Goal: Contribute content: Contribute content

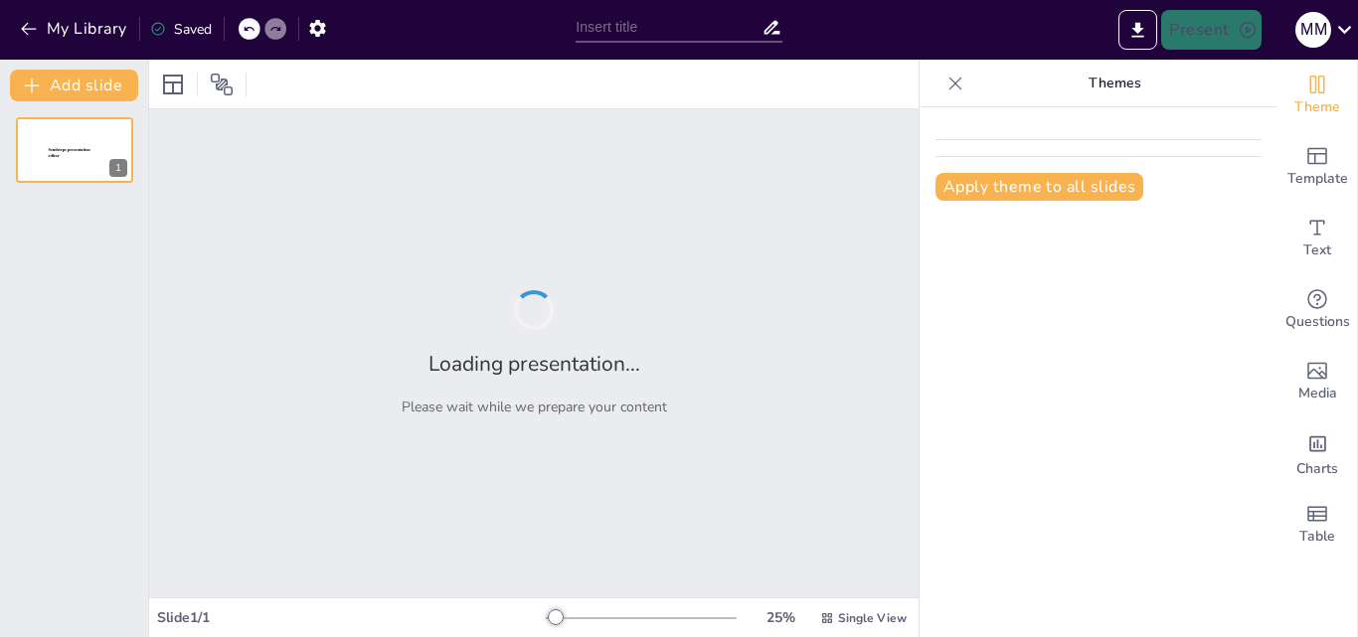
type input "El Balón de Fútbol: Un Viaje a Través de su Evolución"
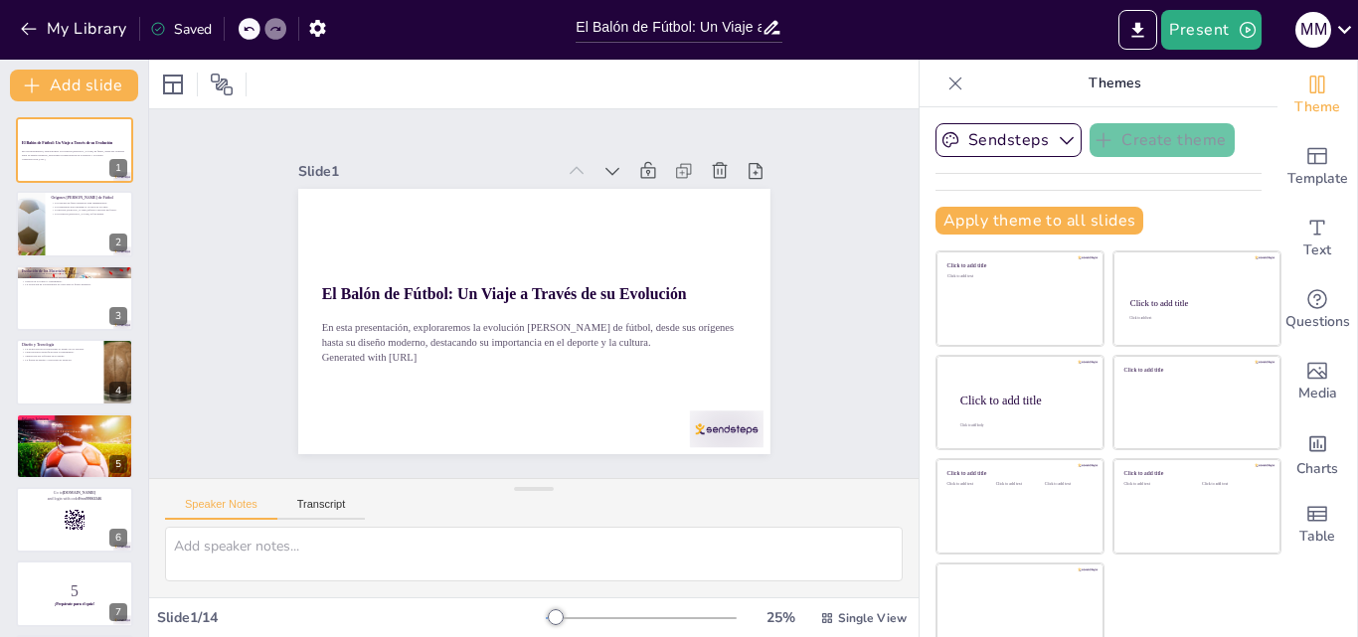
checkbox input "true"
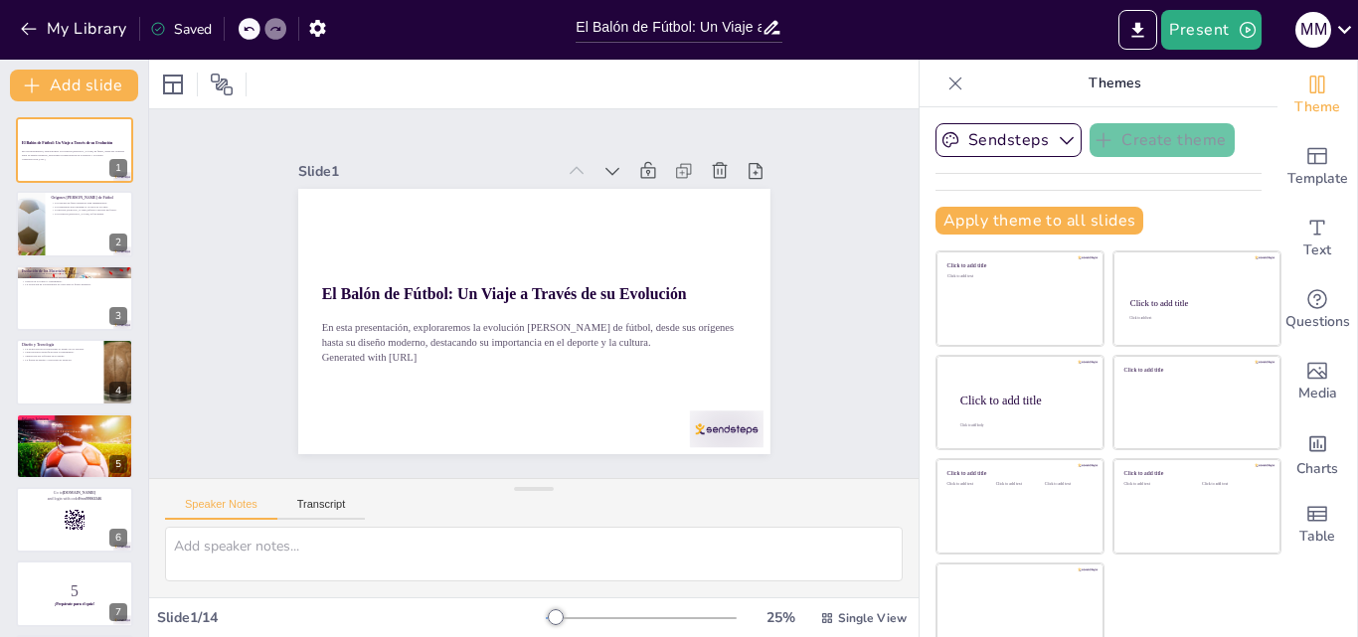
checkbox input "true"
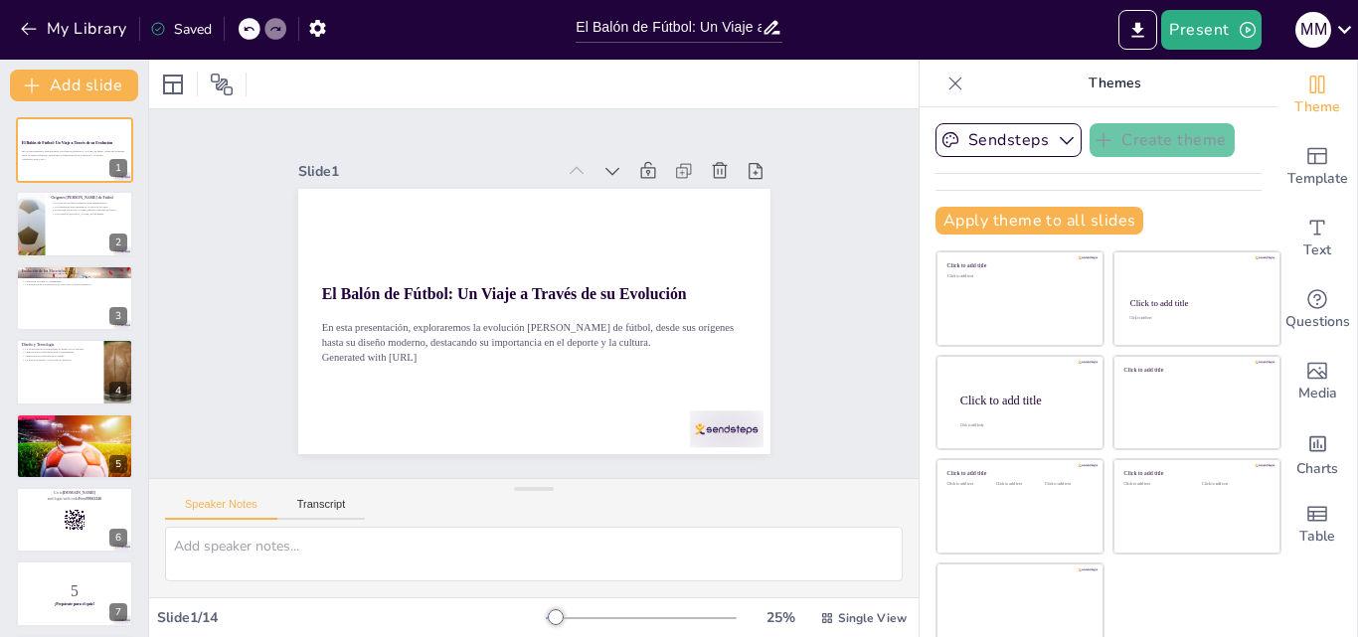
checkbox input "true"
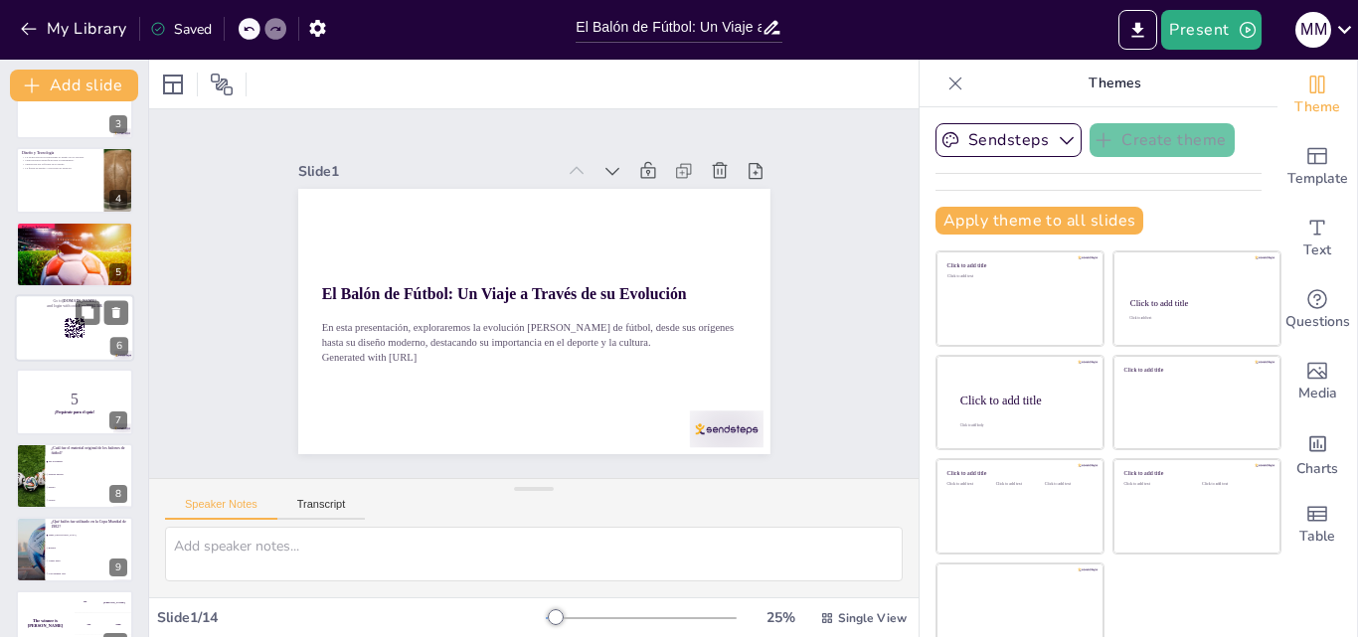
checkbox input "true"
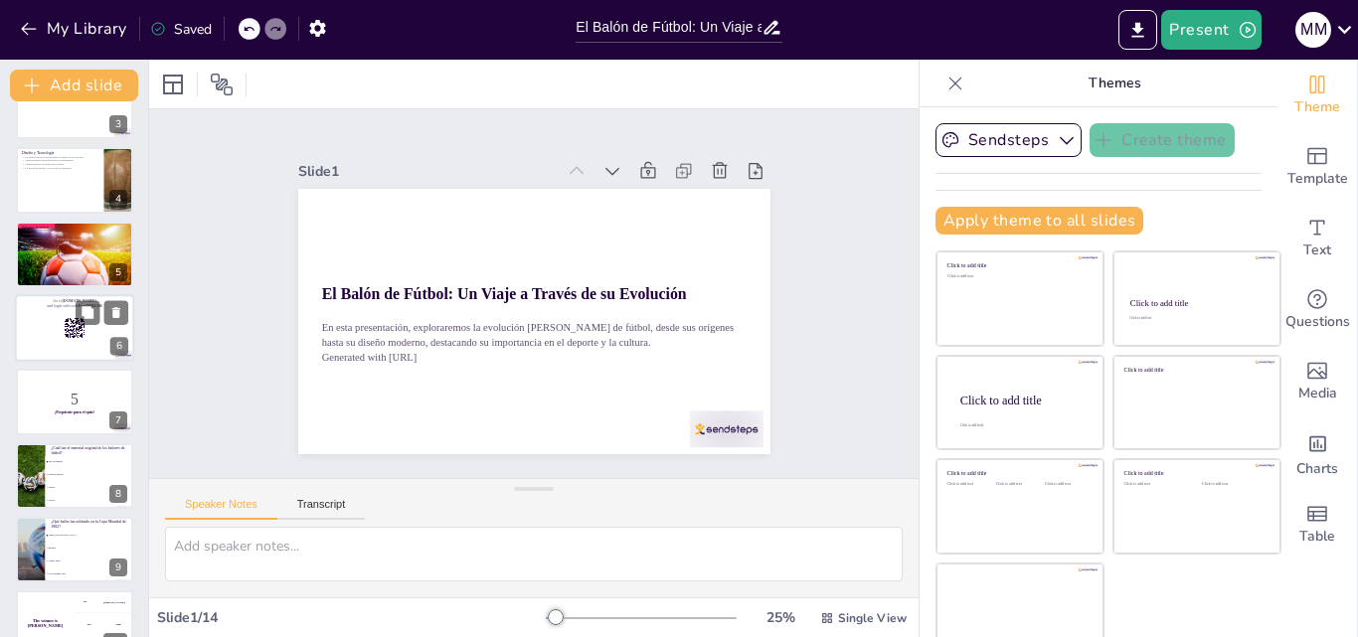
checkbox input "true"
click at [87, 352] on div at bounding box center [74, 328] width 119 height 68
checkbox input "true"
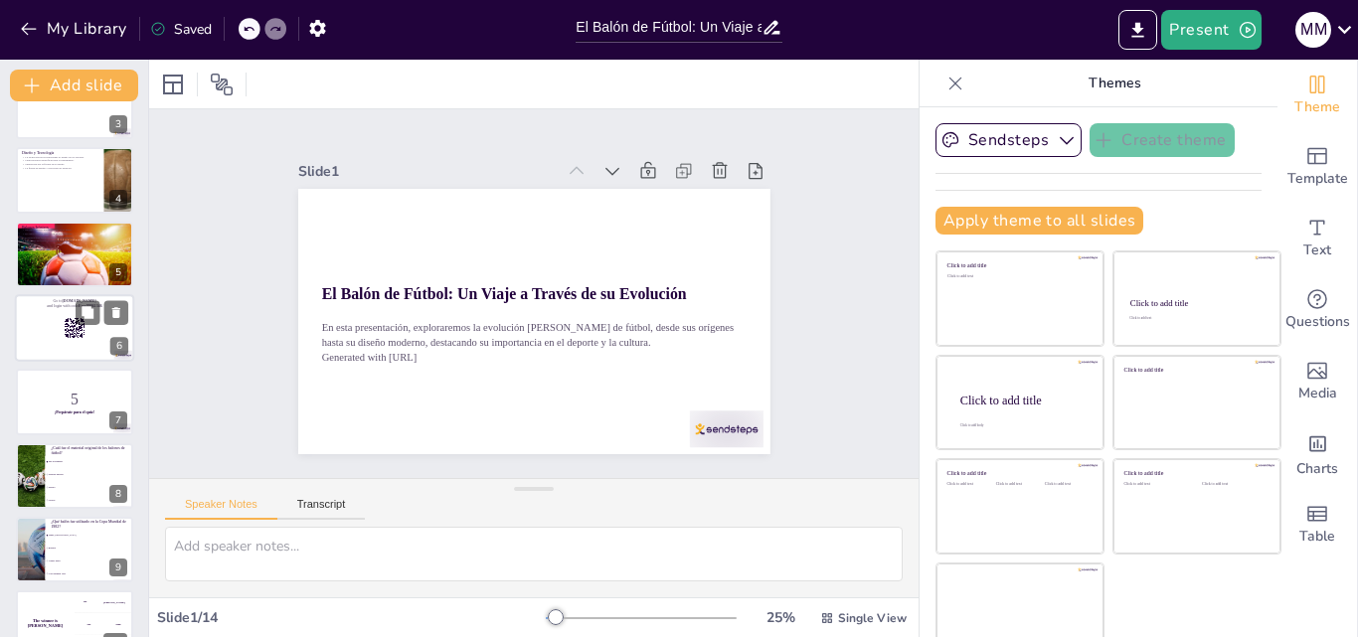
checkbox input "true"
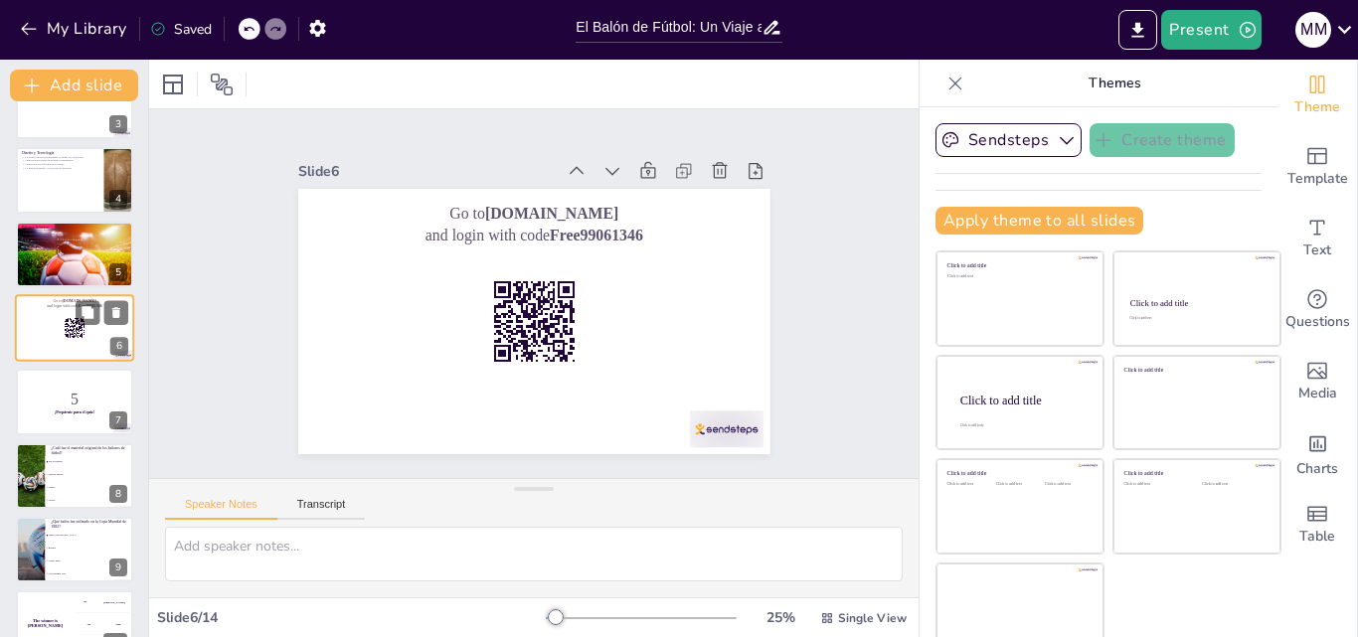
scroll to position [151, 0]
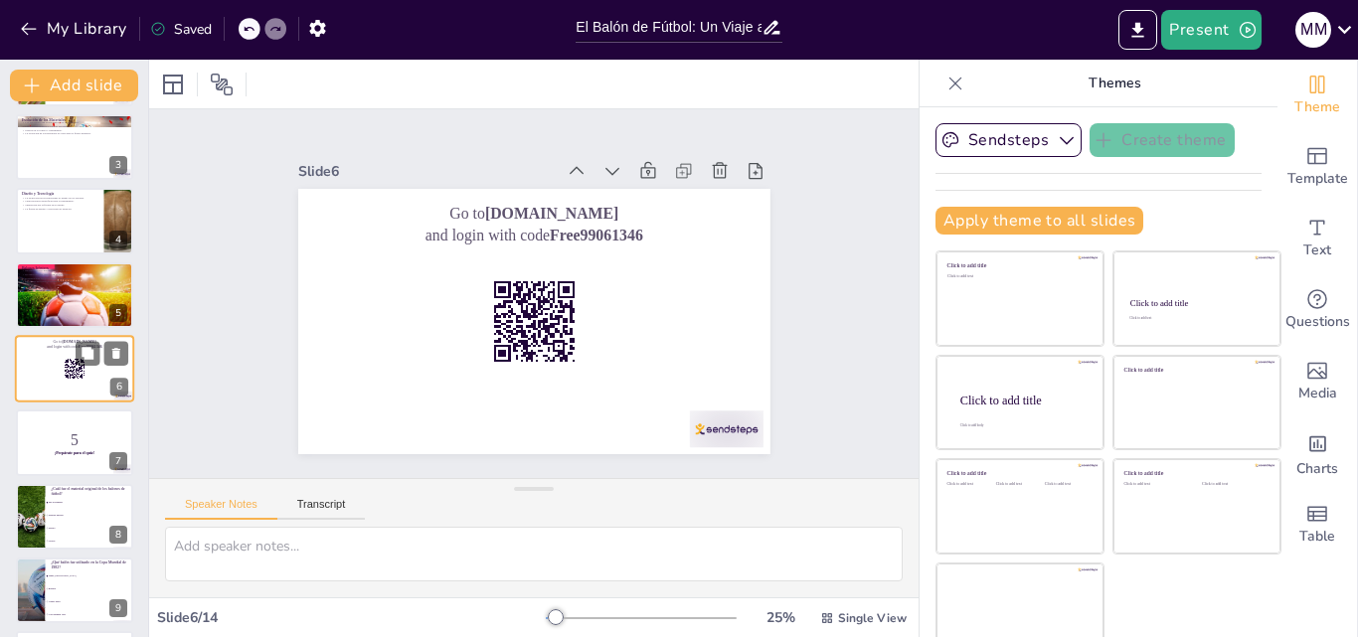
checkbox input "true"
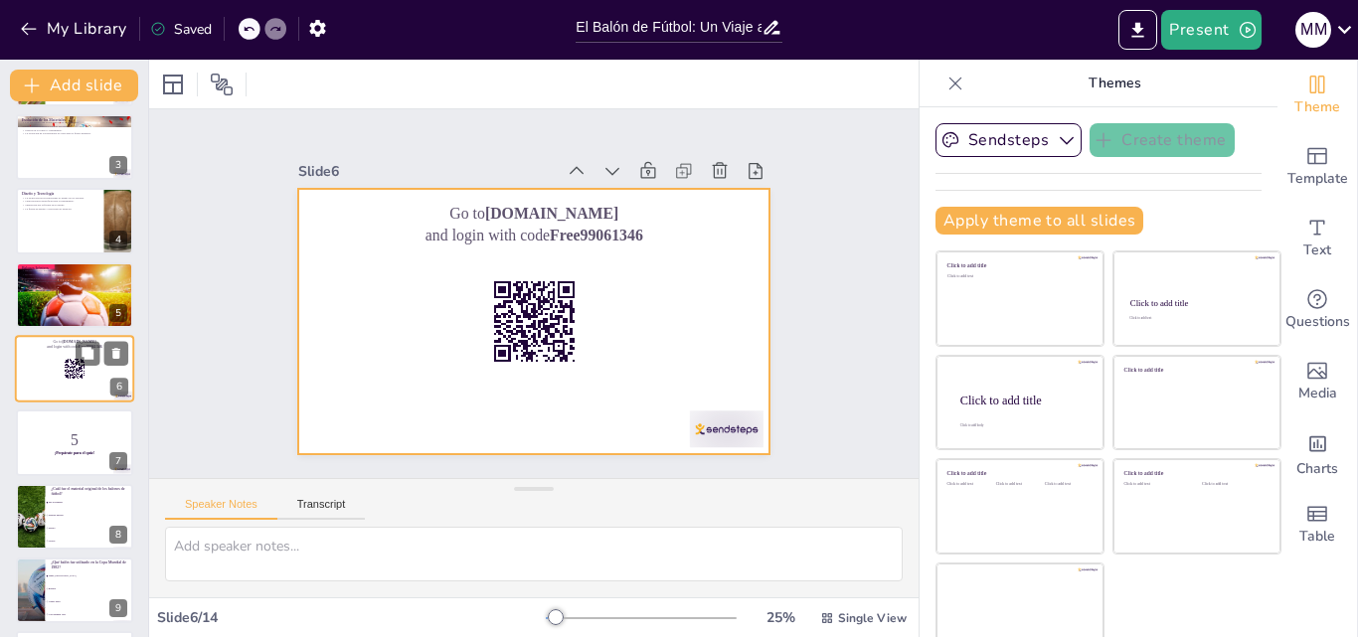
checkbox input "true"
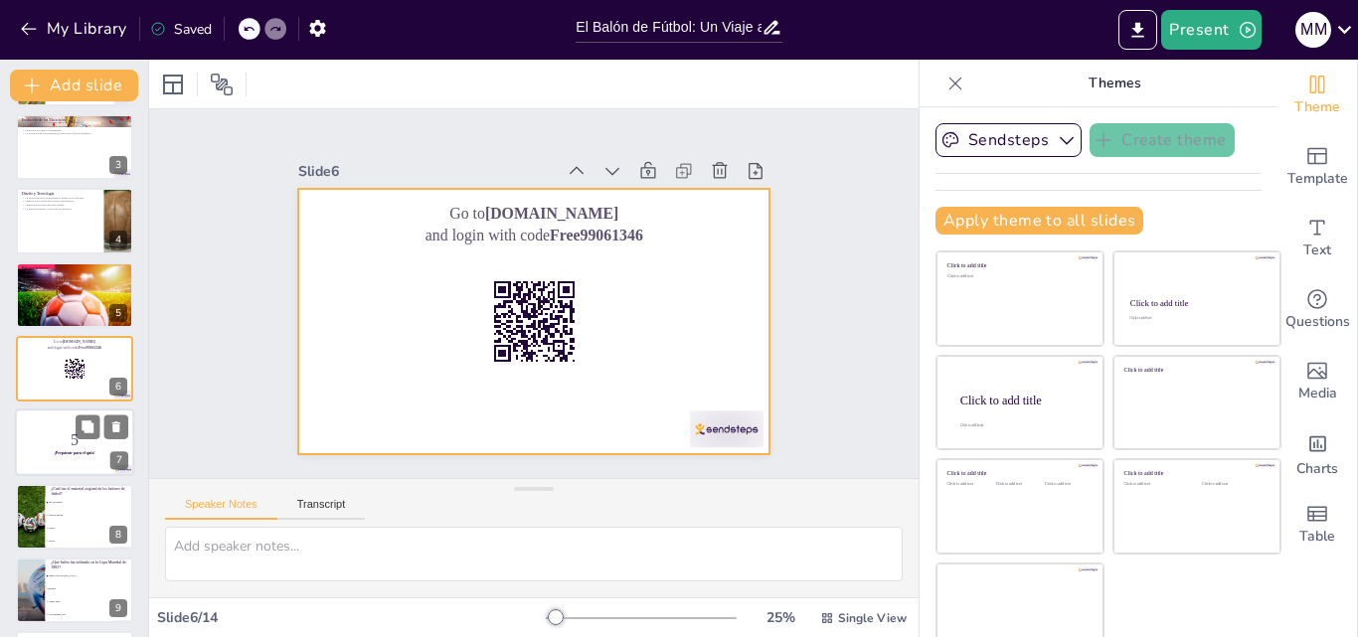
checkbox input "true"
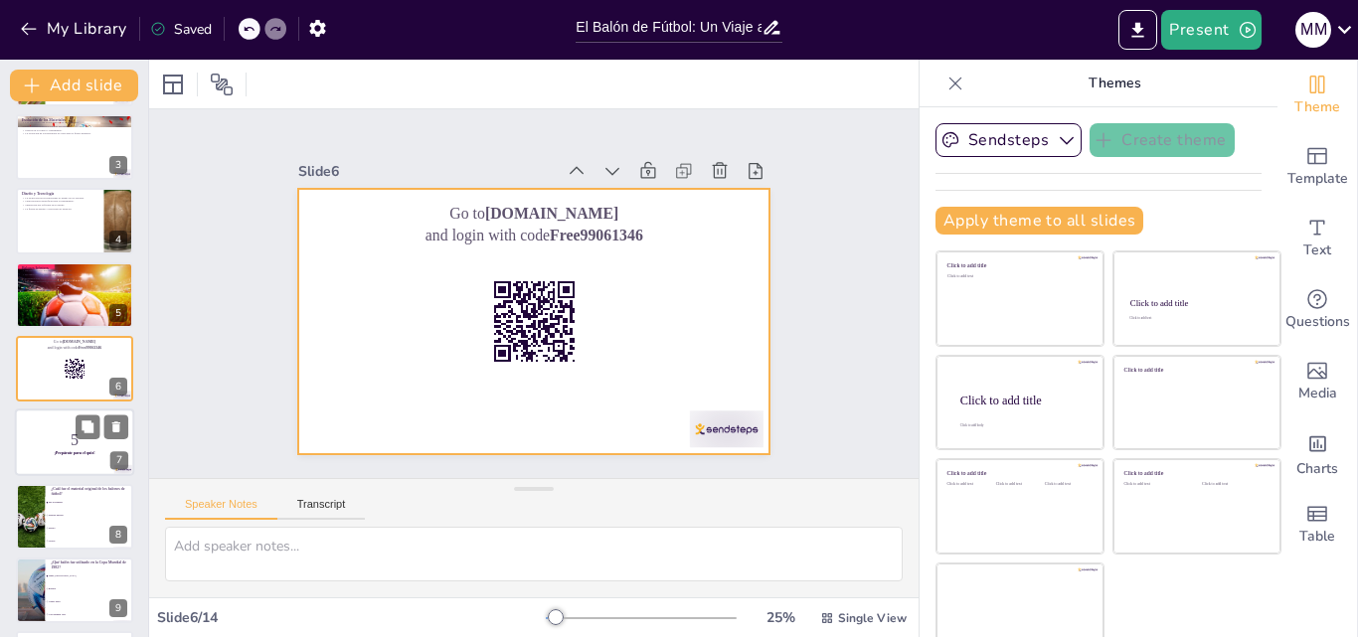
checkbox input "true"
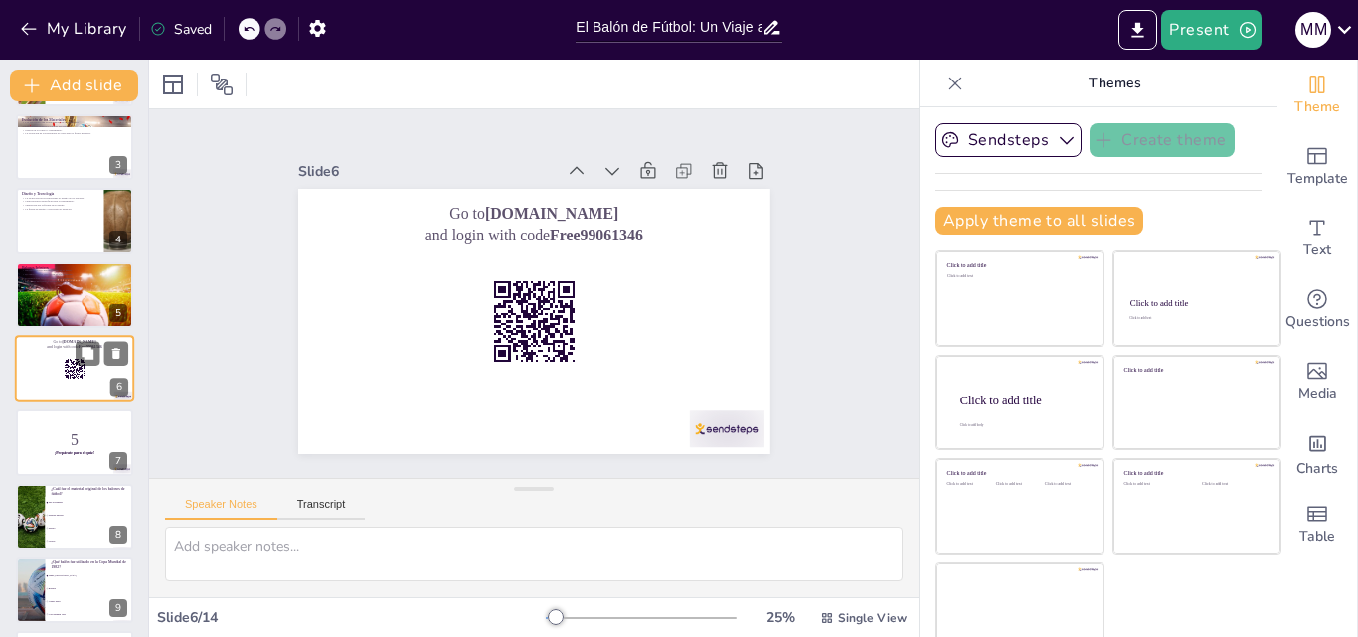
checkbox input "true"
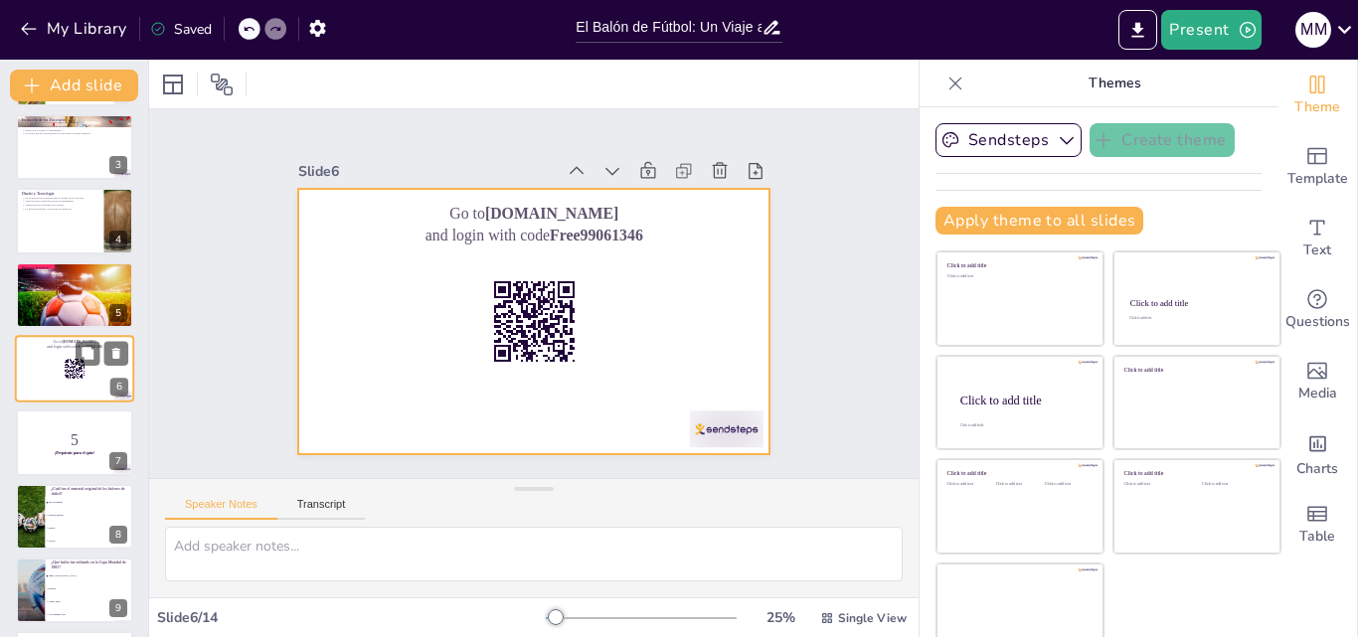
checkbox input "true"
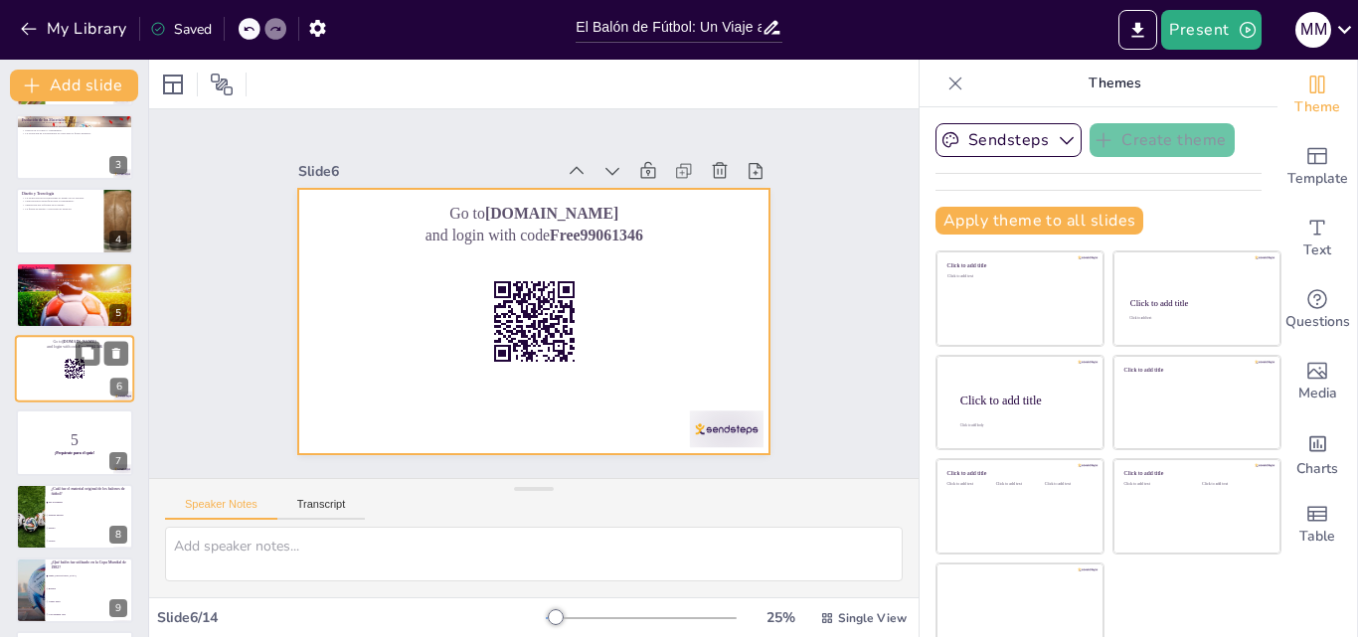
checkbox input "true"
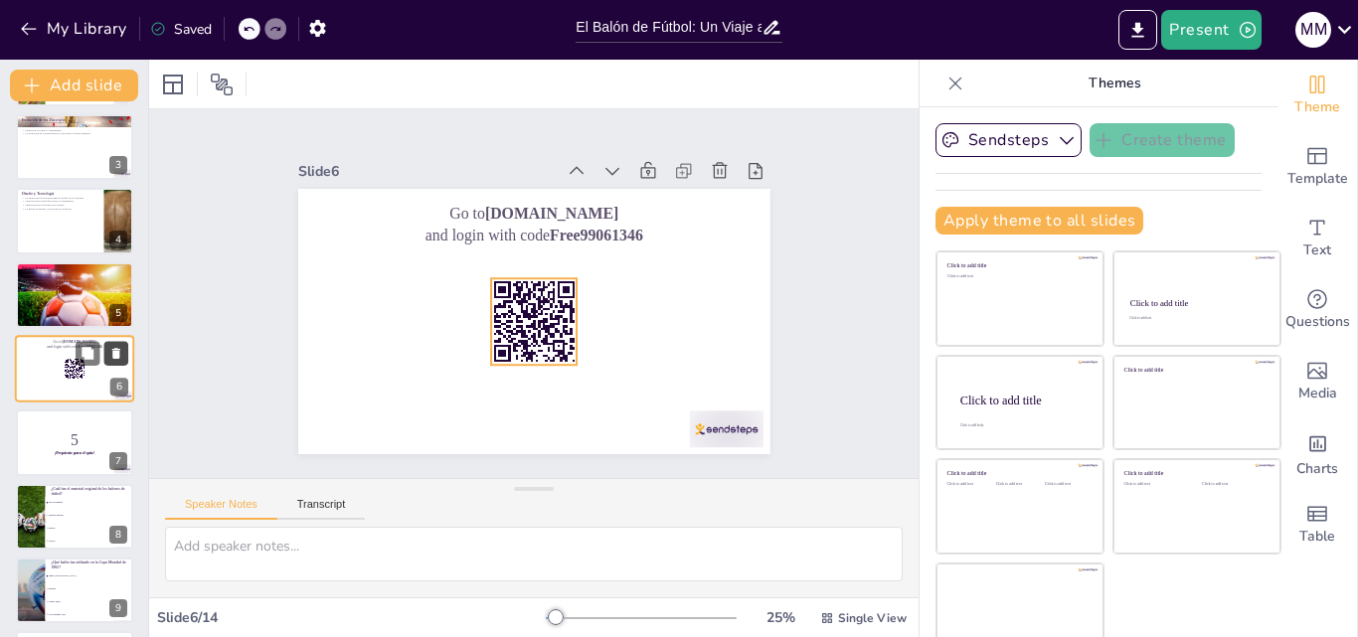
checkbox input "true"
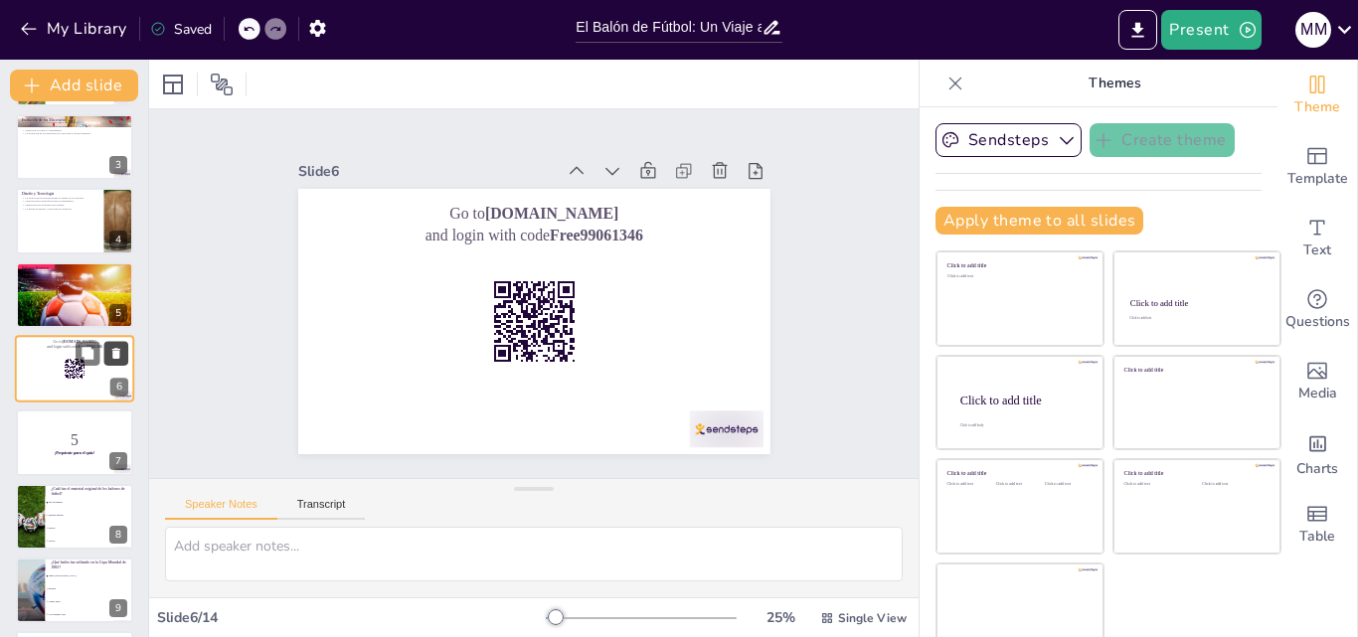
checkbox input "true"
click at [118, 349] on icon at bounding box center [116, 353] width 8 height 11
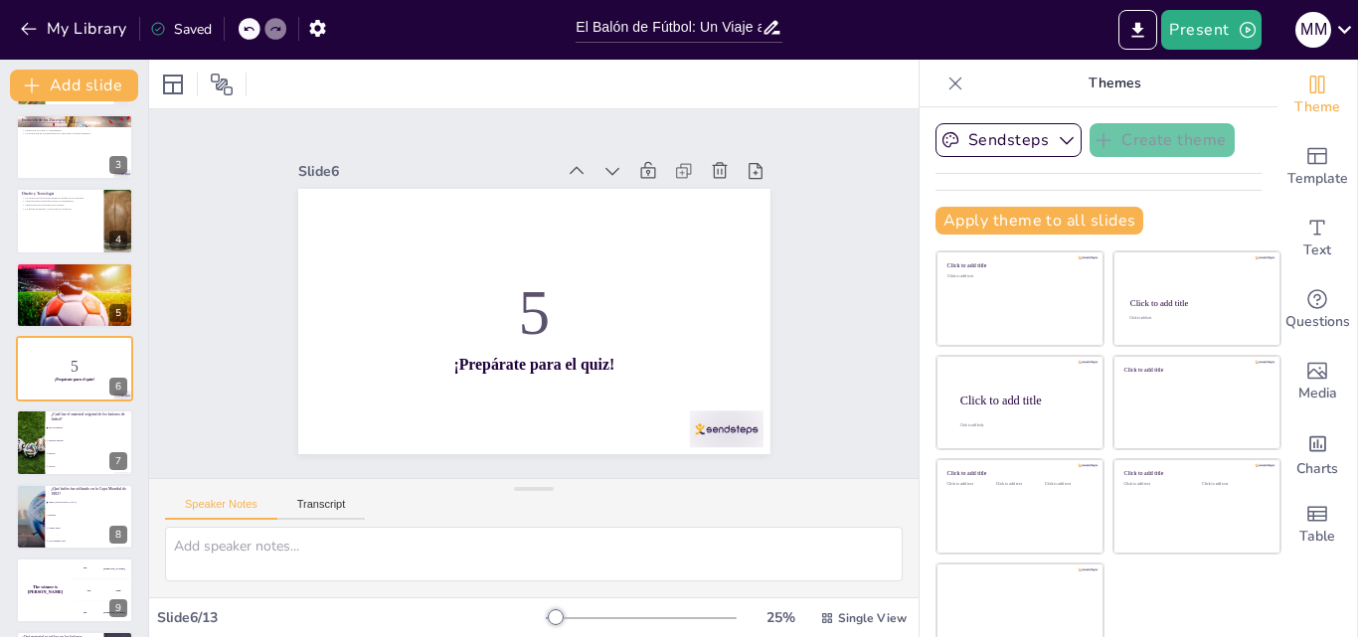
checkbox input "true"
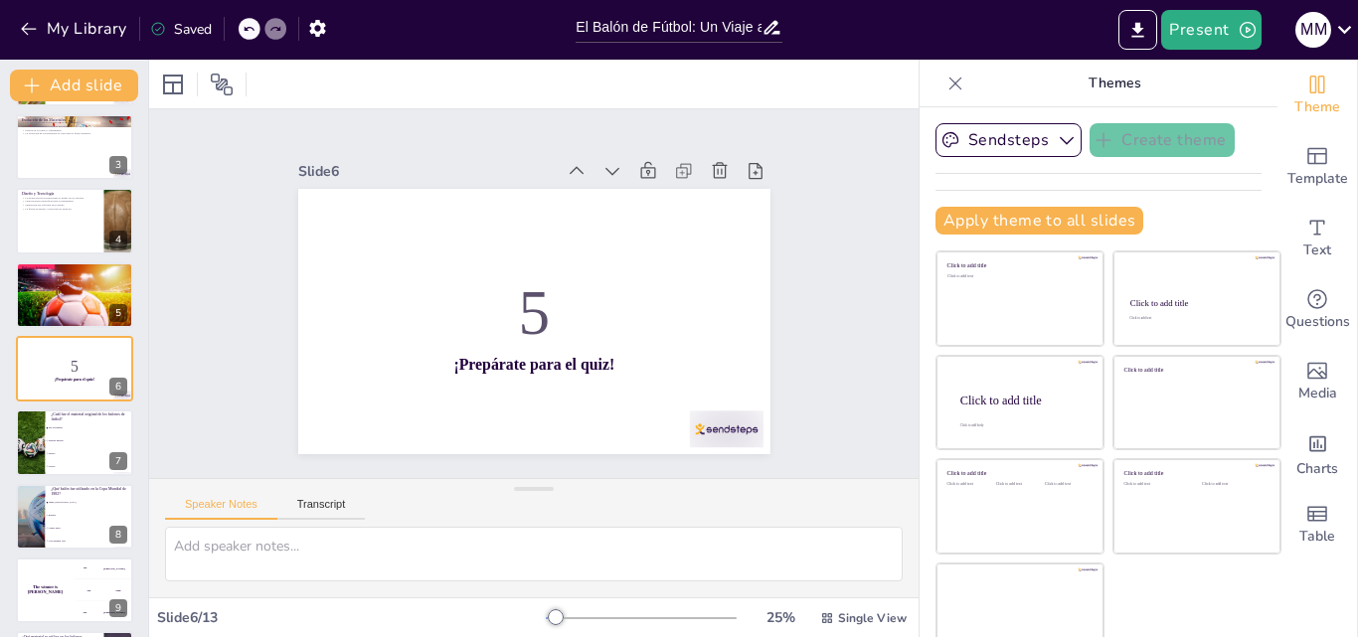
checkbox input "true"
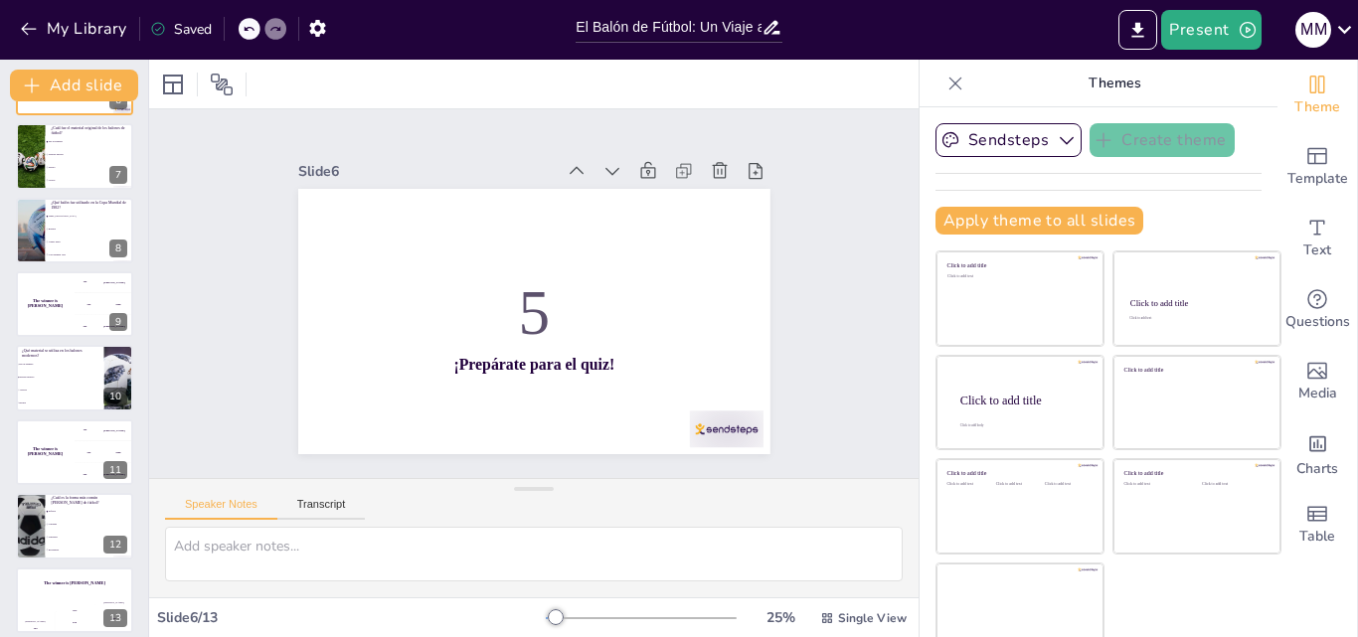
scroll to position [445, 0]
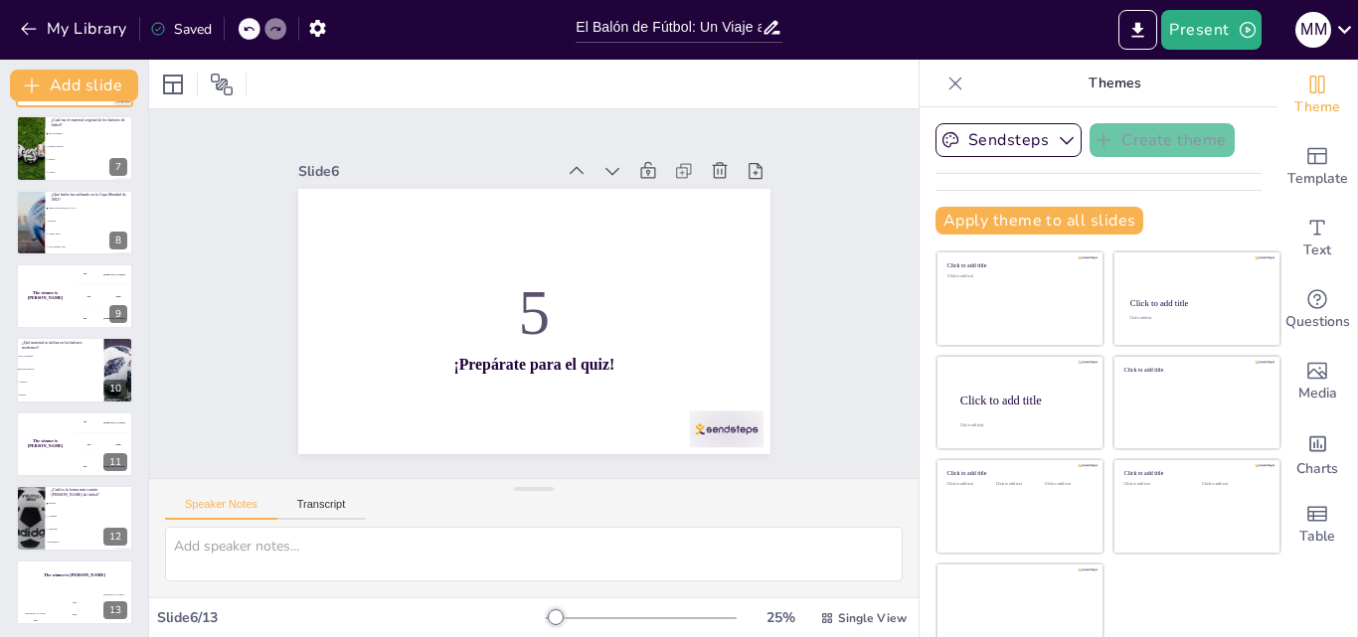
checkbox input "true"
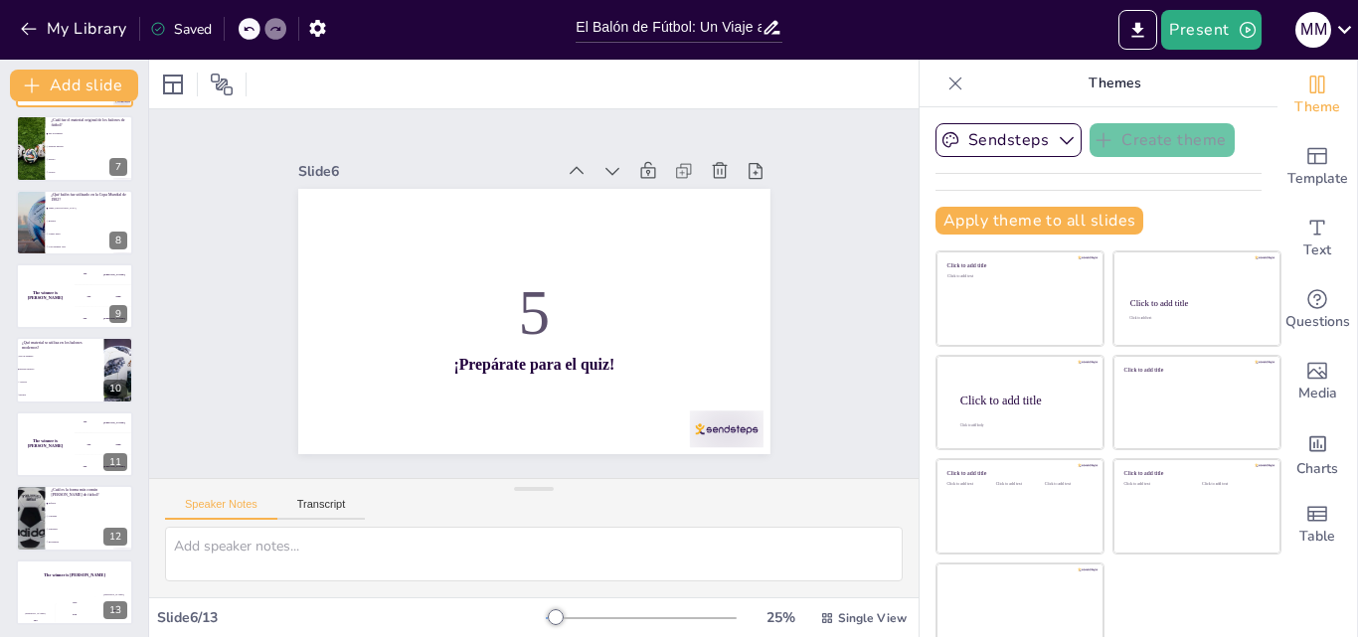
checkbox input "true"
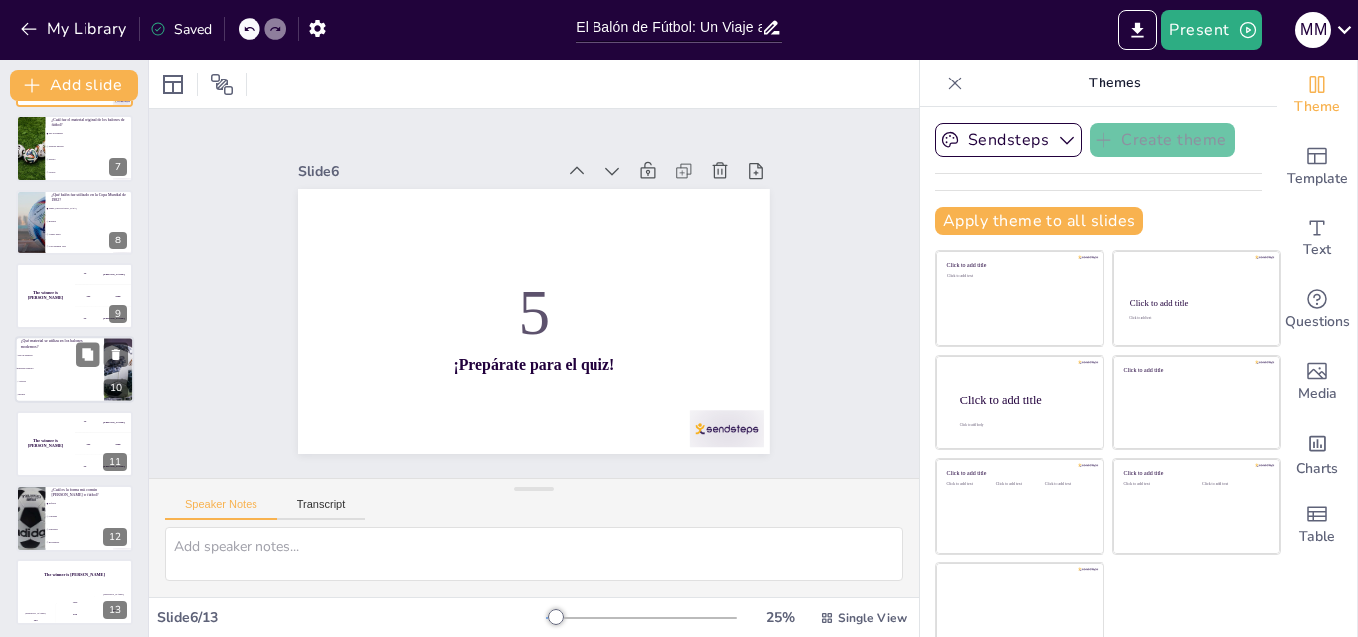
checkbox input "true"
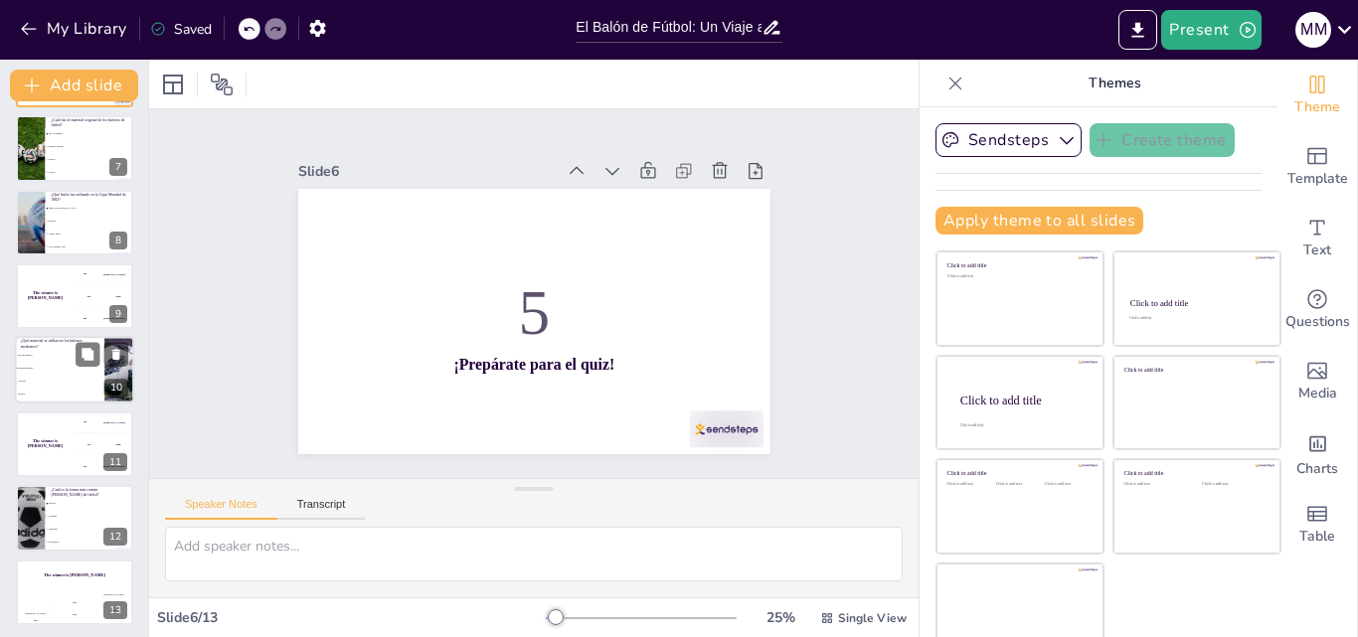
click at [69, 397] on li "Madera" at bounding box center [59, 395] width 89 height 13
type textarea "La respuesta correcta es "Material sintético". Los balones modernos están fabri…"
checkbox input "true"
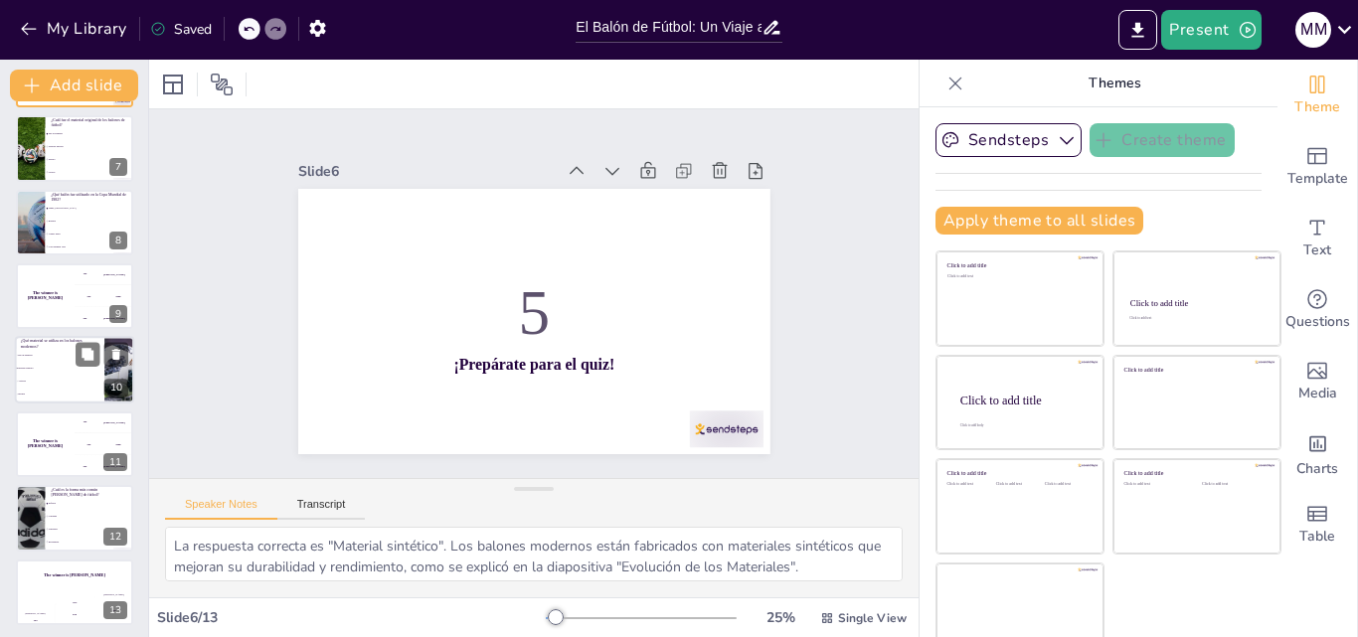
checkbox input "true"
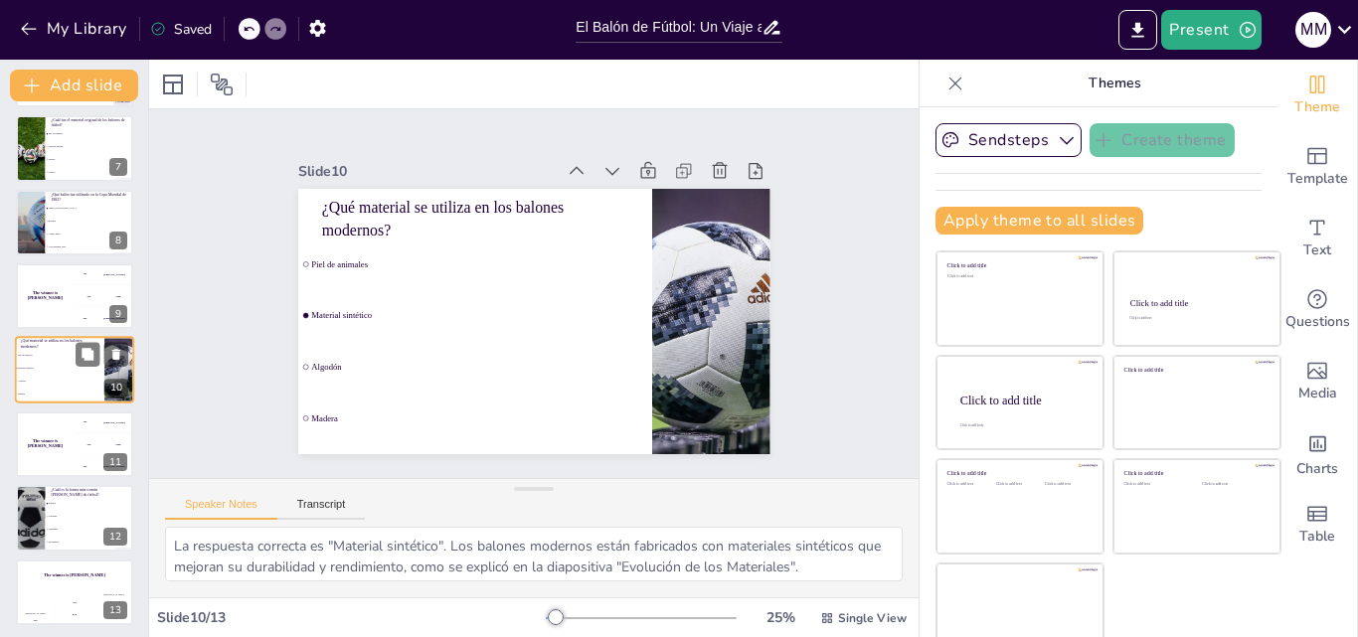
scroll to position [446, 0]
checkbox input "true"
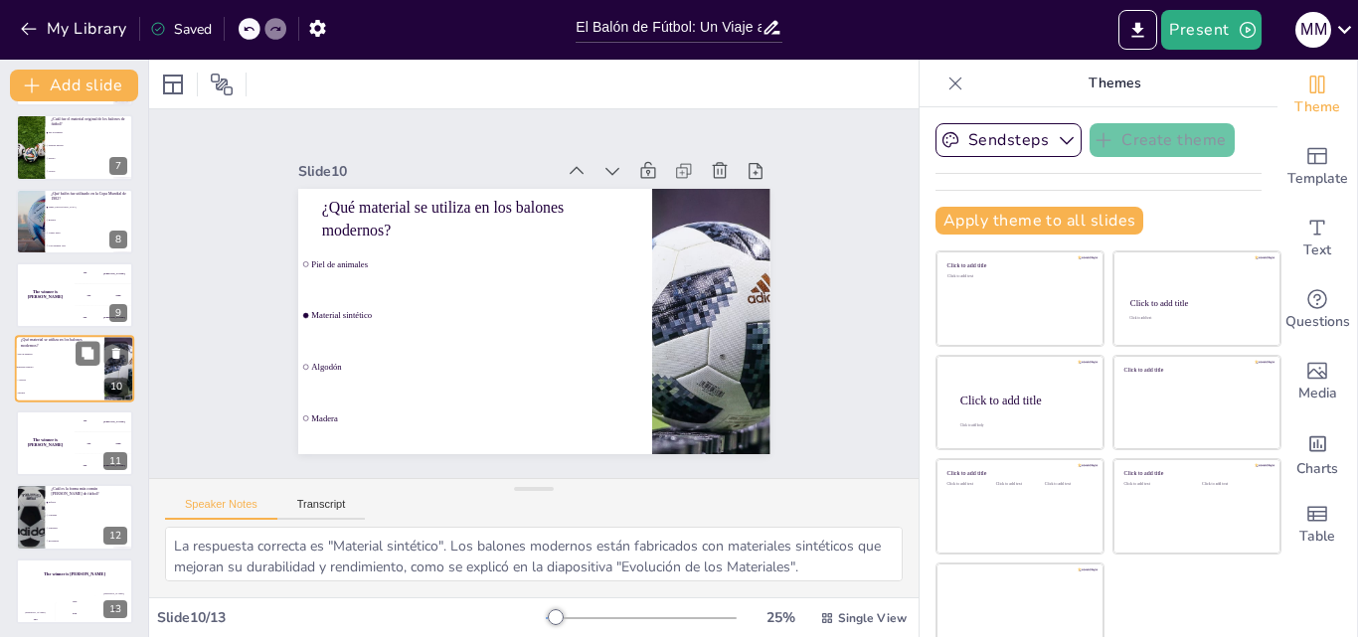
checkbox input "true"
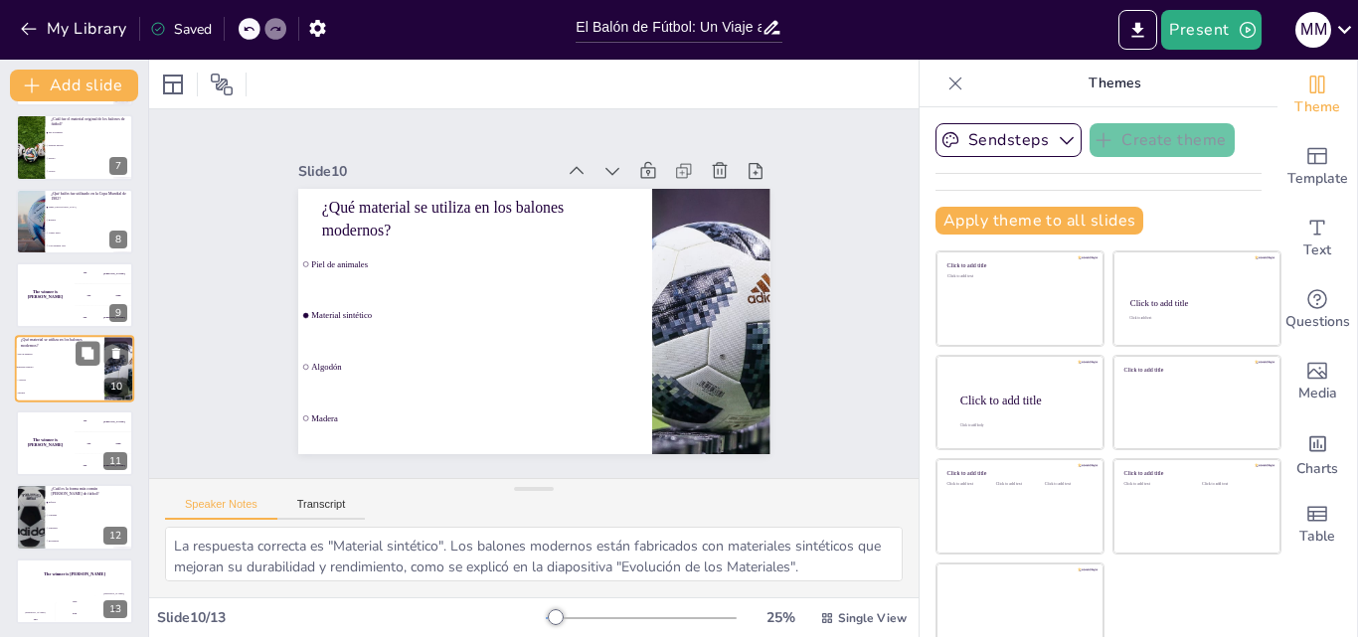
checkbox input "true"
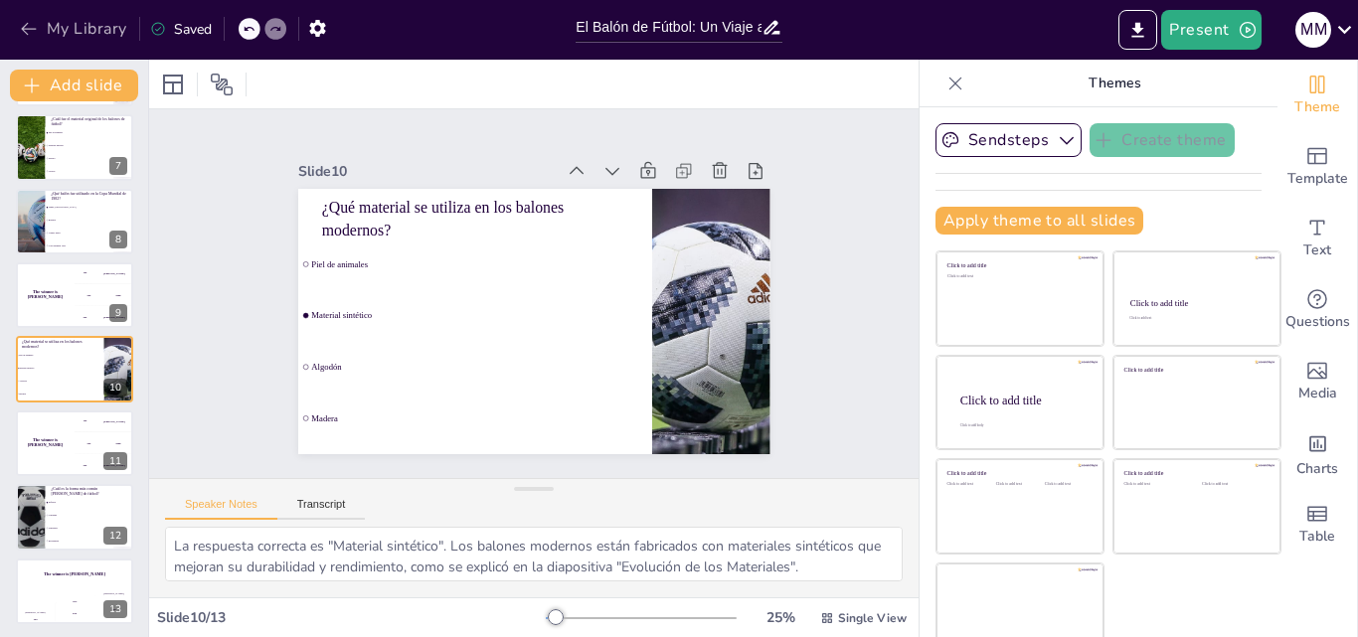
checkbox input "true"
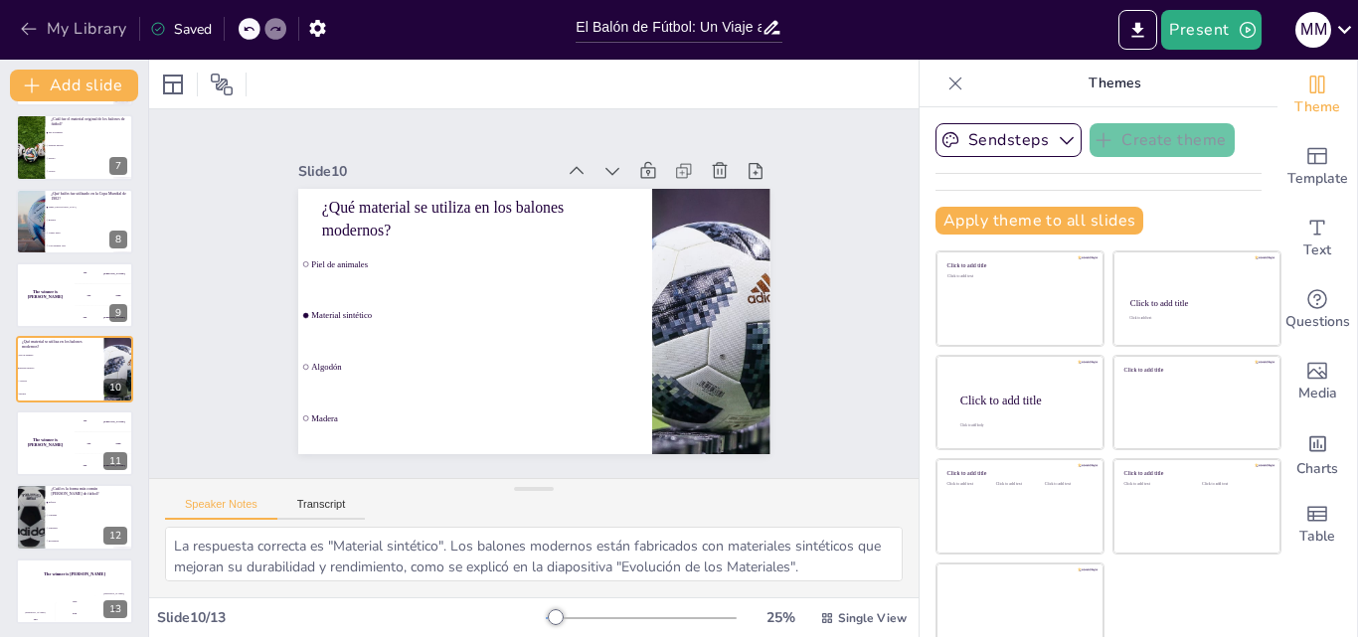
checkbox input "true"
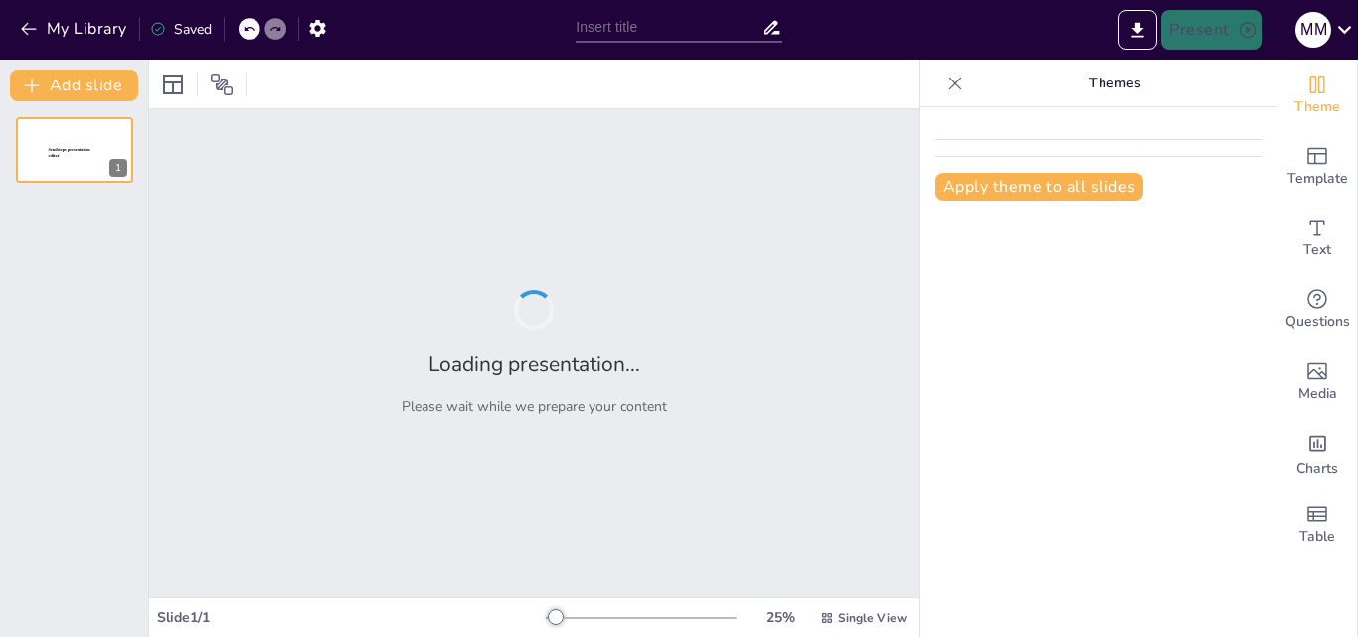
type input "Collage de la Evolución [PERSON_NAME] de Fútbol: De los Inicios a la Actualidad"
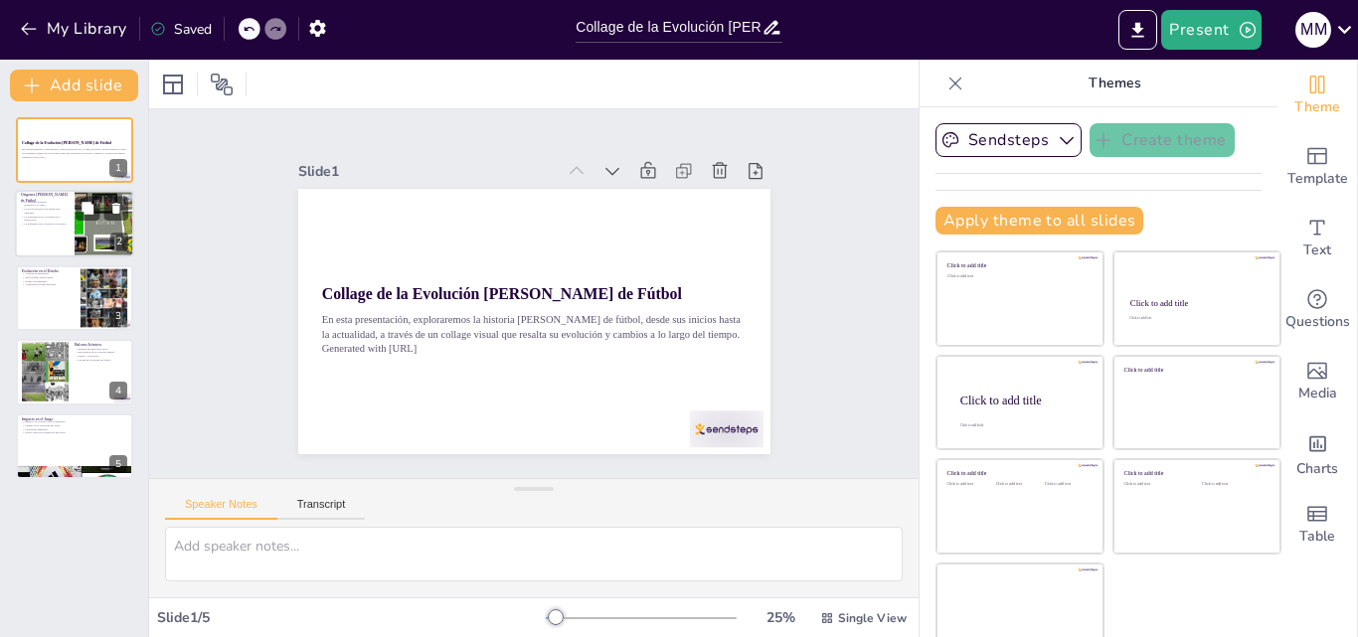
click at [48, 219] on p "La importancia de la calidad en la fabricación" at bounding box center [45, 218] width 48 height 7
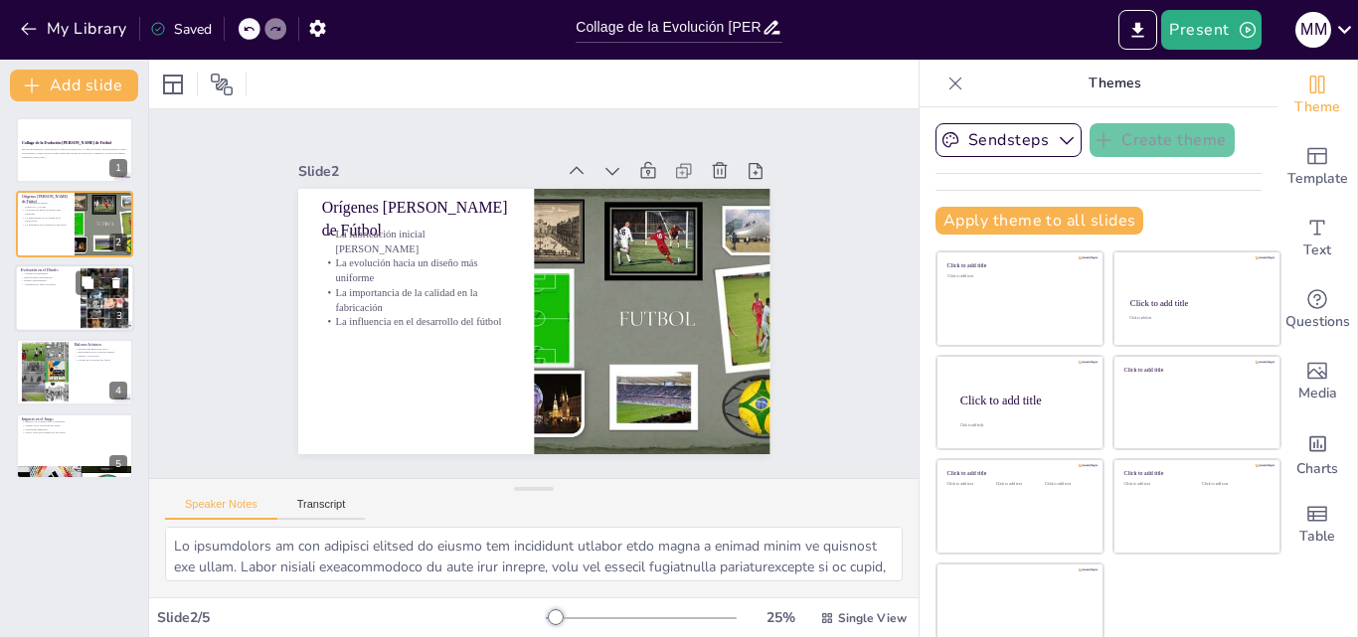
click at [52, 283] on p "Adaptación al juego moderno" at bounding box center [48, 284] width 54 height 4
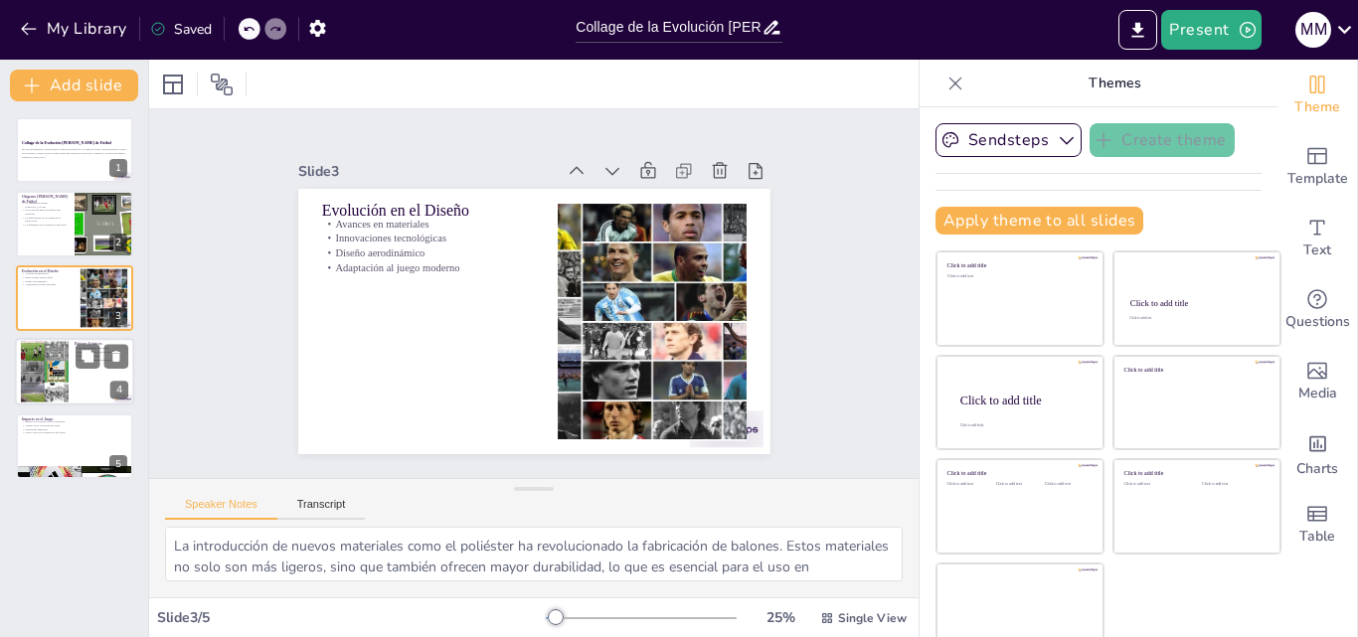
click at [58, 345] on div at bounding box center [45, 372] width 48 height 64
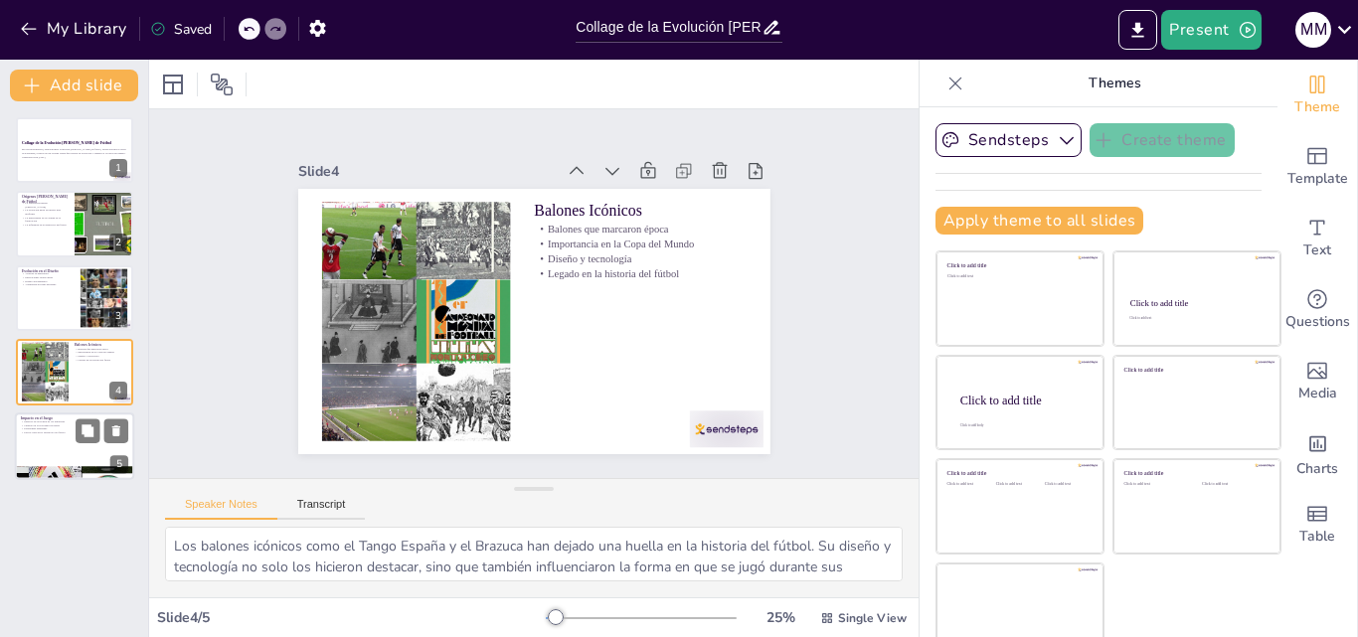
click at [71, 445] on div at bounding box center [74, 447] width 119 height 68
type textarea "La evolución [PERSON_NAME] ha permitido a los jugadores desarrollar técnicas má…"
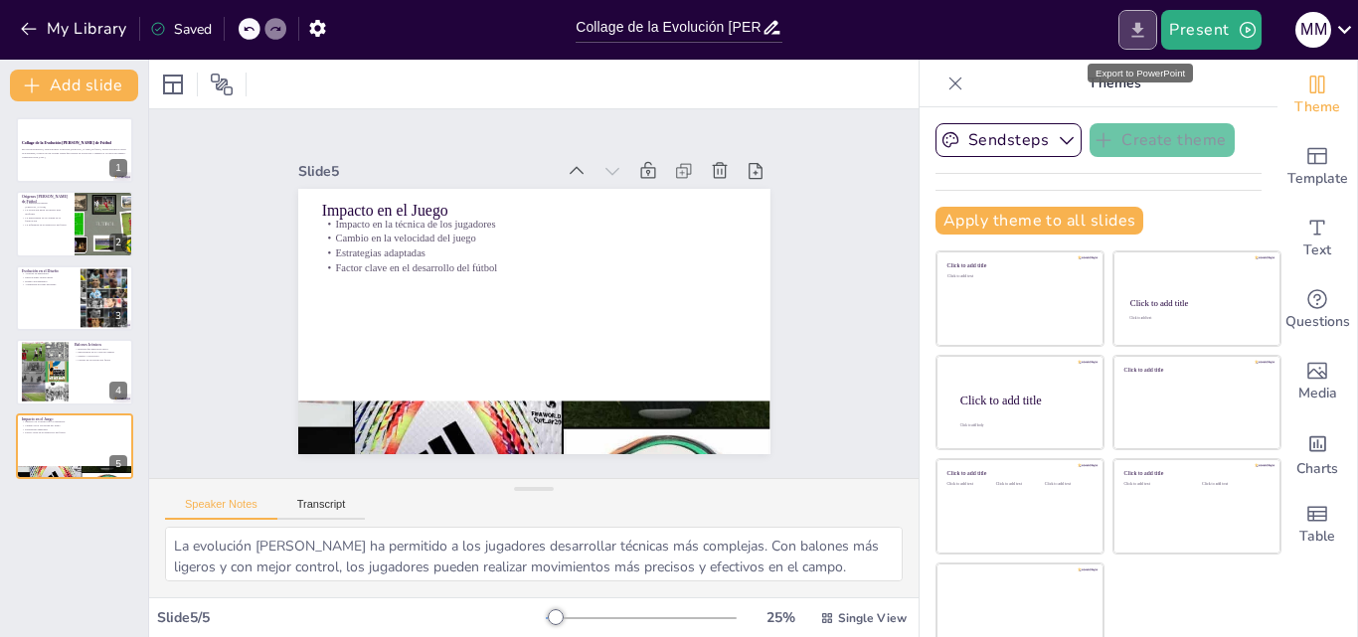
click at [1134, 23] on icon "Export to PowerPoint" at bounding box center [1138, 30] width 21 height 21
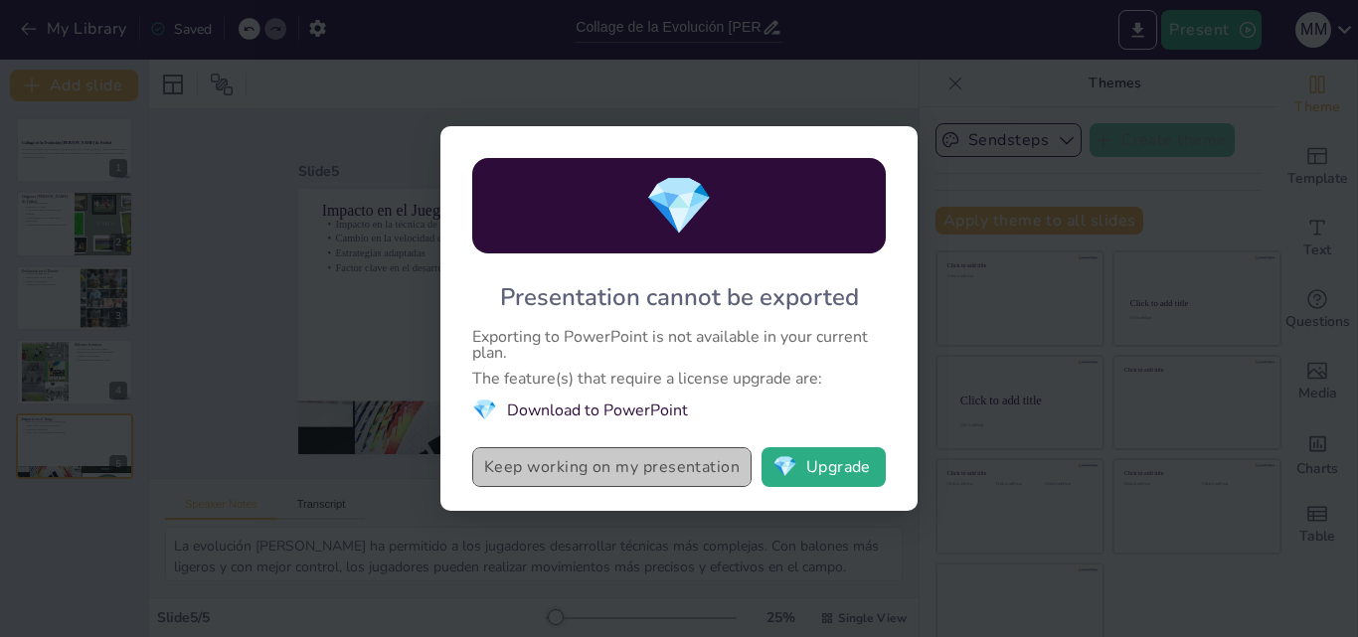
click at [704, 477] on button "Keep working on my presentation" at bounding box center [611, 467] width 279 height 40
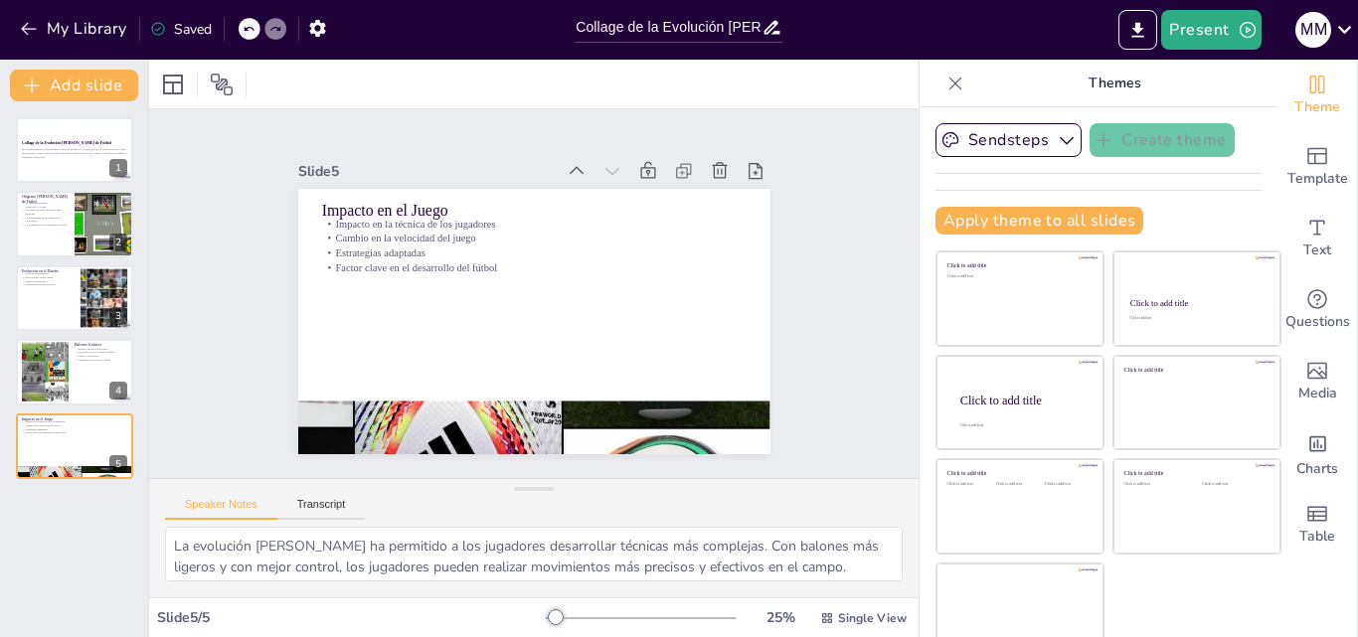
scroll to position [21, 0]
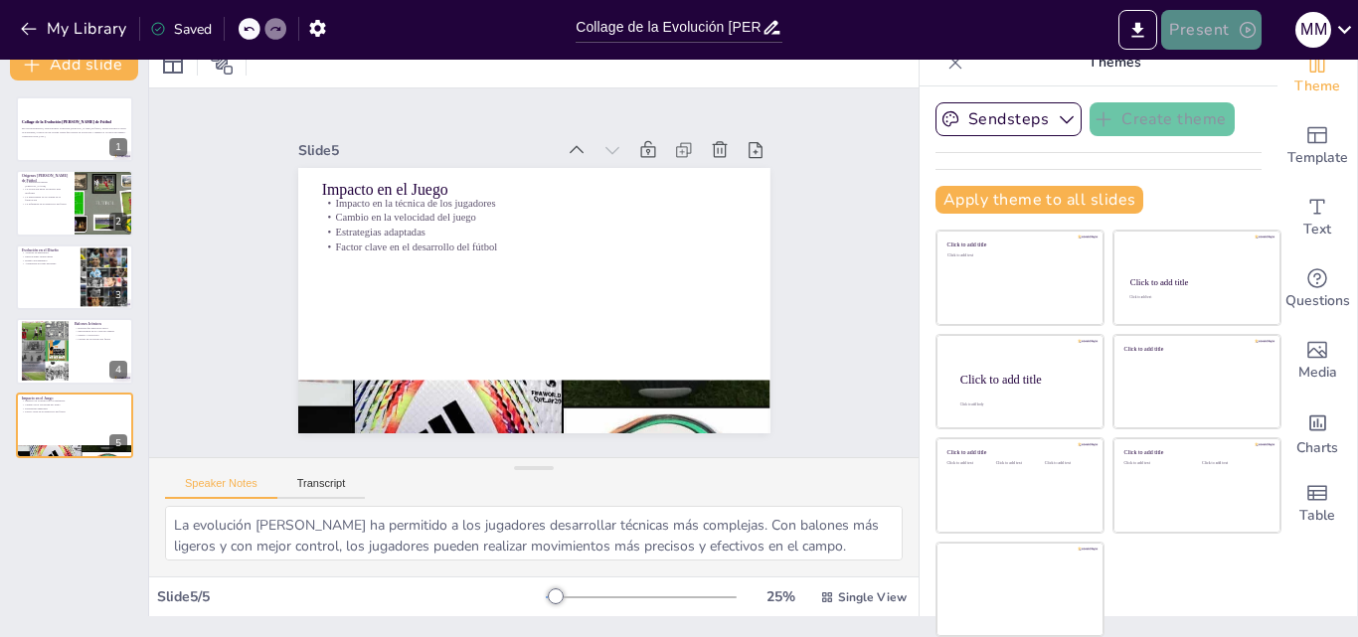
click at [1232, 29] on button "Present" at bounding box center [1210, 30] width 99 height 40
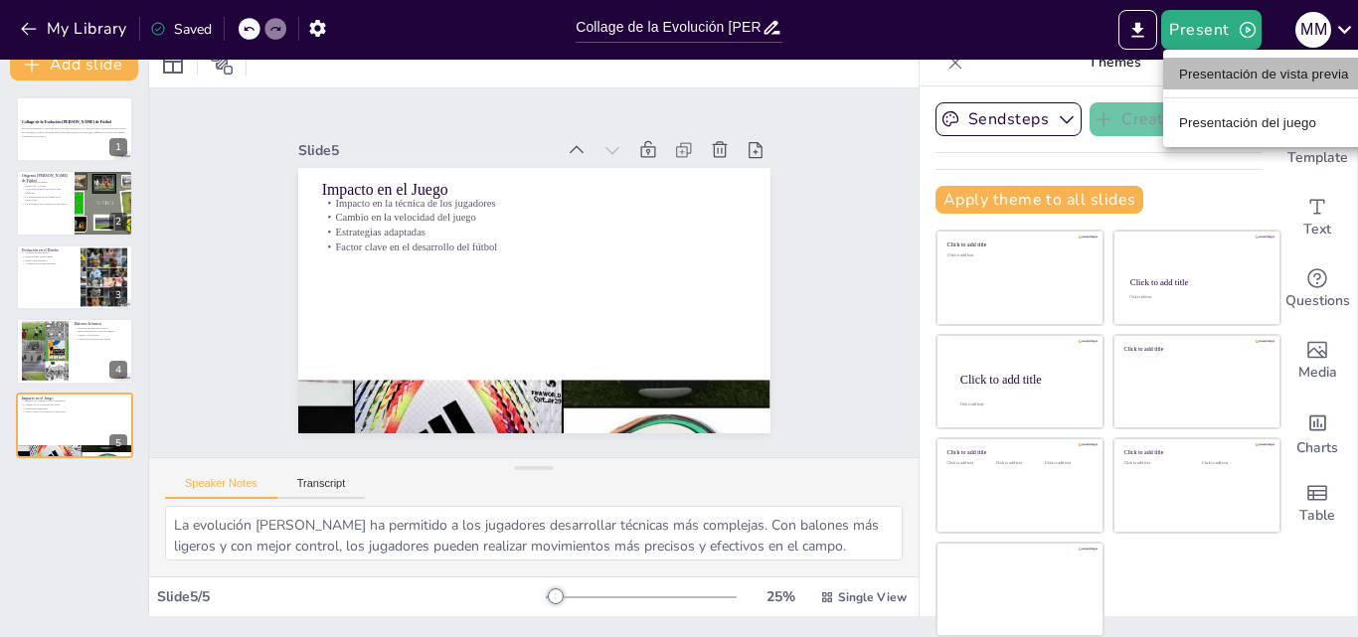
click at [1275, 70] on font "Presentación de vista previa" at bounding box center [1264, 74] width 170 height 15
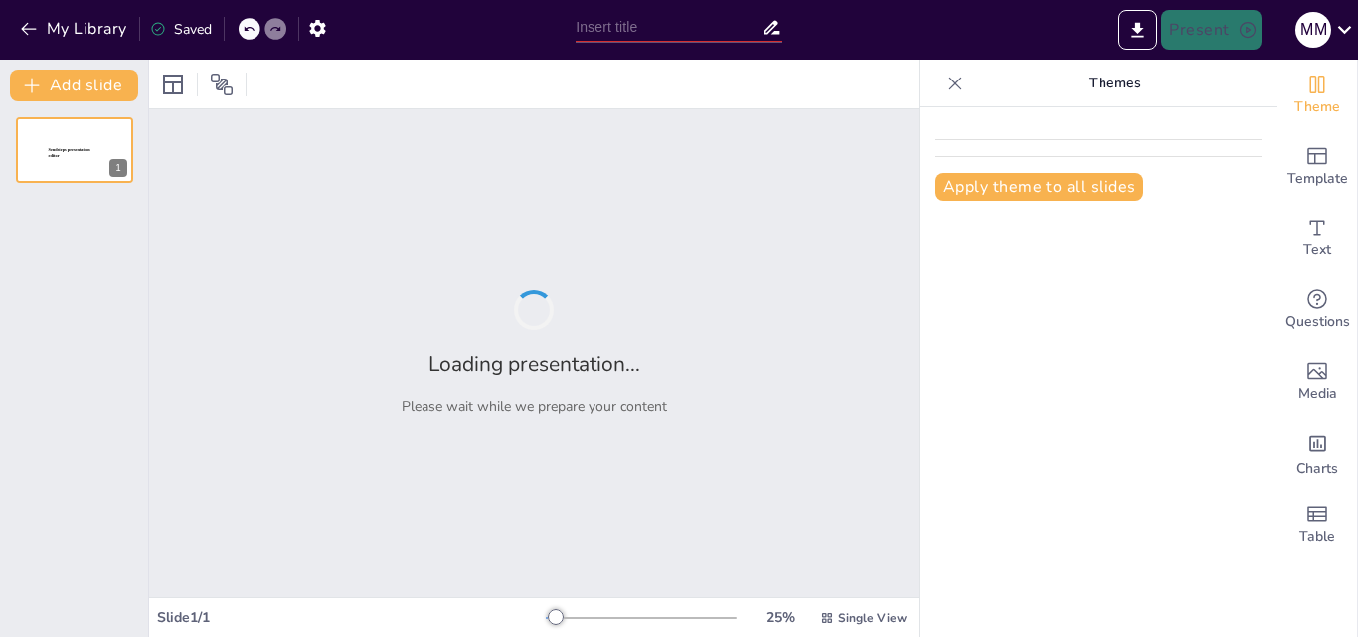
type input "Collage de la Evolución [PERSON_NAME] de Fútbol: De los Inicios a la Actualidad"
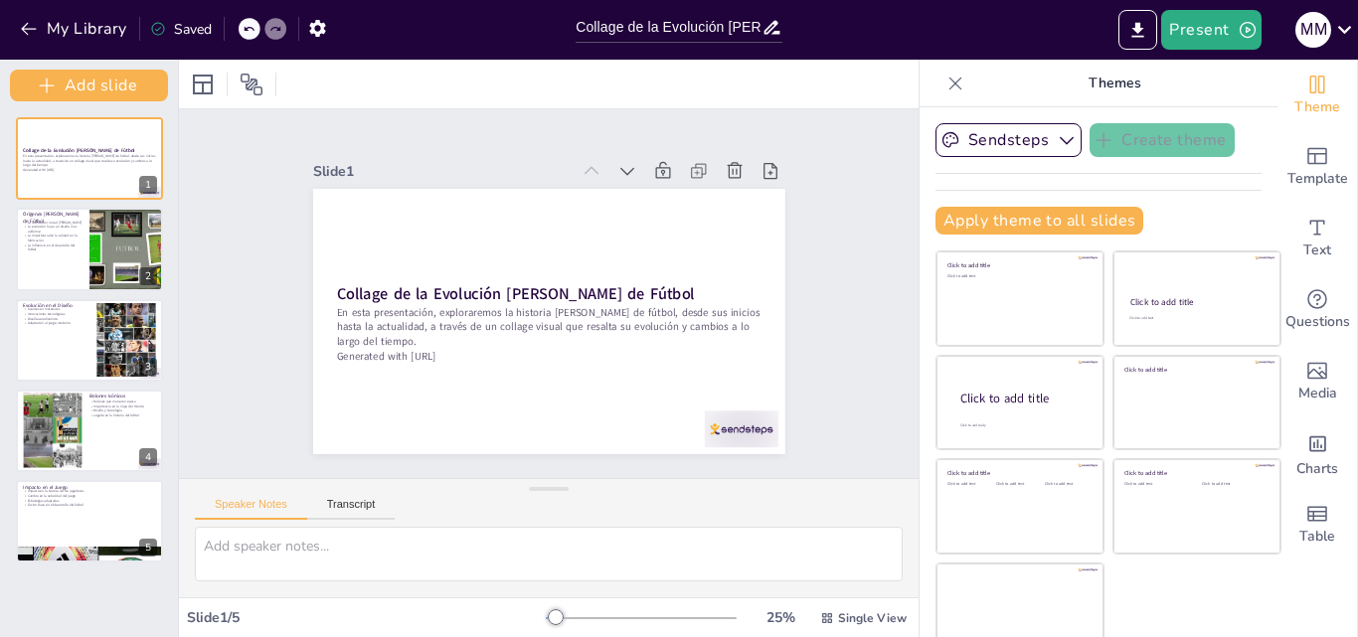
drag, startPoint x: 145, startPoint y: 294, endPoint x: 144, endPoint y: 380, distance: 85.5
click at [144, 380] on div "Add slide Collage de la Evolución del Balón de Fútbol En esta presentación, exp…" at bounding box center [89, 349] width 179 height 578
click at [1127, 28] on button "Export to PowerPoint" at bounding box center [1138, 30] width 39 height 40
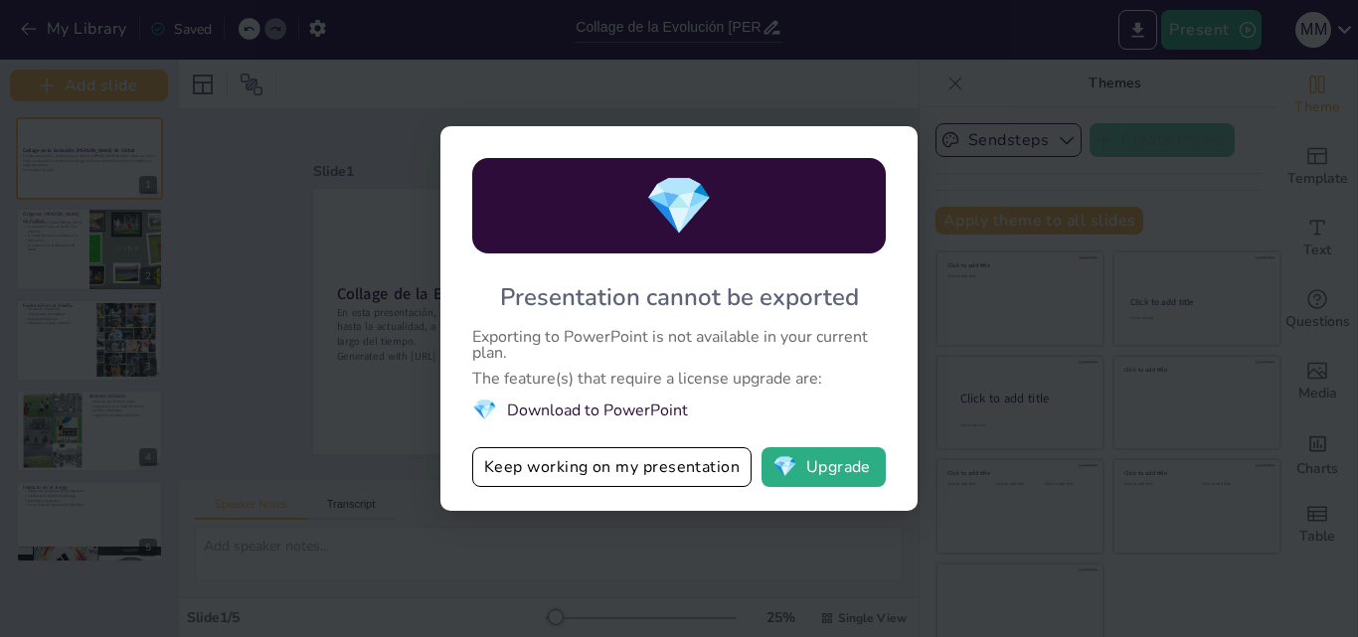
click at [807, 566] on div "💎 Presentation cannot be exported Exporting to PowerPoint is not available in y…" at bounding box center [679, 318] width 1358 height 637
click at [718, 456] on button "Keep working on my presentation" at bounding box center [611, 467] width 279 height 40
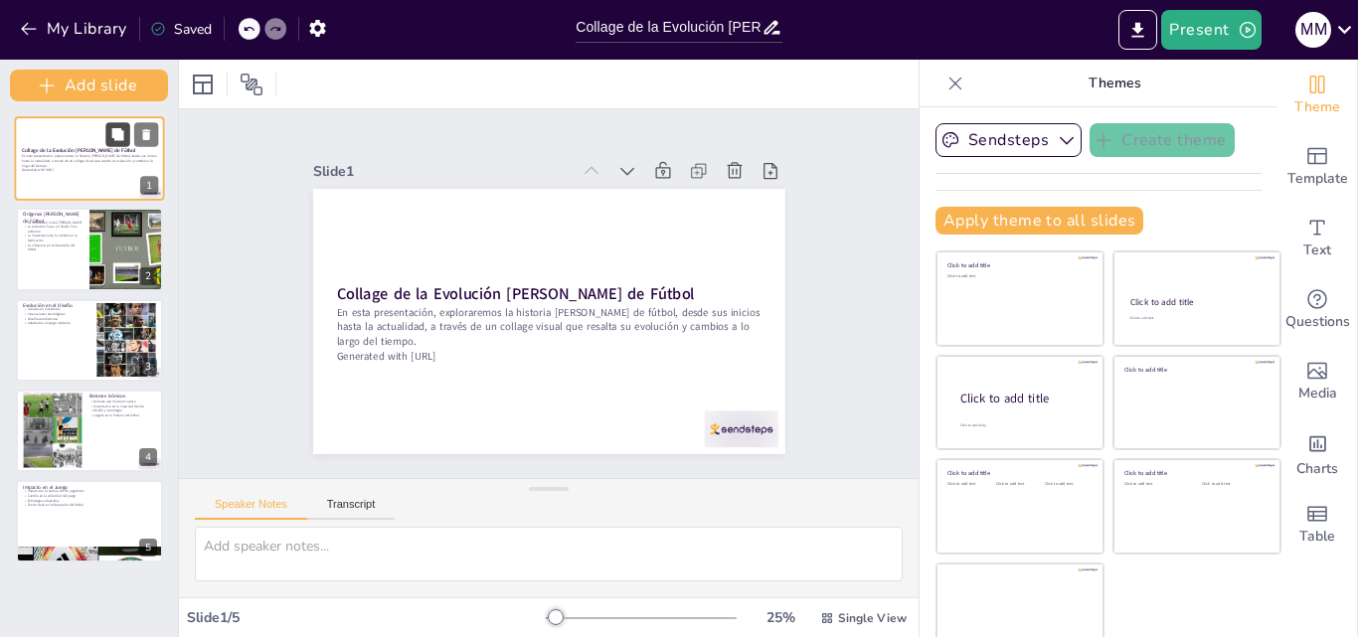
click at [112, 127] on icon at bounding box center [117, 134] width 14 height 14
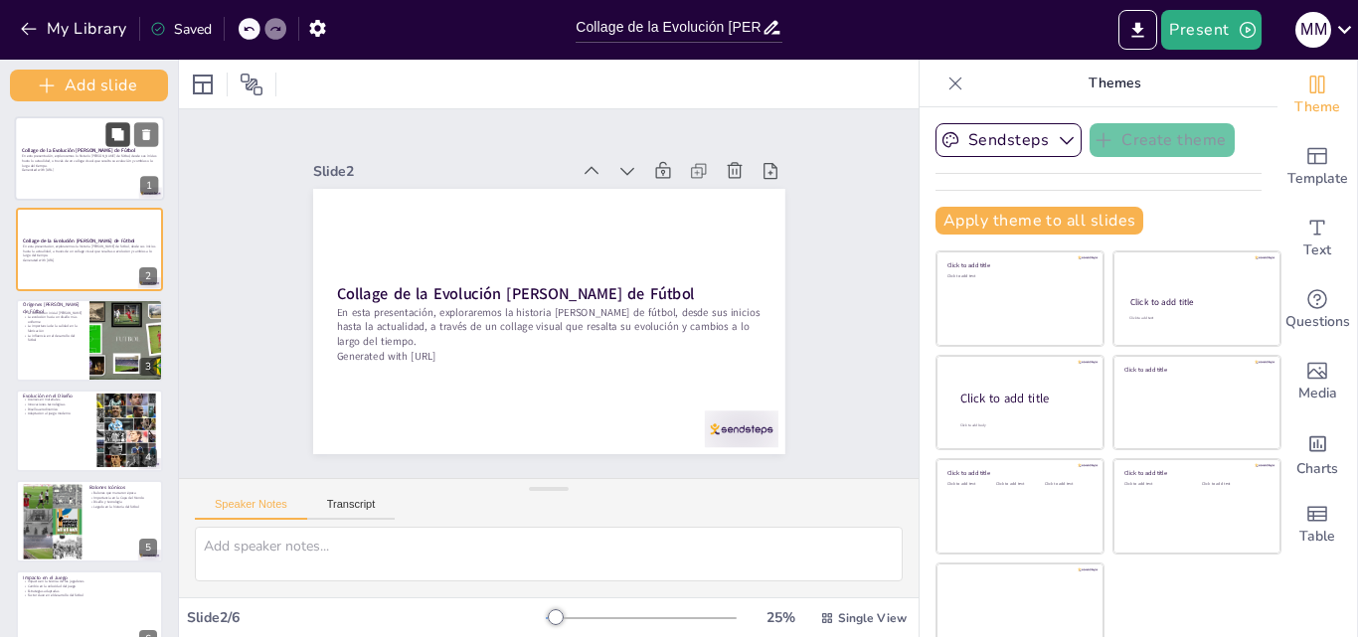
click at [112, 127] on icon at bounding box center [117, 134] width 14 height 14
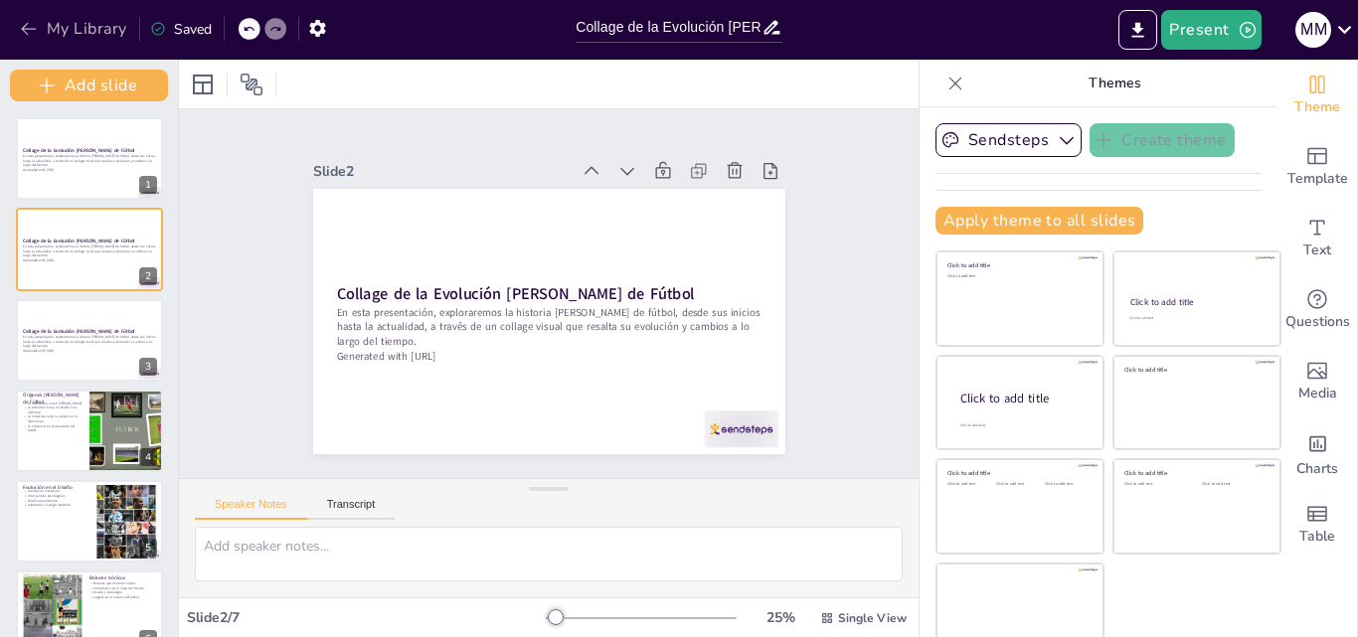
click at [27, 37] on icon "button" at bounding box center [29, 29] width 20 height 20
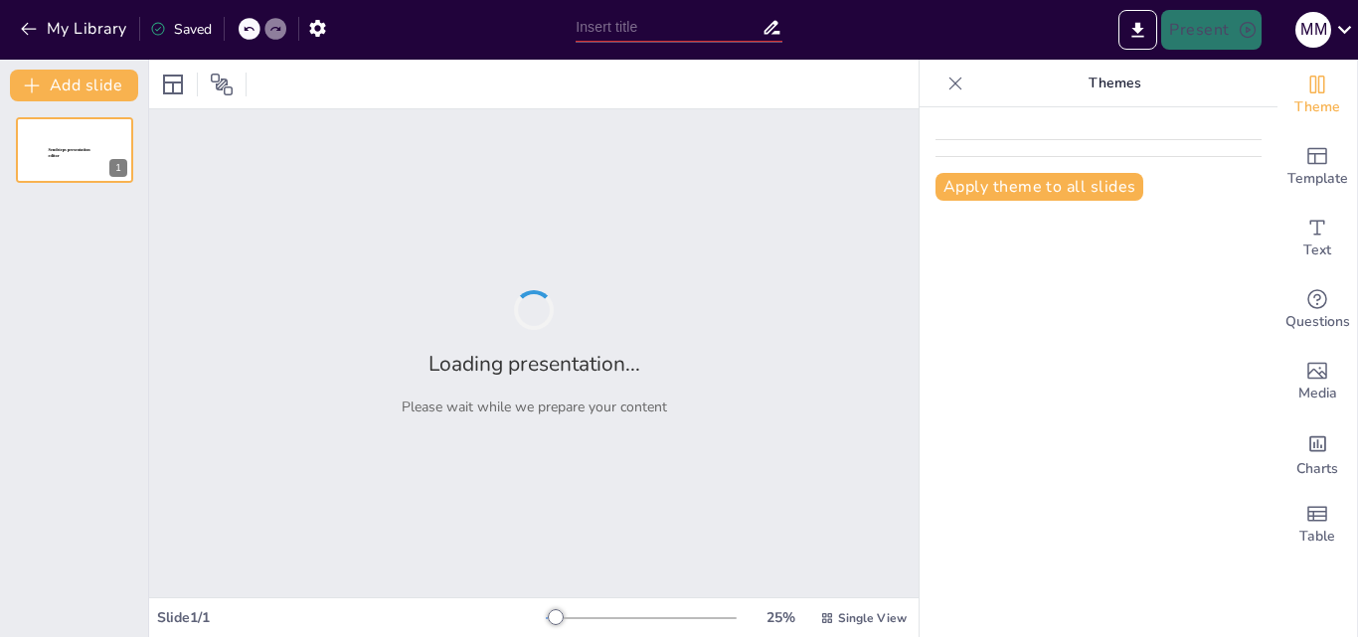
type input "Collage de la Evolución [PERSON_NAME] de Fútbol: De los Inicios a la Actualidad"
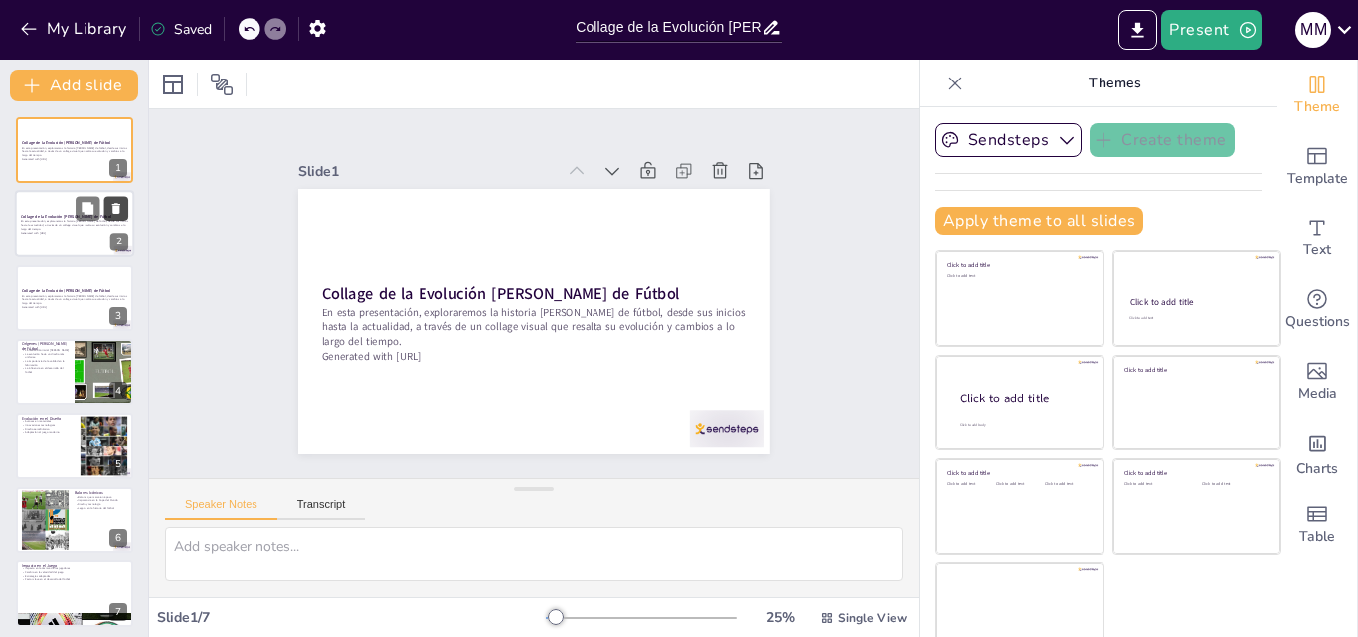
click at [107, 211] on button at bounding box center [116, 209] width 24 height 24
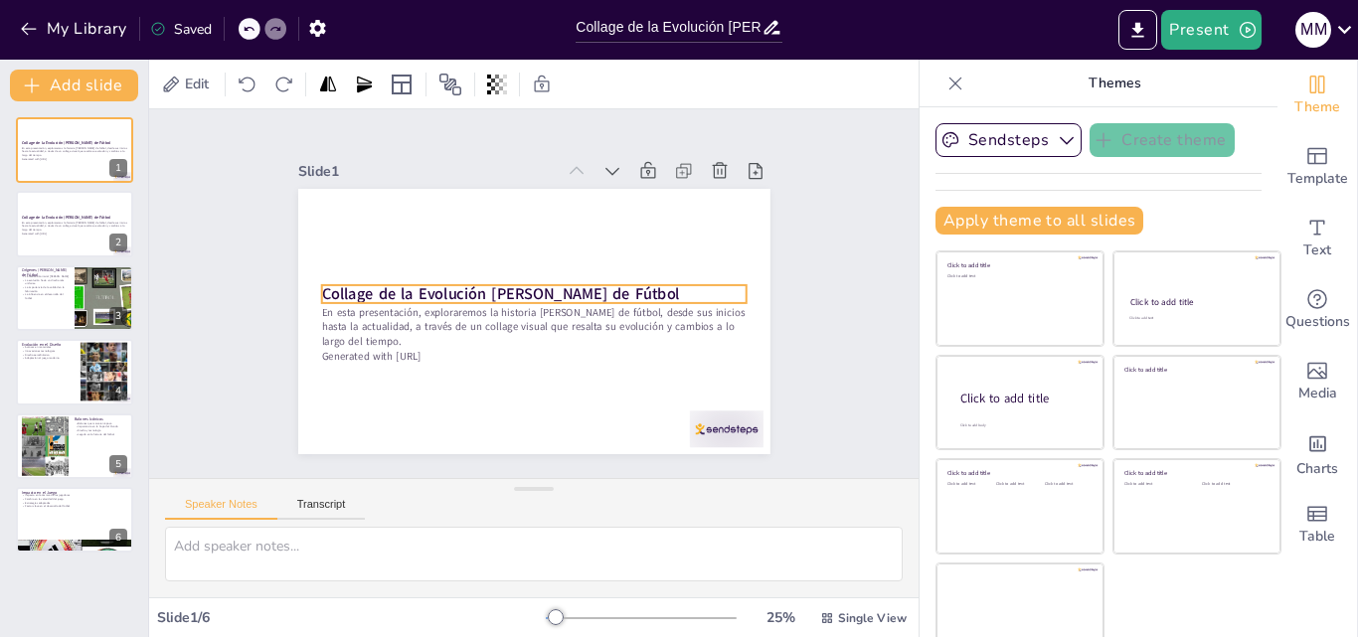
click at [418, 284] on strong "Collage de la Evolución [PERSON_NAME] de Fútbol" at bounding box center [503, 280] width 336 height 165
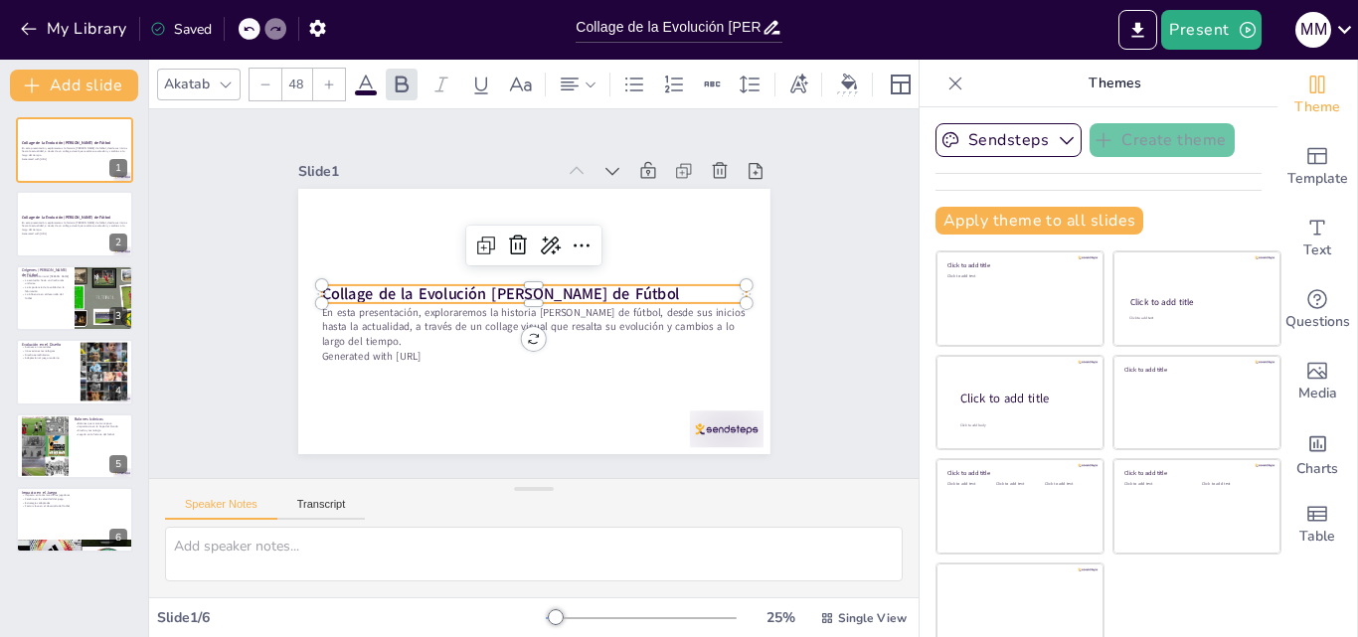
click at [324, 282] on strong "Collage de la Evolución [PERSON_NAME] de Fútbol" at bounding box center [501, 287] width 355 height 95
click at [611, 281] on p "Collage de la Evolución [PERSON_NAME] de Fútbol" at bounding box center [533, 294] width 411 height 152
click at [611, 281] on p "Collage de la Evolución [PERSON_NAME] de Fútbol" at bounding box center [534, 295] width 420 height 110
click at [575, 281] on strong "Collage de la Evolución [PERSON_NAME] de Fútbol" at bounding box center [526, 261] width 95 height 355
drag, startPoint x: 608, startPoint y: 284, endPoint x: 298, endPoint y: 285, distance: 309.2
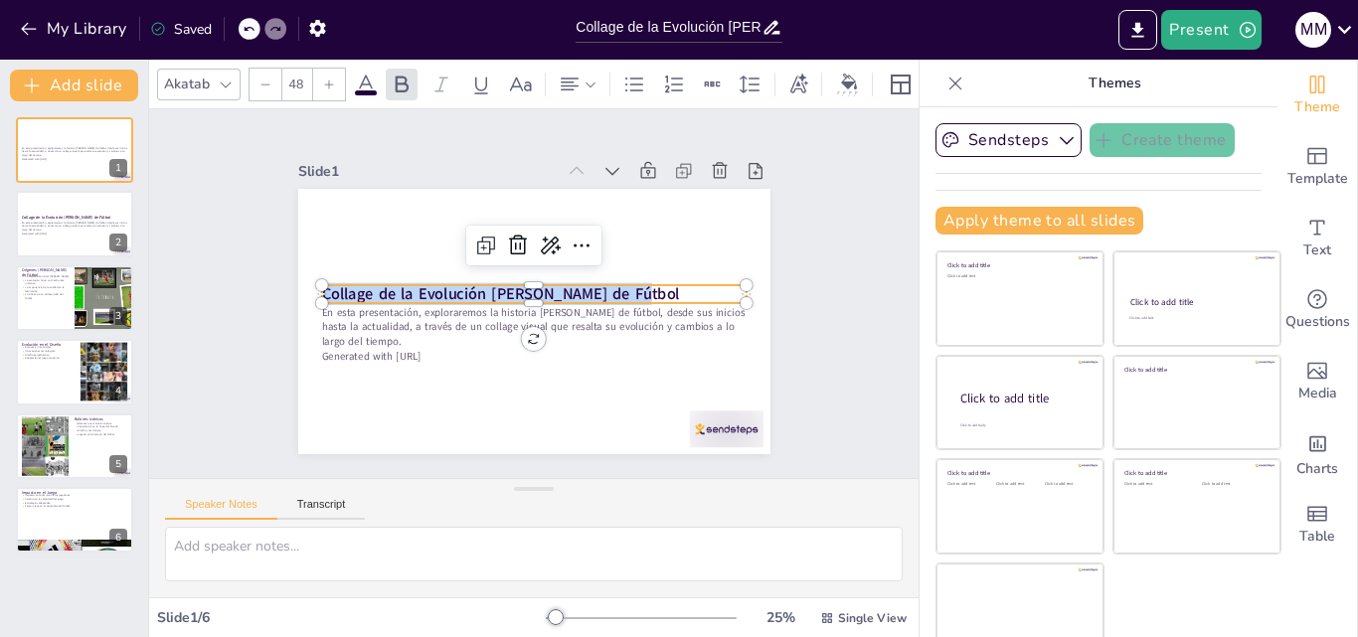
click at [298, 285] on div "En esta presentación, exploraremos la historia del balón de fútbol, desde sus i…" at bounding box center [516, 314] width 528 height 513
copy strong "Collage de la Evolución [PERSON_NAME] de Fútbol"
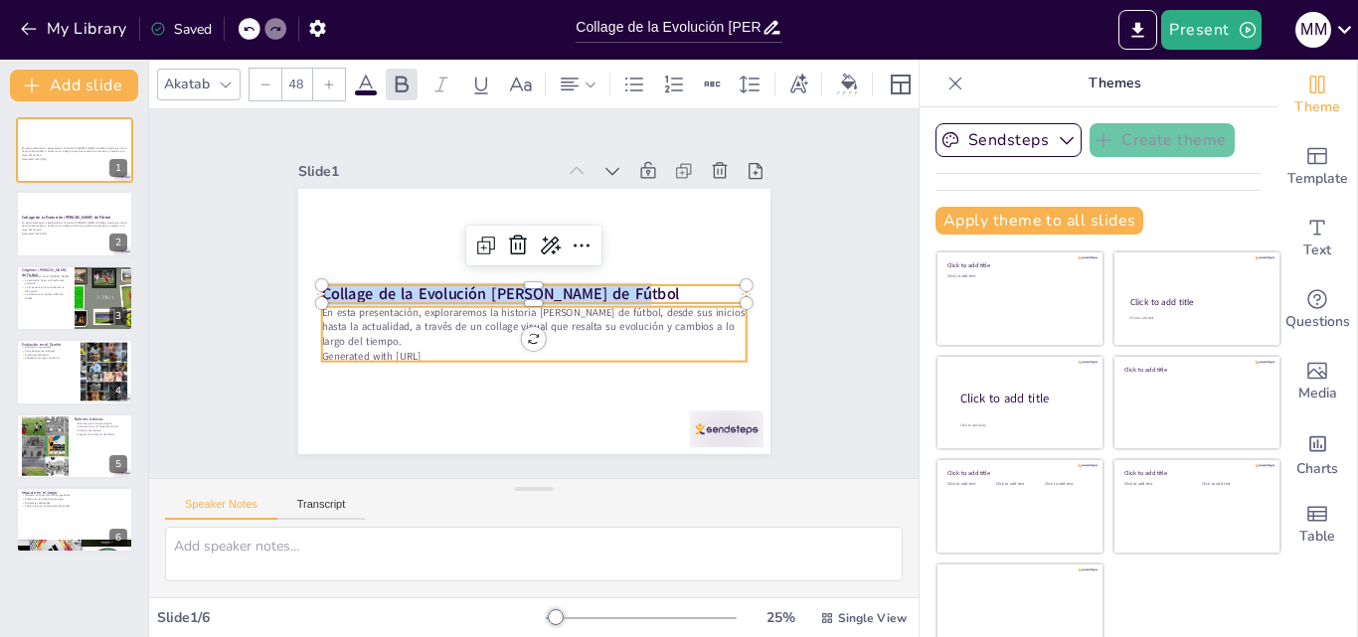
click at [350, 304] on p "En esta presentación, exploraremos la historia [PERSON_NAME] de fútbol, desde s…" at bounding box center [515, 320] width 370 height 285
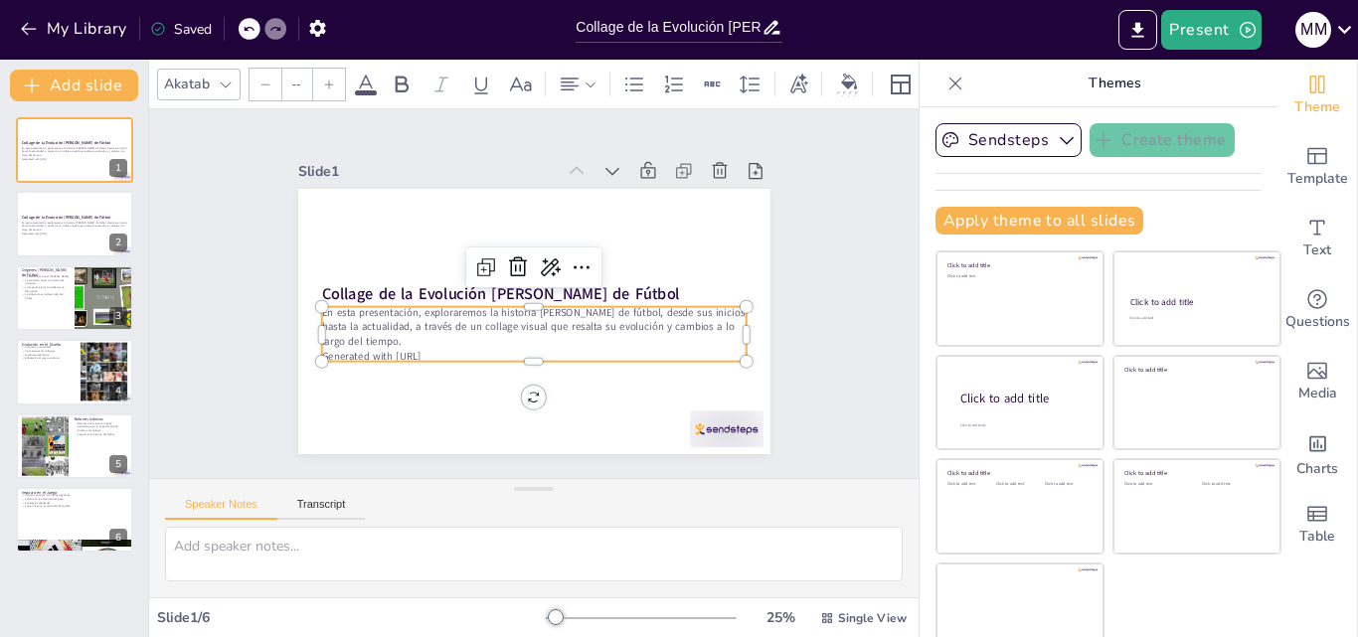
type input "32"
click at [365, 317] on p "En esta presentación, exploraremos la historia [PERSON_NAME] de fútbol, desde s…" at bounding box center [507, 313] width 285 height 370
click at [615, 300] on p "En esta presentación, exploraremos la historia [PERSON_NAME] de fútbol, desde s…" at bounding box center [524, 325] width 418 height 173
click at [495, 296] on icon at bounding box center [481, 310] width 28 height 28
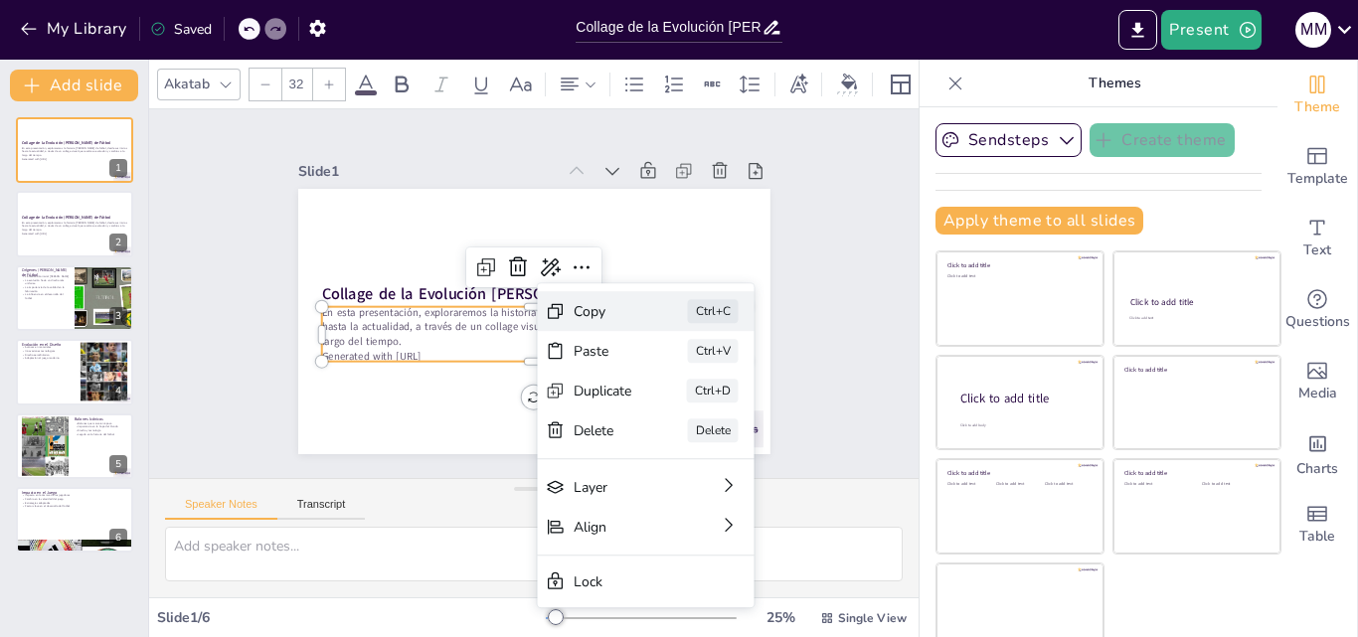
click at [607, 500] on div "Copy" at bounding box center [636, 525] width 59 height 50
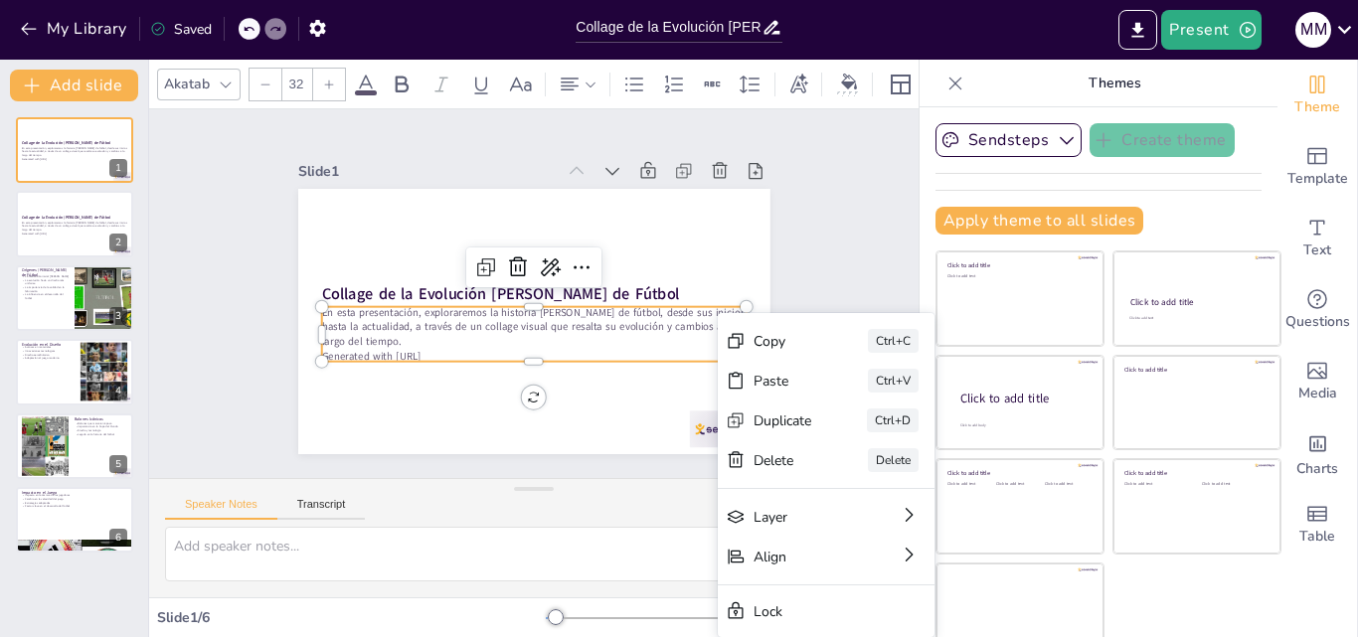
click at [497, 328] on p "En esta presentación, exploraremos la historia [PERSON_NAME] de fútbol, desde s…" at bounding box center [527, 326] width 425 height 131
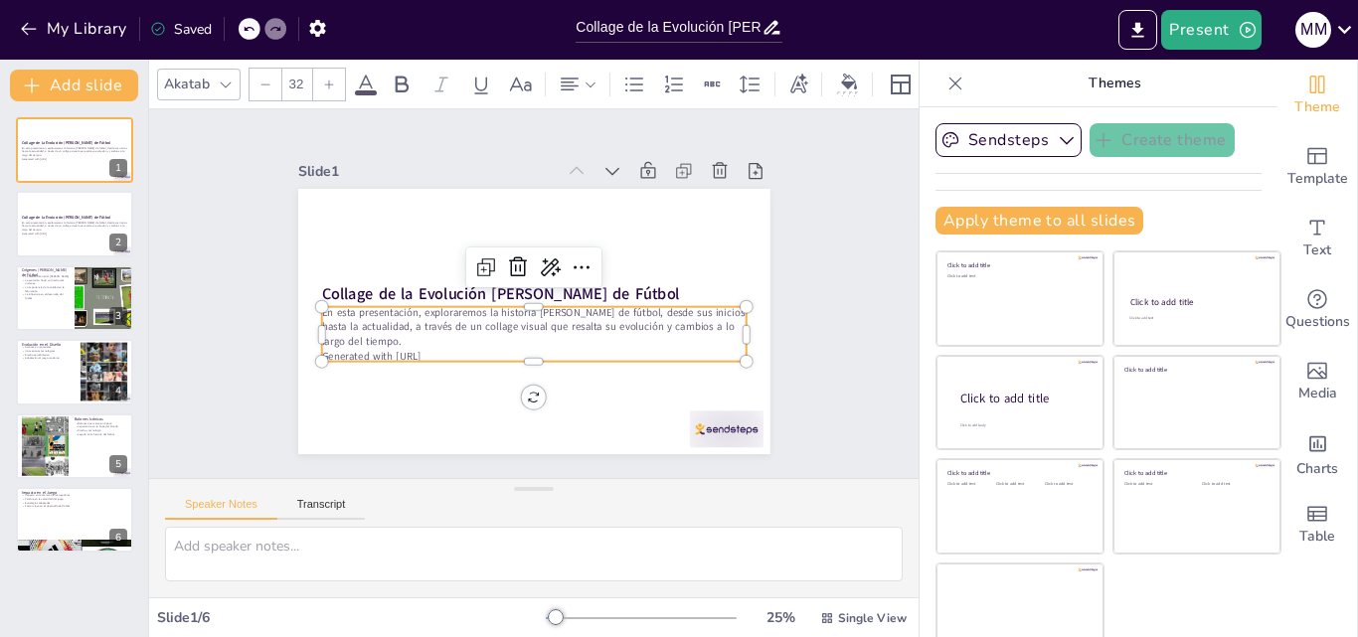
click at [437, 347] on p "Generated with [URL]" at bounding box center [508, 351] width 394 height 186
click at [380, 335] on p "En esta presentación, exploraremos la historia [PERSON_NAME] de fútbol, desde s…" at bounding box center [505, 310] width 251 height 390
click at [365, 335] on p "En esta presentación, exploraremos la historia [PERSON_NAME] de fútbol, desde s…" at bounding box center [530, 326] width 427 height 88
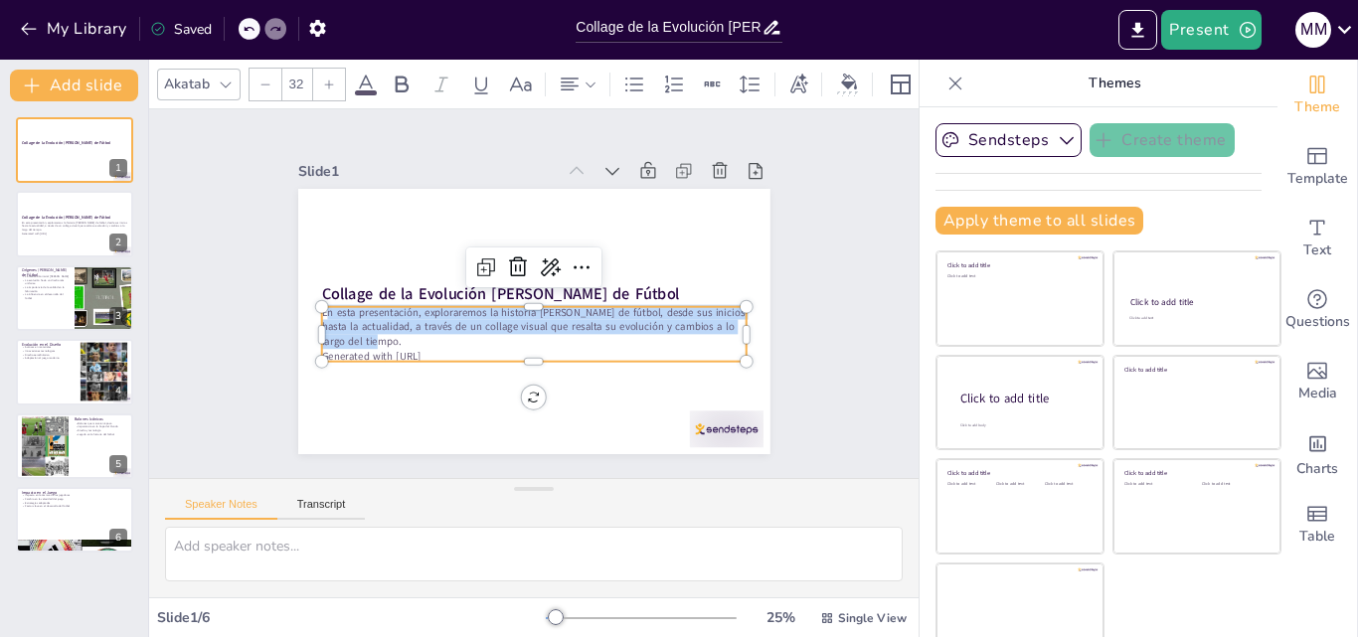
drag, startPoint x: 304, startPoint y: 309, endPoint x: 374, endPoint y: 338, distance: 75.3
click at [374, 338] on p "En esta presentación, exploraremos la historia [PERSON_NAME] de fútbol, desde s…" at bounding box center [520, 324] width 406 height 213
copy p "n esta presentación, exploraremos la historia del balón de fútbol, desde sus in…"
click at [95, 237] on div at bounding box center [74, 225] width 119 height 68
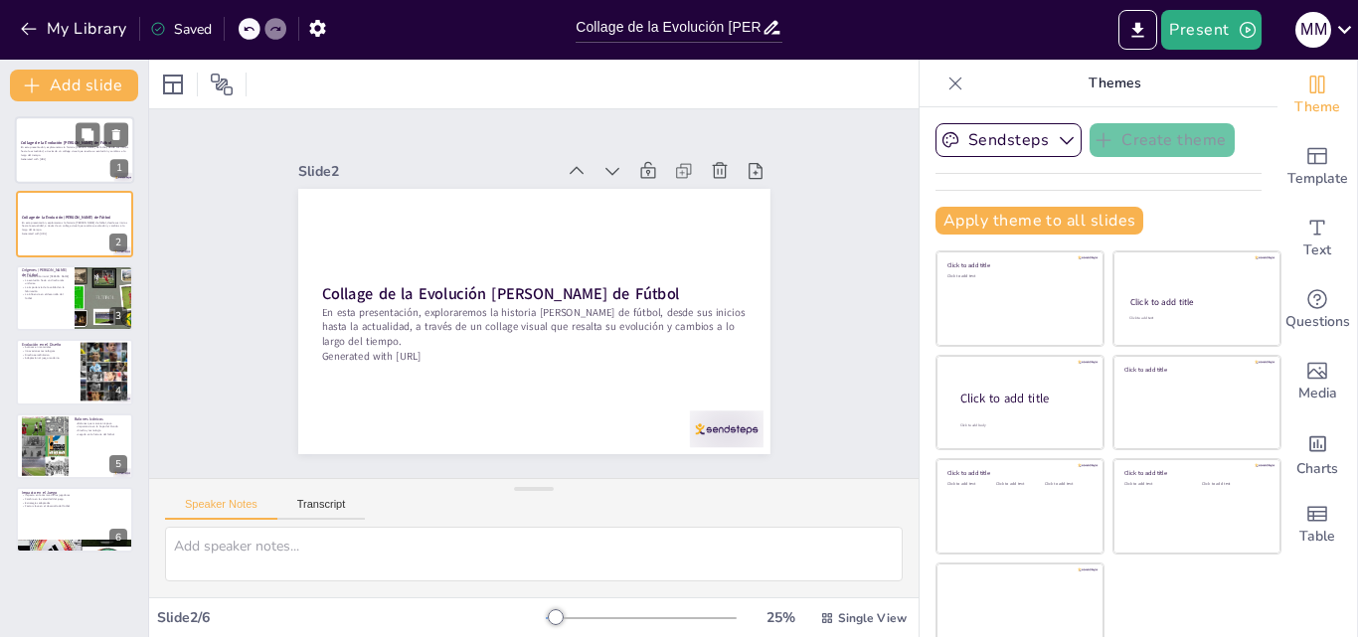
click at [44, 136] on div at bounding box center [74, 150] width 119 height 68
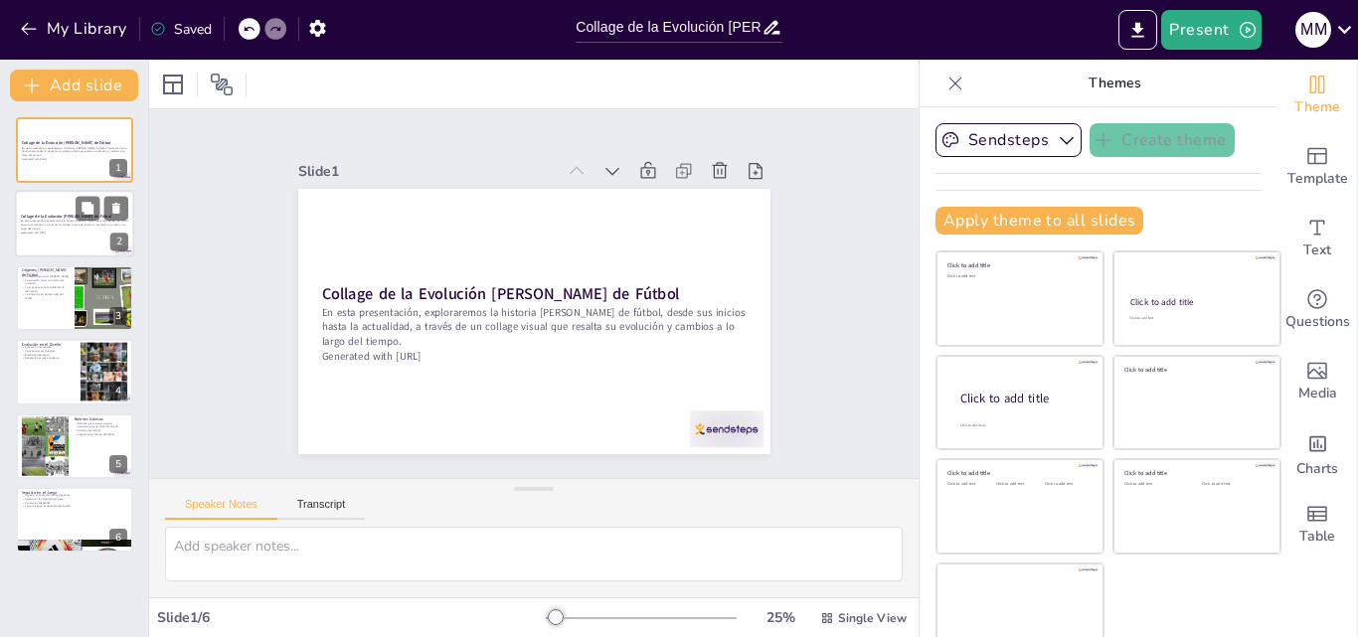
click at [63, 241] on div at bounding box center [74, 225] width 119 height 68
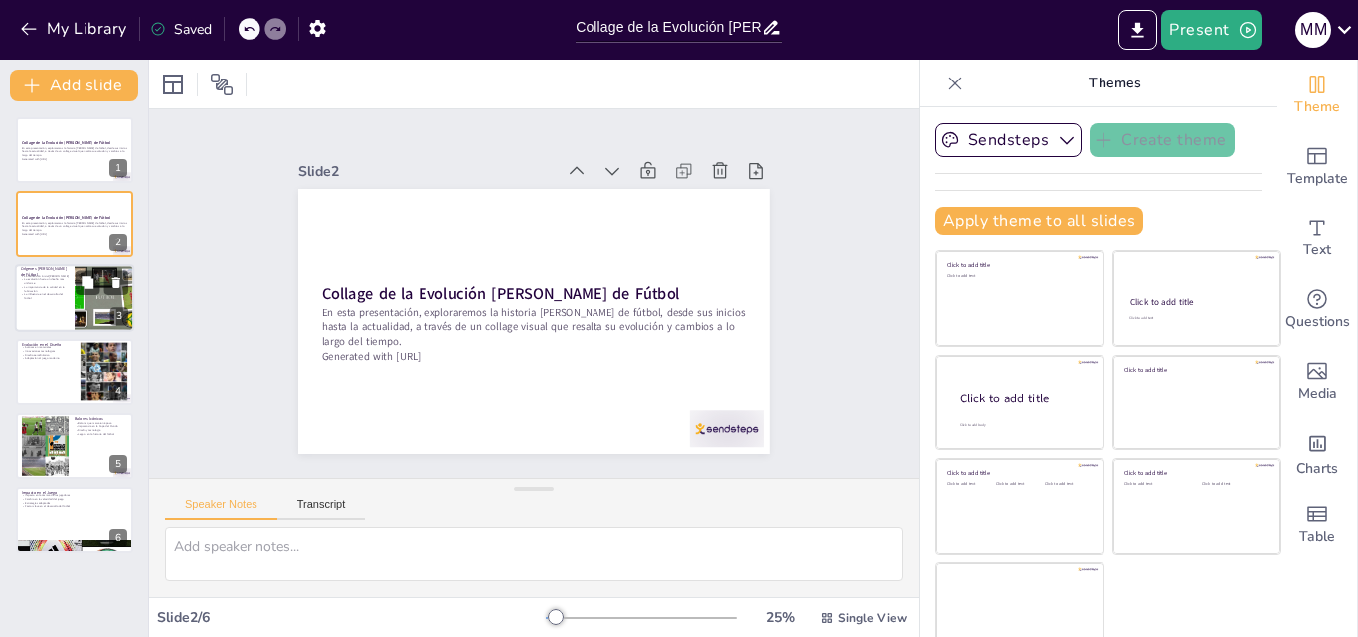
click at [71, 287] on div at bounding box center [74, 298] width 119 height 68
type textarea "La fabricación de los primeros balones de fútbol con materiales básicos como cu…"
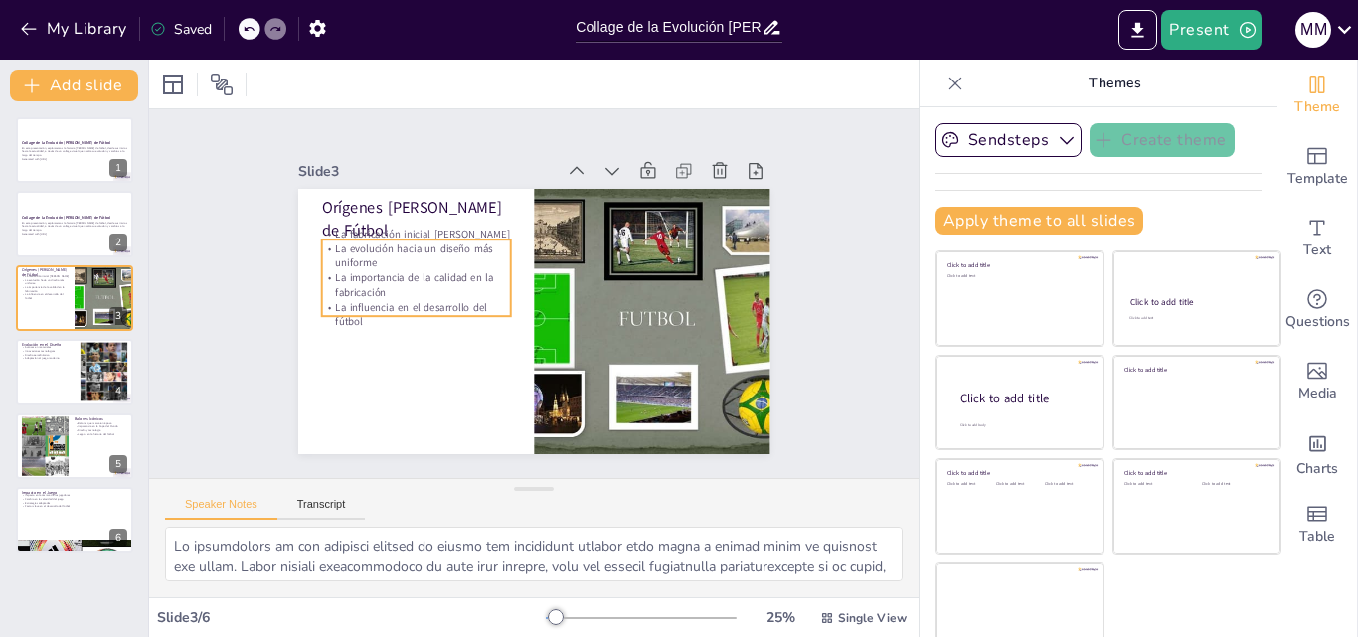
click at [341, 254] on p "La evolución hacia un diseño más uniforme" at bounding box center [426, 233] width 191 height 68
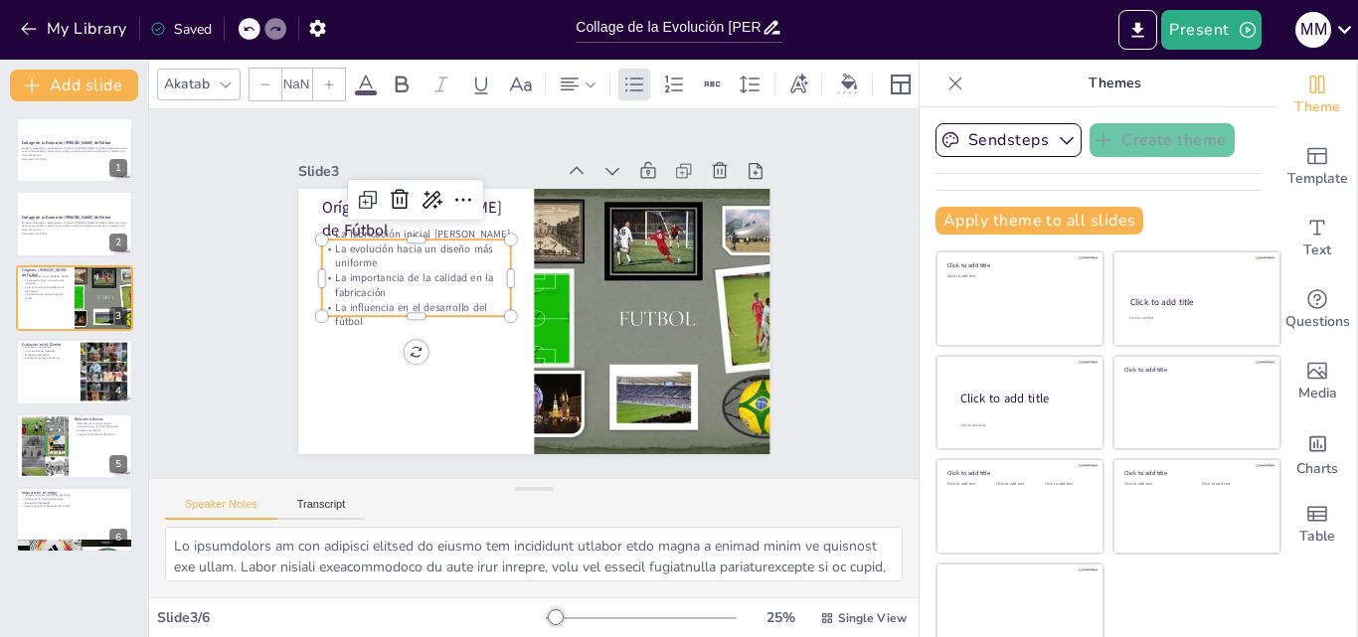
type input "32"
click at [585, 196] on div at bounding box center [631, 367] width 432 height 387
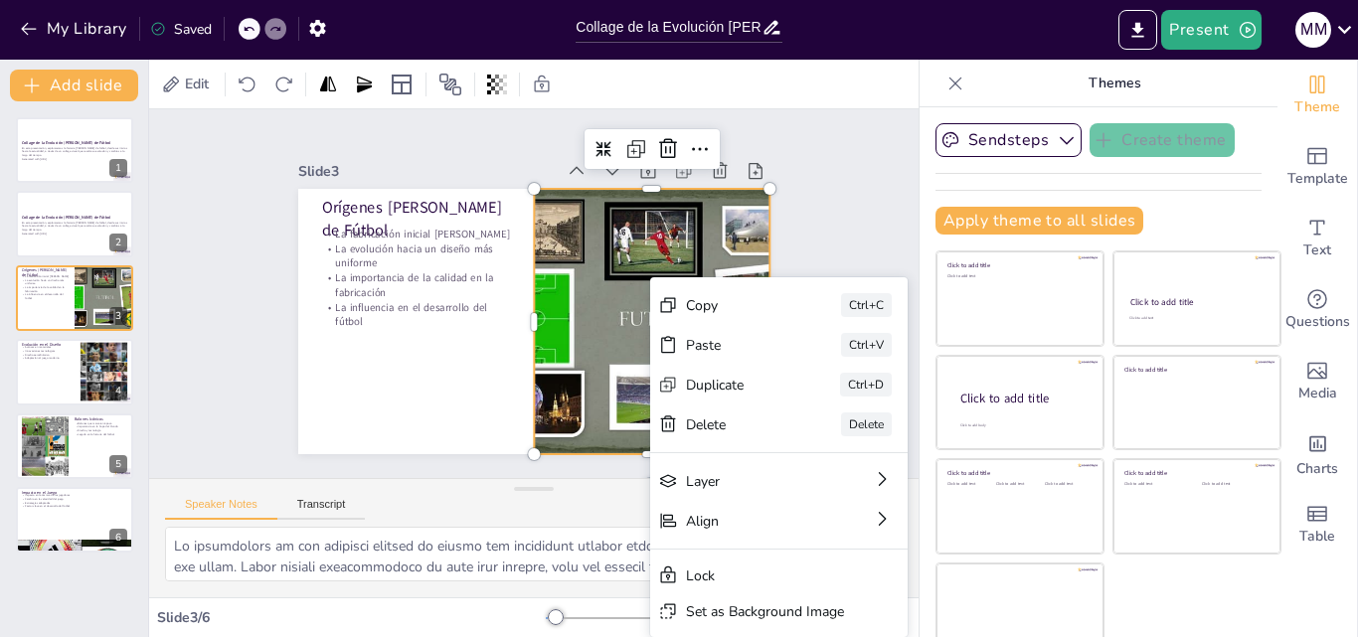
click at [583, 248] on div at bounding box center [493, 409] width 301 height 380
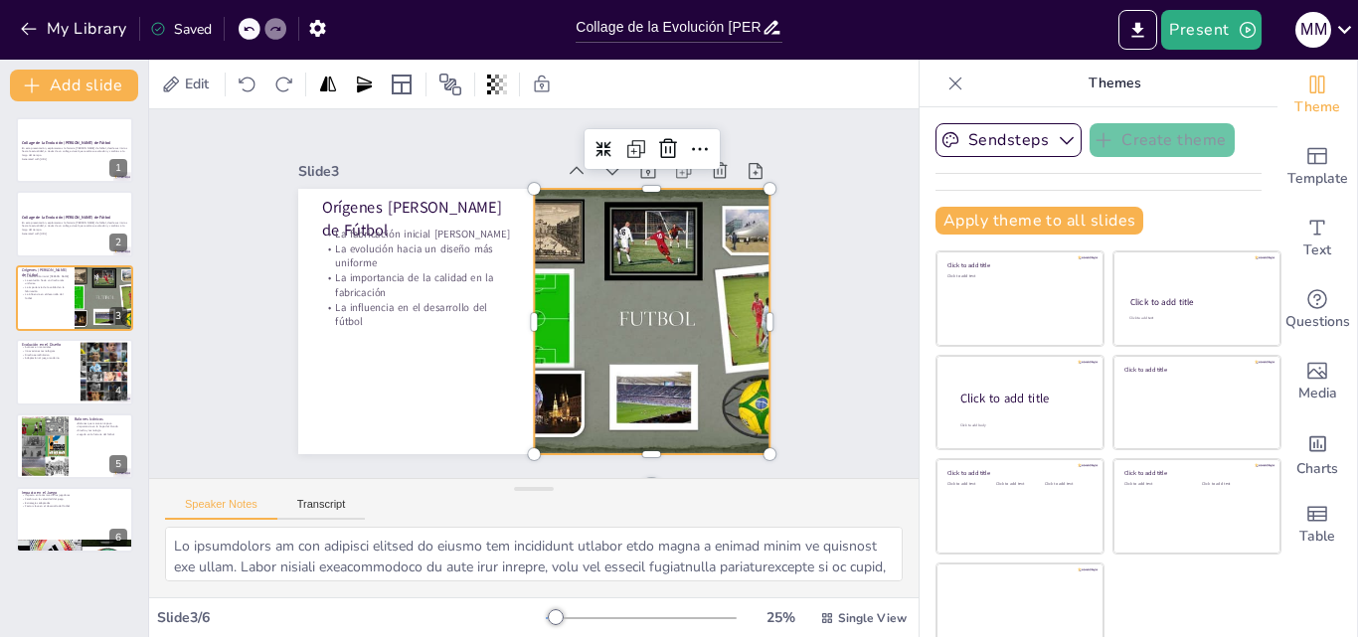
click at [552, 189] on div at bounding box center [643, 345] width 402 height 333
click at [721, 193] on icon at bounding box center [736, 208] width 30 height 30
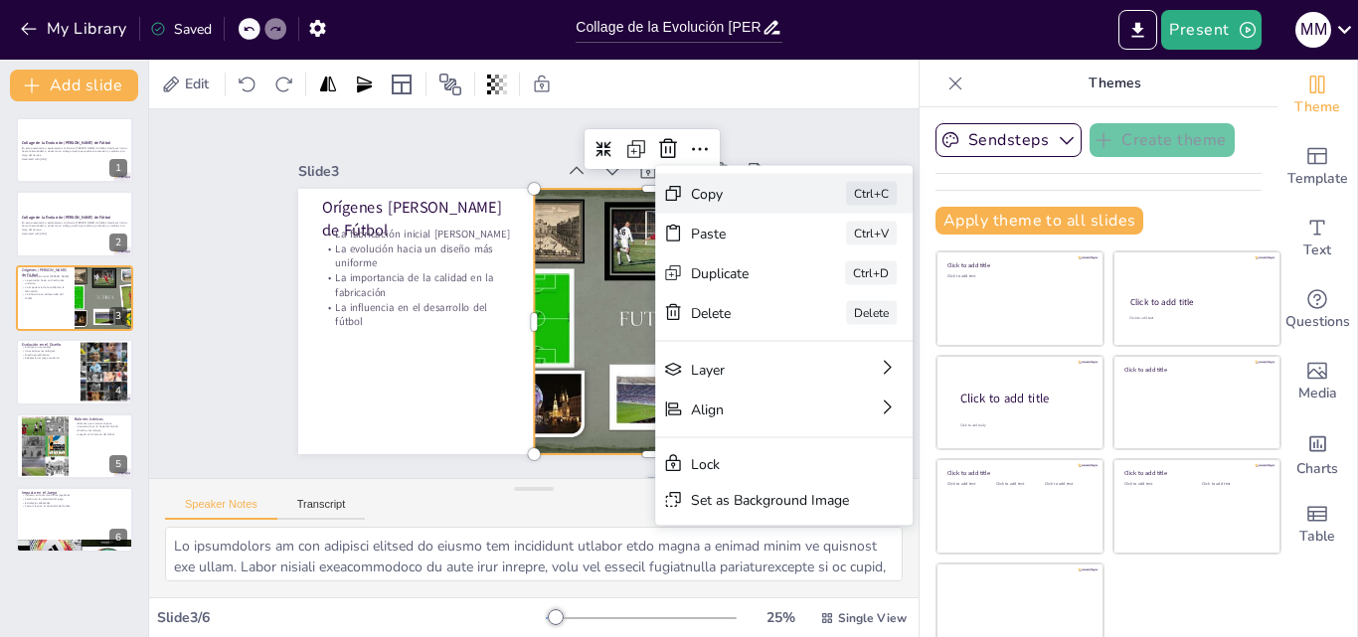
click at [792, 339] on div "Copy Ctrl+C" at bounding box center [922, 385] width 261 height 92
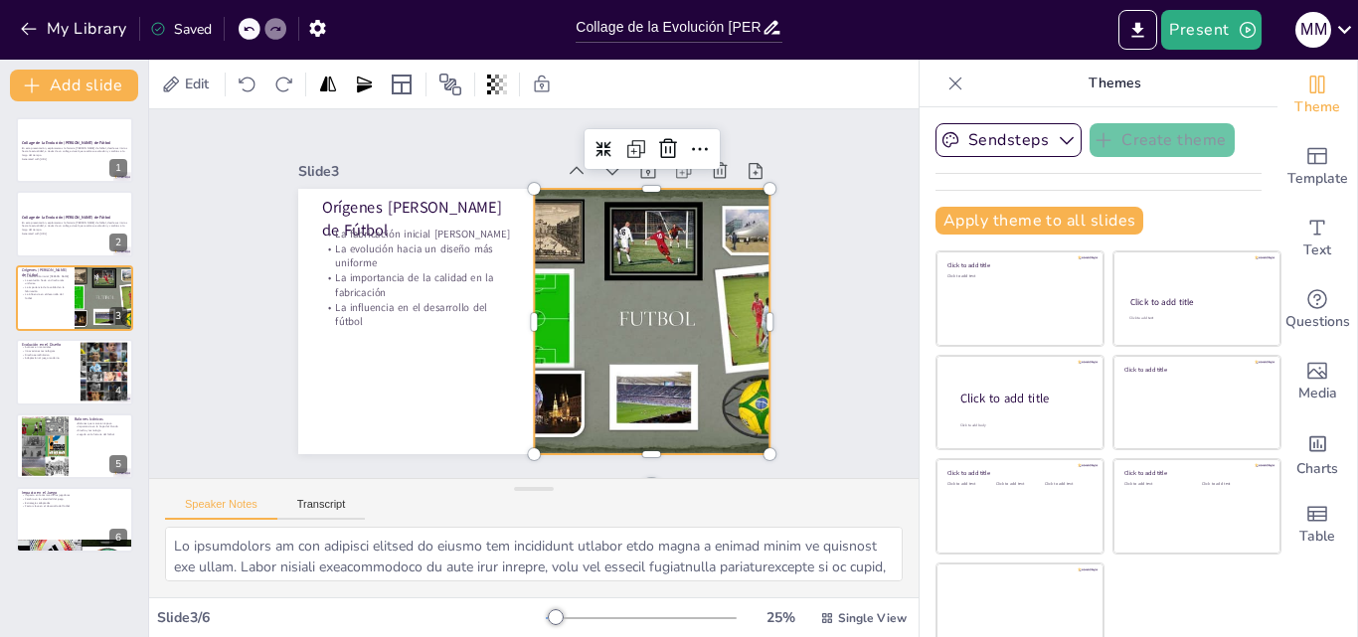
click at [608, 302] on div at bounding box center [648, 333] width 380 height 301
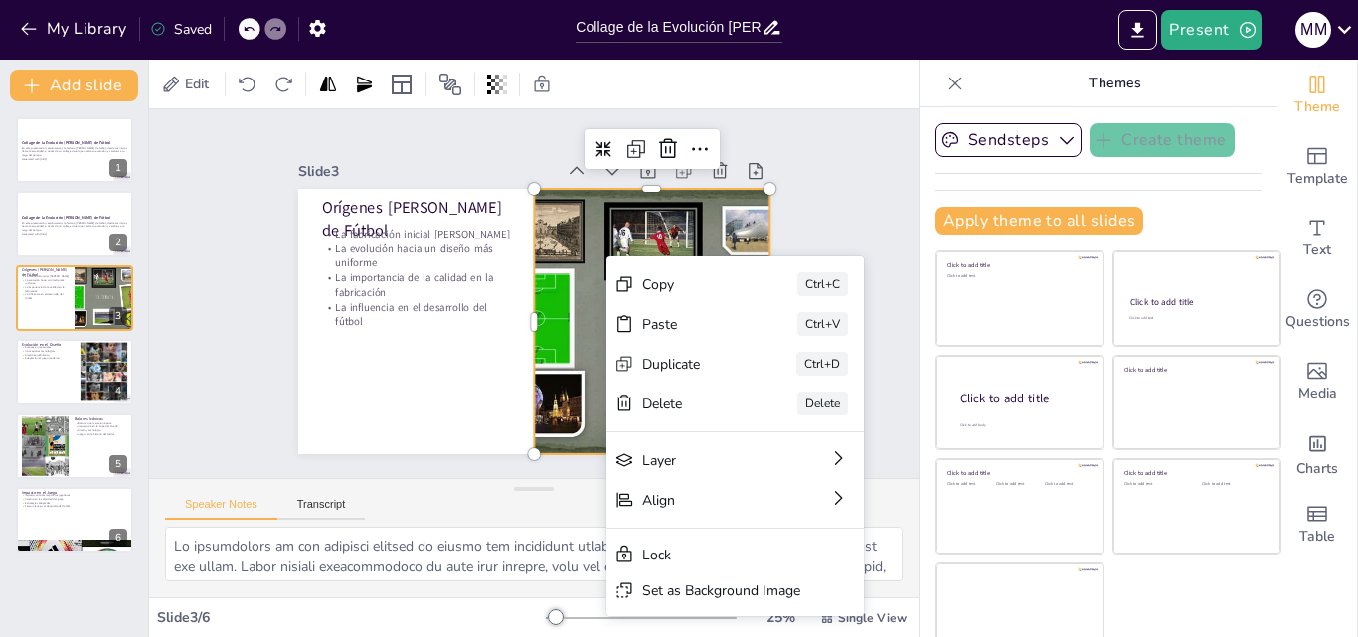
click at [553, 373] on div at bounding box center [622, 376] width 439 height 407
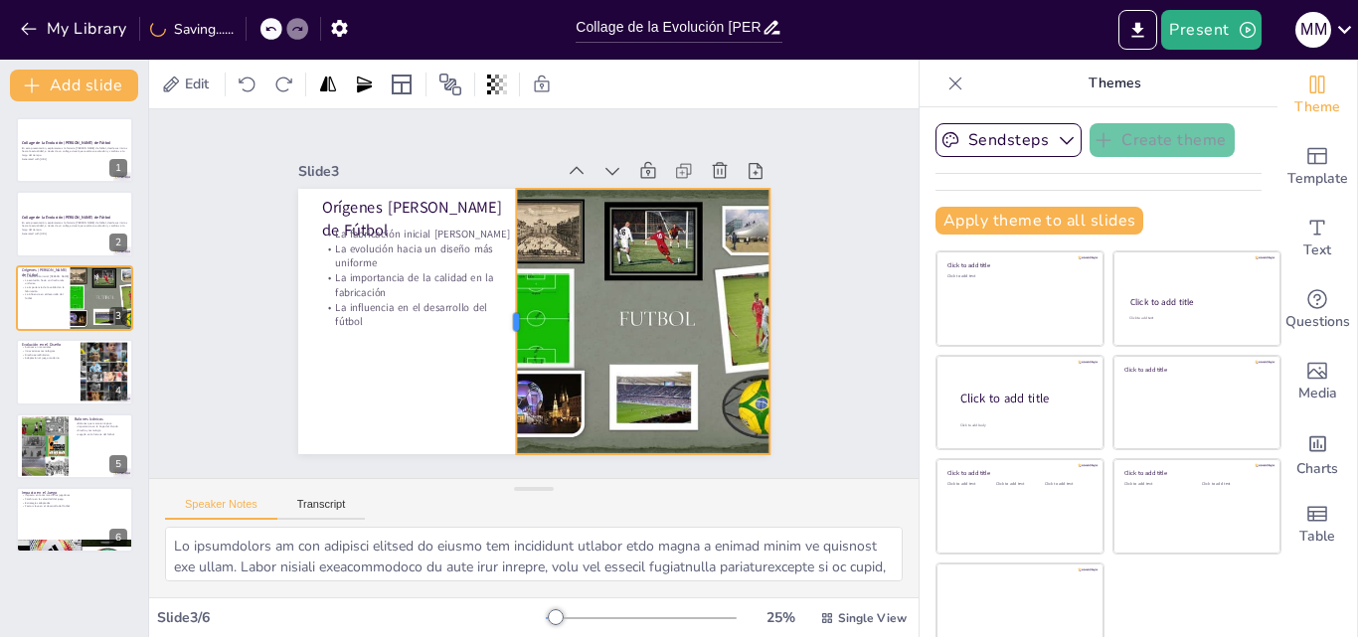
drag, startPoint x: 509, startPoint y: 307, endPoint x: 491, endPoint y: 342, distance: 39.1
click at [491, 342] on div at bounding box center [498, 305] width 146 height 238
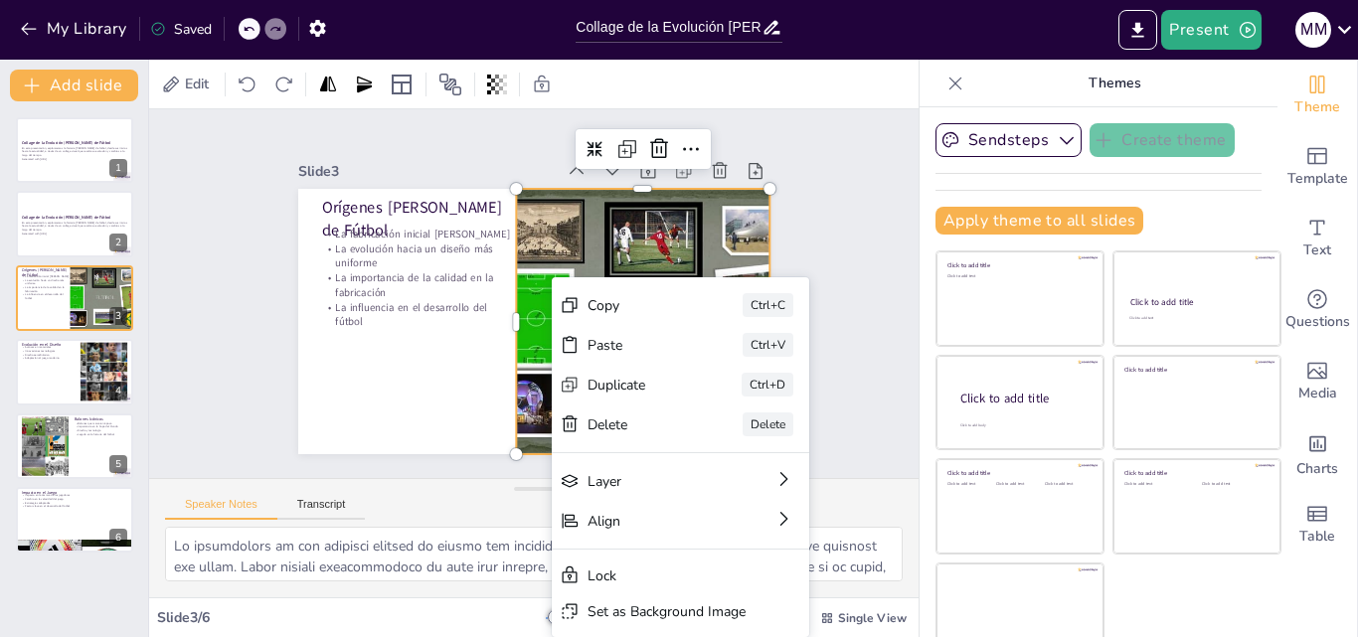
click at [807, 153] on div "Slide 1 Collage de la Evolución del Balón de Fútbol En esta presentación, explo…" at bounding box center [533, 294] width 829 height 521
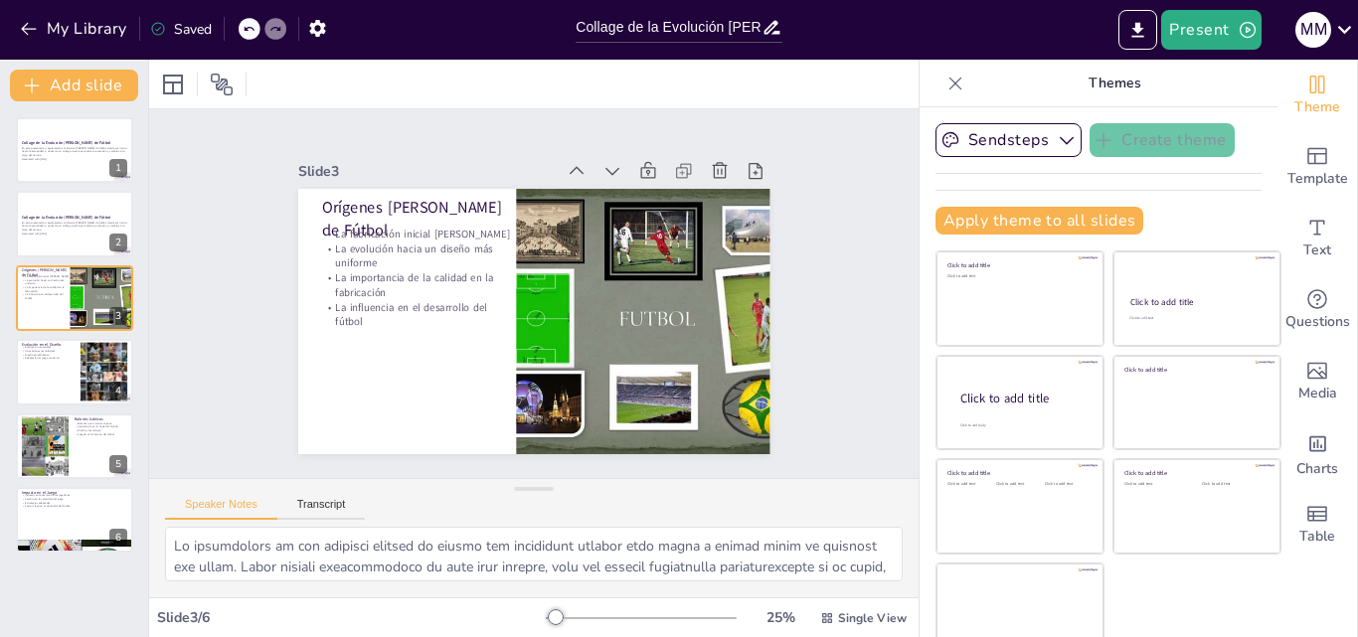
scroll to position [21, 0]
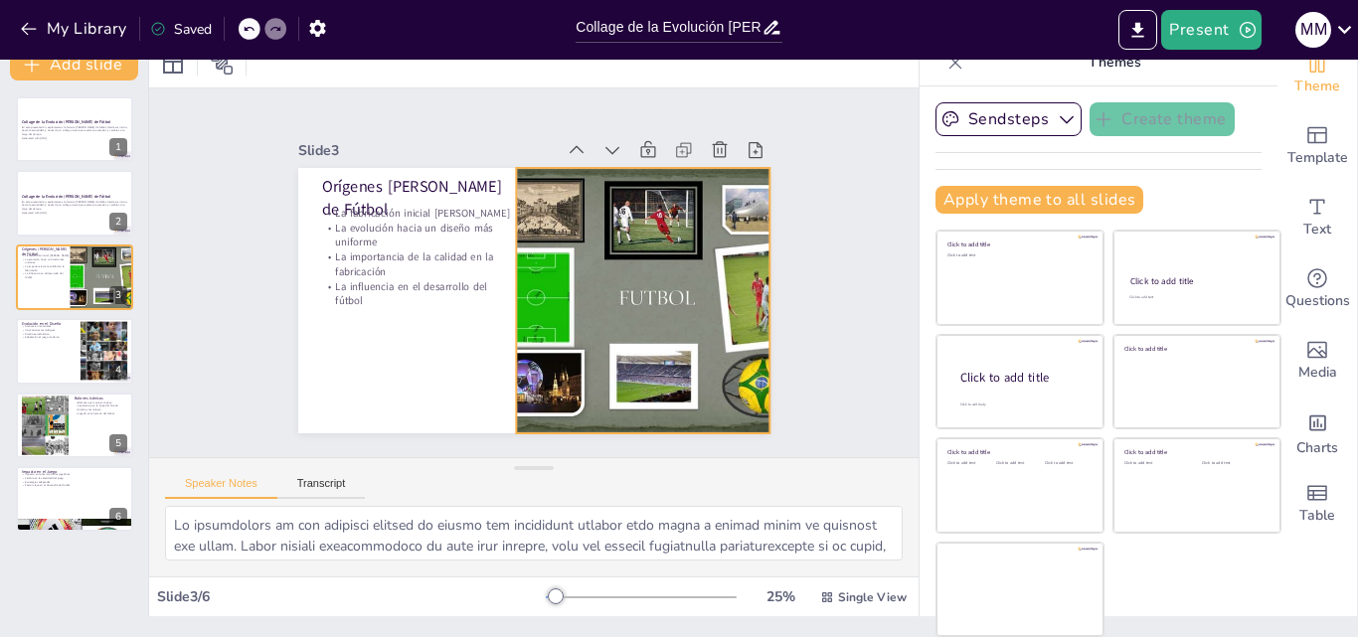
click at [600, 327] on div at bounding box center [622, 355] width 439 height 407
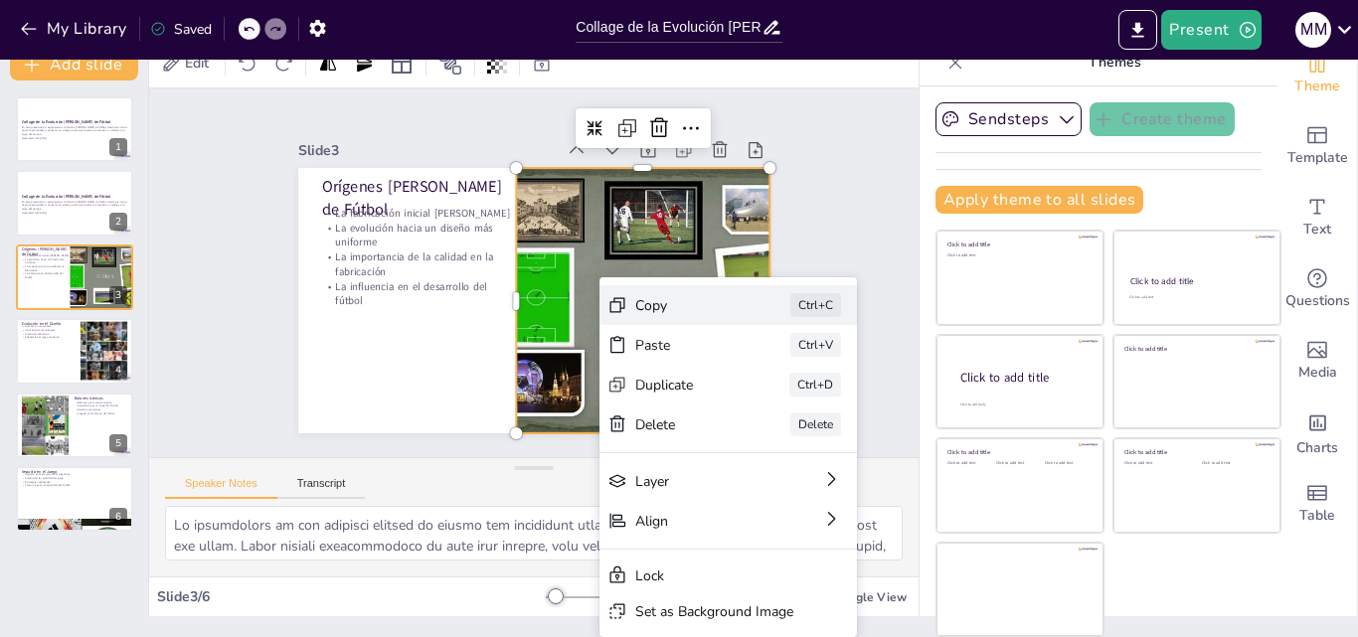
click at [850, 537] on div "Ctrl+C" at bounding box center [878, 558] width 56 height 43
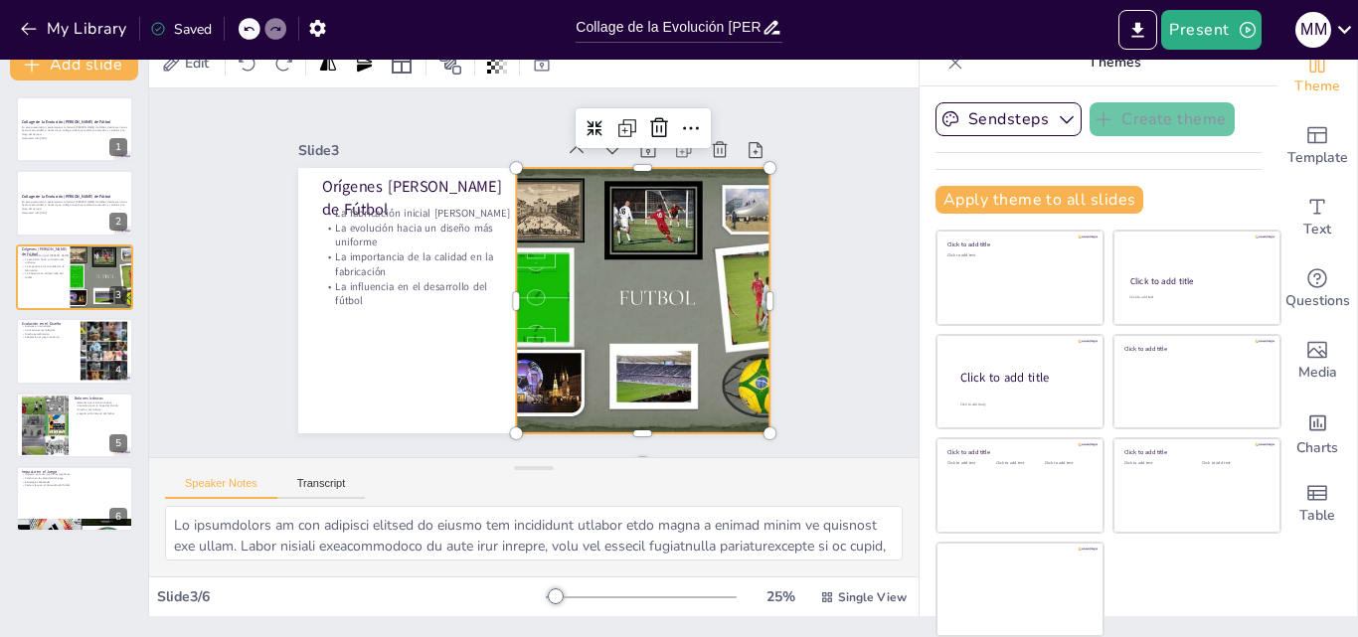
click at [583, 306] on div at bounding box center [631, 346] width 432 height 387
click at [75, 342] on div at bounding box center [74, 351] width 119 height 68
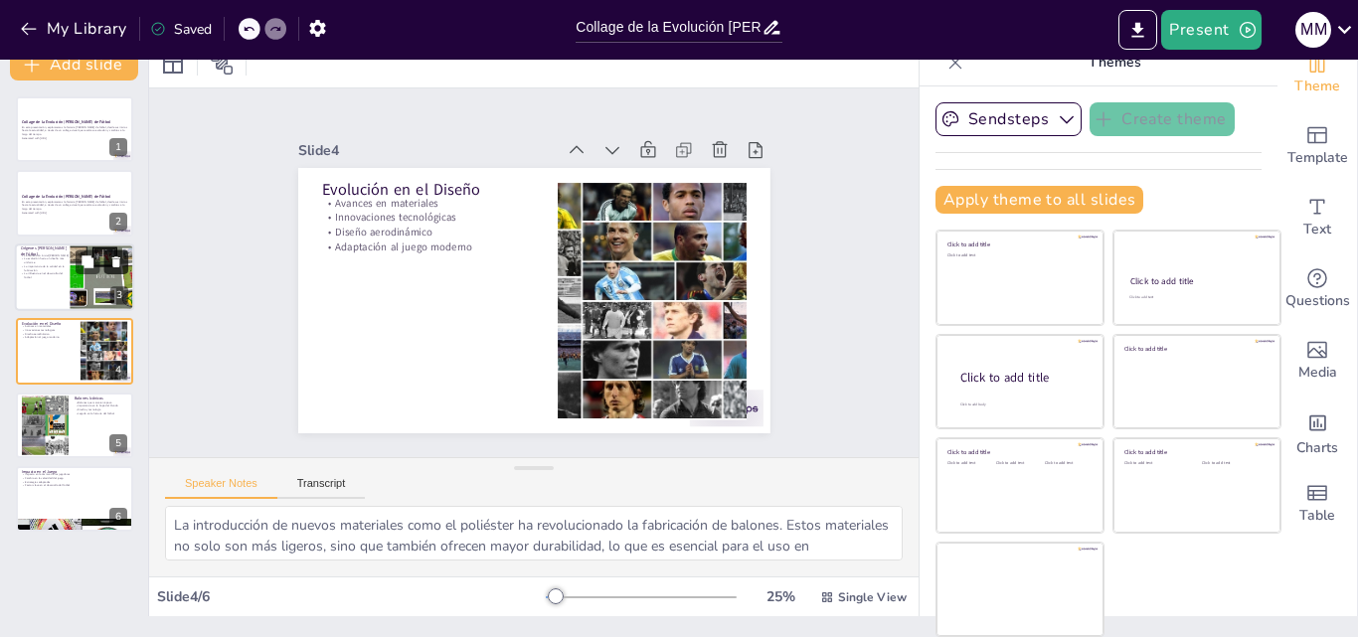
click at [117, 272] on button at bounding box center [116, 262] width 24 height 24
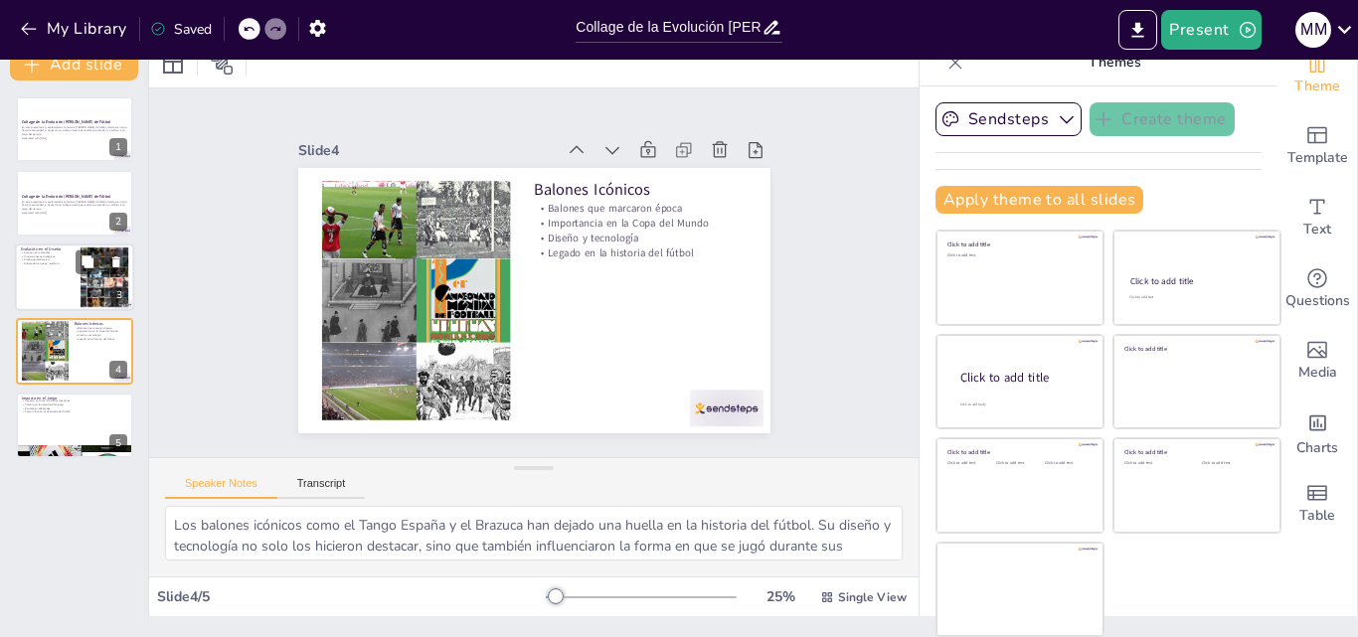
click at [66, 275] on div at bounding box center [74, 278] width 119 height 68
type textarea "La introducción de nuevos materiales como el poliéster ha revolucionado la fabr…"
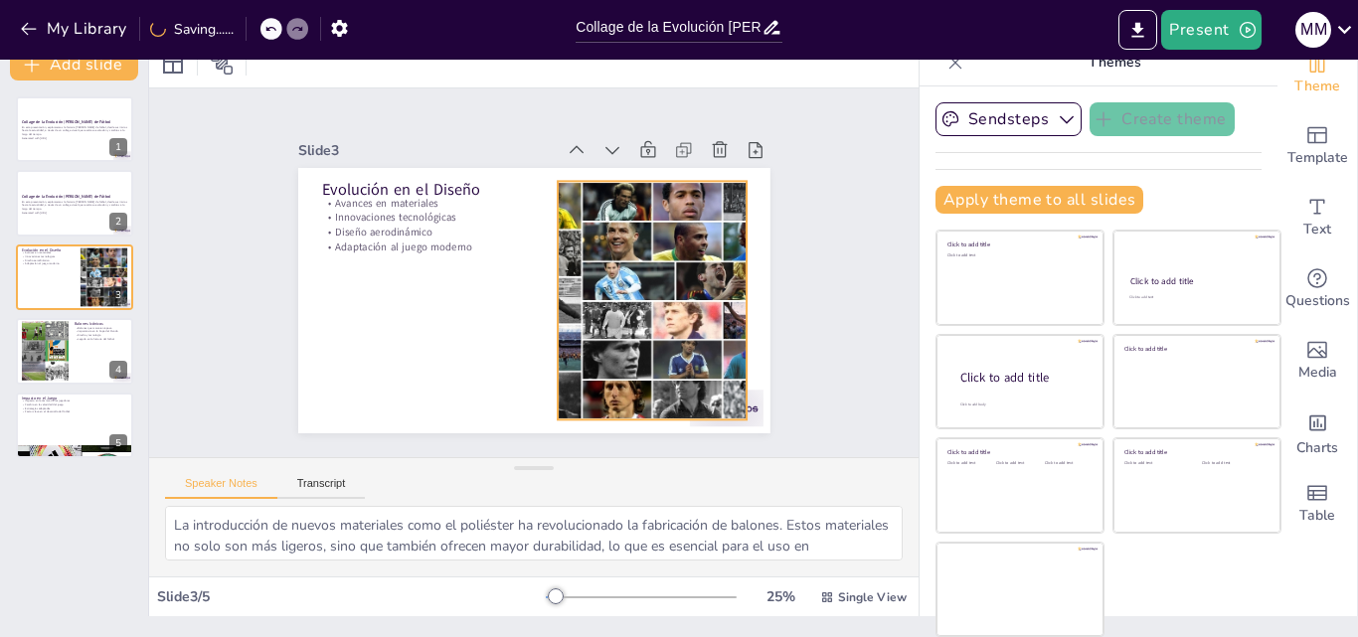
click at [607, 269] on div at bounding box center [643, 325] width 465 height 322
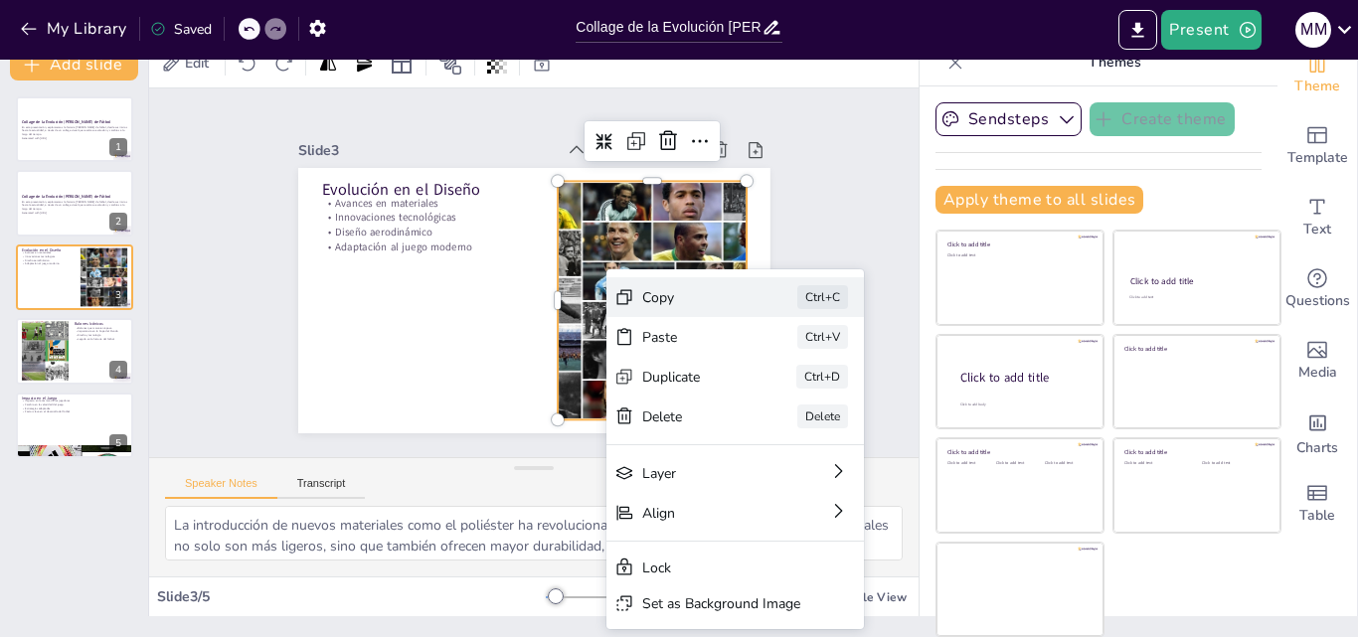
click at [723, 410] on div "Copy Ctrl+C" at bounding box center [853, 456] width 261 height 92
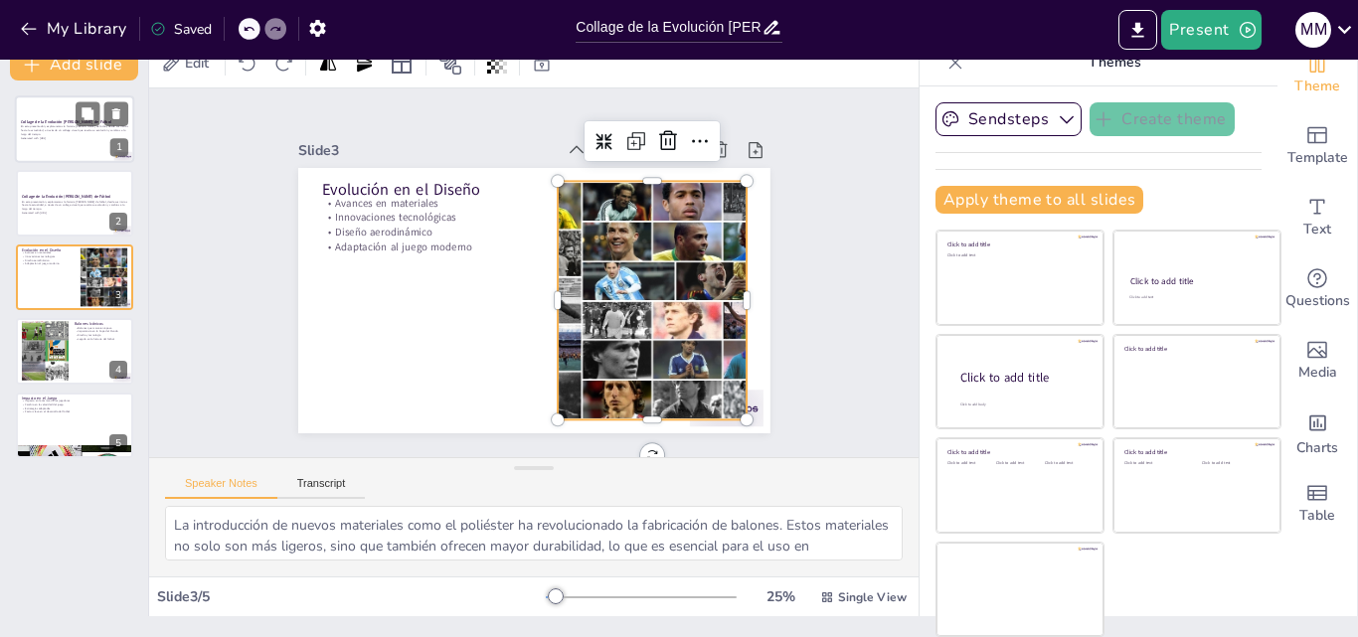
click at [84, 140] on div at bounding box center [74, 129] width 119 height 68
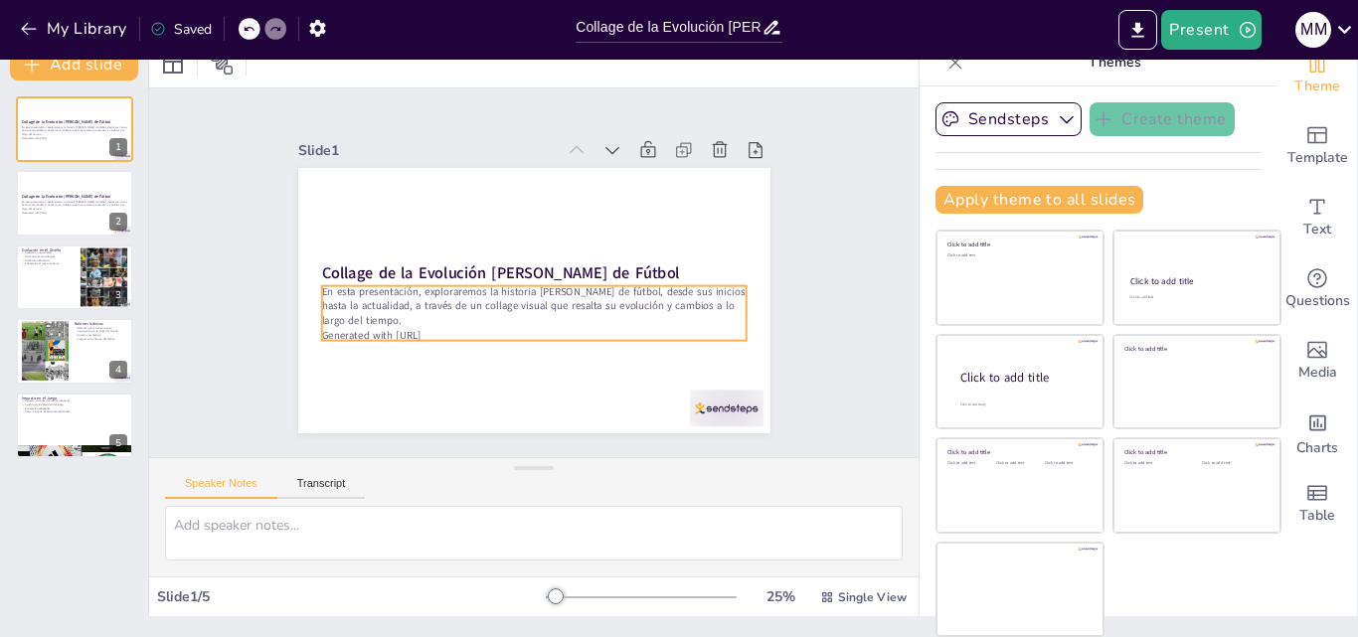
click at [334, 313] on p "En esta presentación, exploraremos la historia [PERSON_NAME] de fútbol, desde s…" at bounding box center [530, 306] width 427 height 88
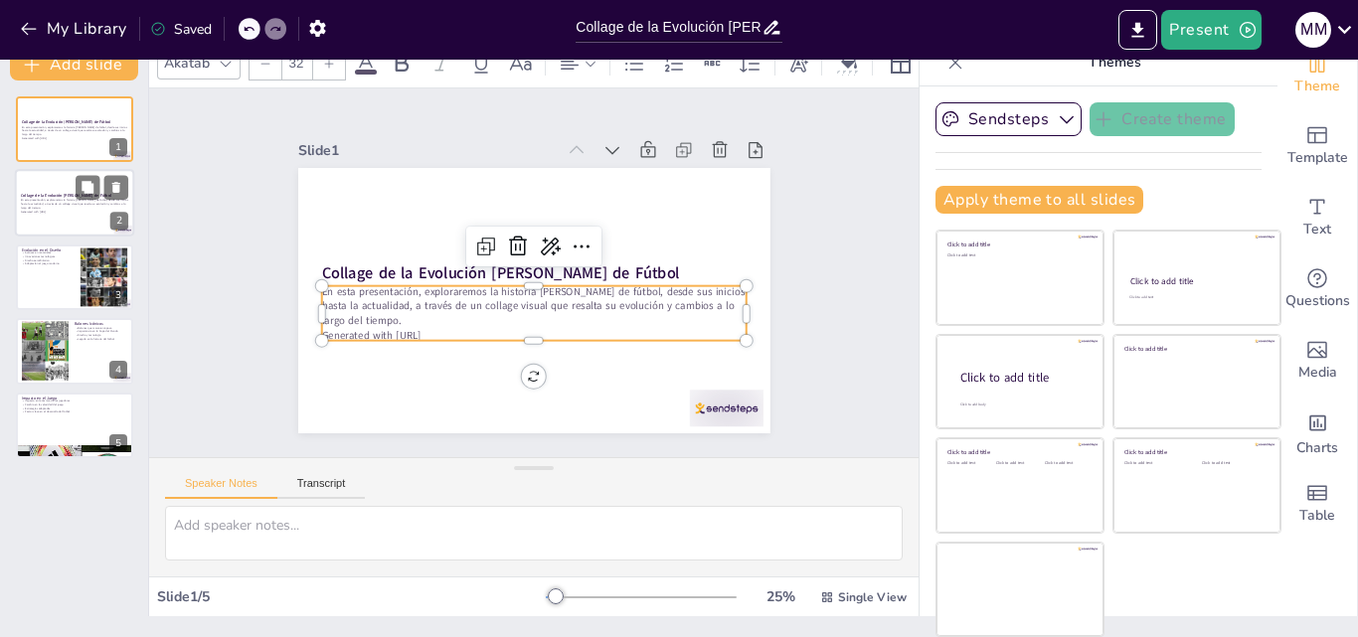
click at [34, 194] on strong "Collage de la Evolución [PERSON_NAME] de Fútbol" at bounding box center [66, 196] width 90 height 5
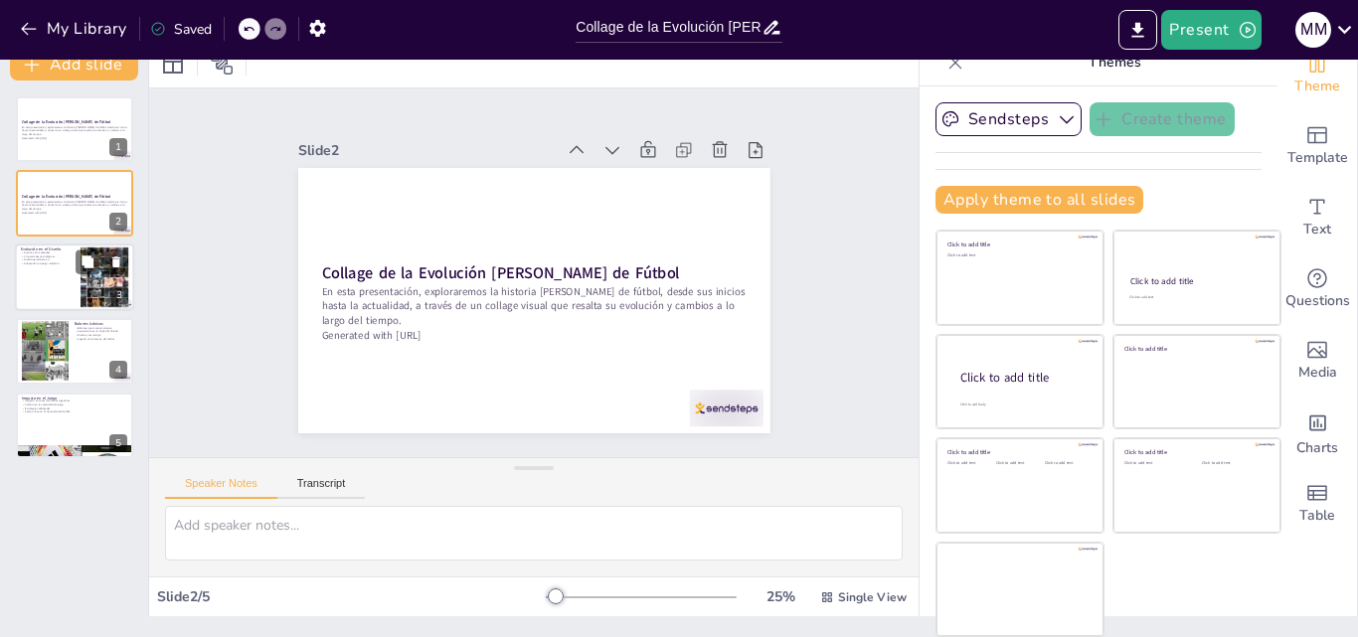
click at [62, 270] on div at bounding box center [74, 278] width 119 height 68
type textarea "La introducción de nuevos materiales como el poliéster ha revolucionado la fabr…"
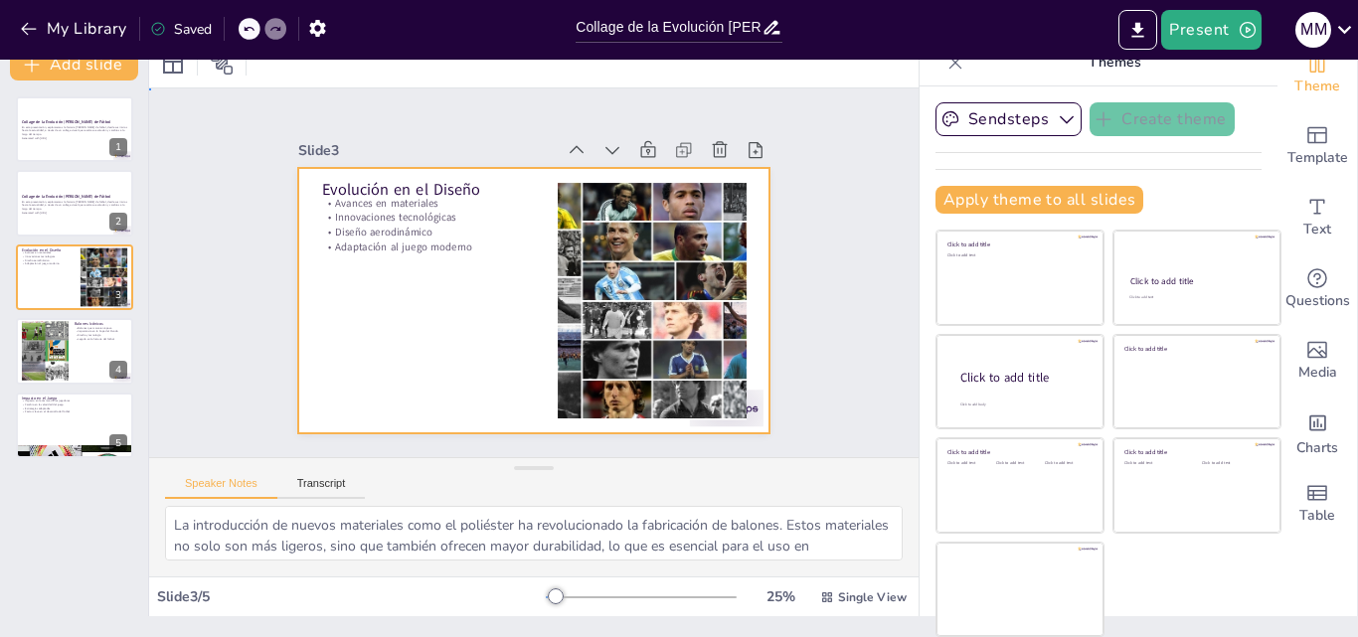
click at [379, 281] on div at bounding box center [513, 292] width 513 height 528
click at [442, 175] on p "Evolución en el Diseño" at bounding box center [483, 148] width 195 height 125
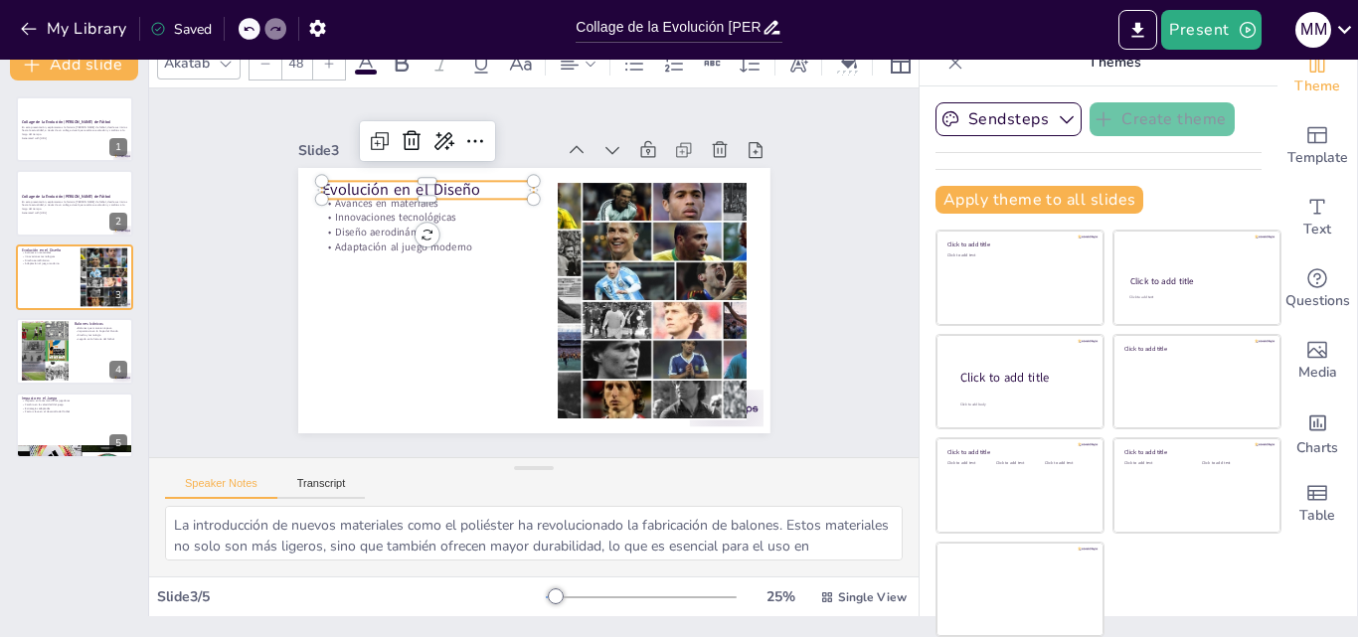
click at [460, 185] on p "Evolución en el Diseño" at bounding box center [447, 170] width 213 height 66
click at [449, 181] on p "Evolución en el Diseño" at bounding box center [447, 170] width 213 height 66
click at [449, 181] on p "Evolución en el Diseño" at bounding box center [437, 179] width 214 height 44
click at [456, 187] on p "Evolución en el Diseño" at bounding box center [437, 179] width 214 height 44
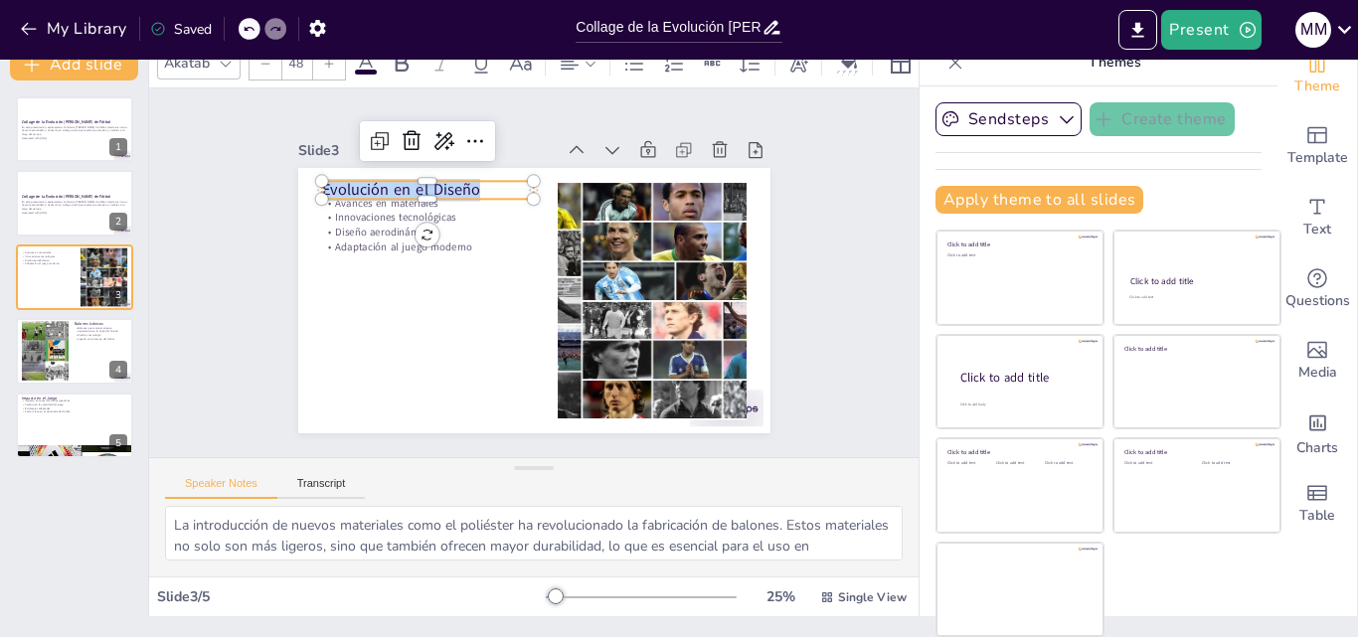
drag, startPoint x: 456, startPoint y: 187, endPoint x: 293, endPoint y: 175, distance: 163.5
click at [293, 175] on div "Avances en materiales Innovaciones tecnológicas Diseño aerodinámico Adaptación …" at bounding box center [530, 300] width 497 height 313
copy p "Evolución en el Diseño"
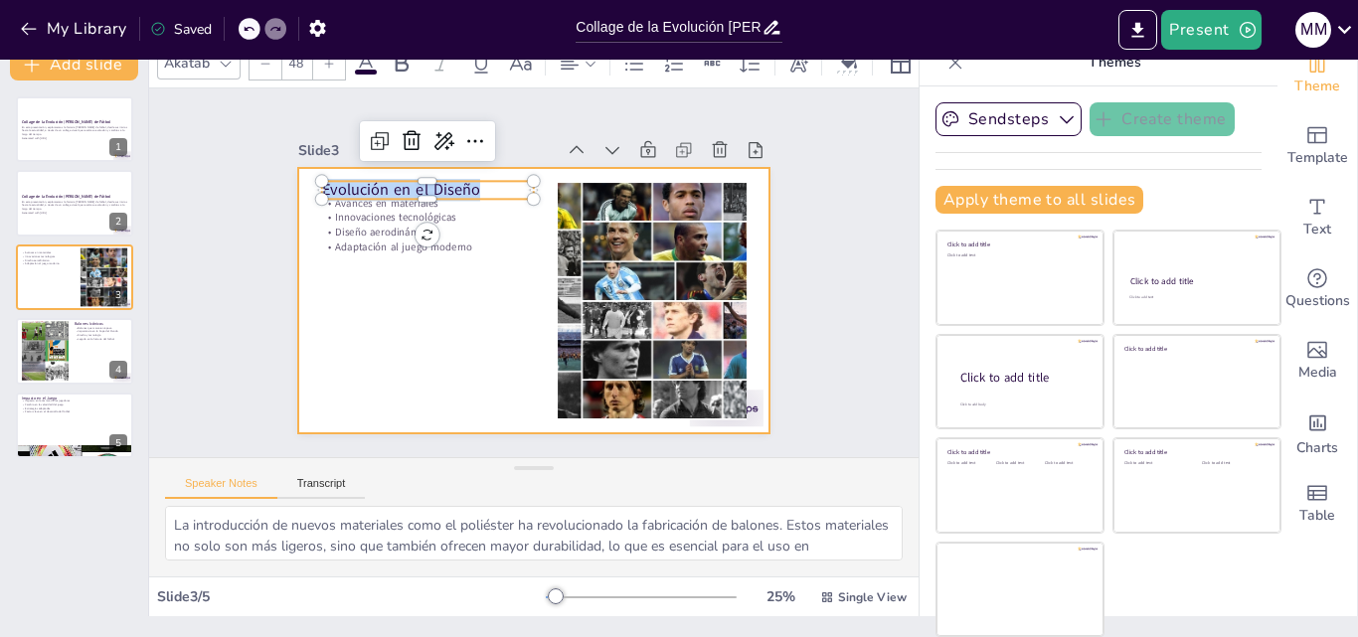
click at [315, 272] on div at bounding box center [527, 300] width 517 height 358
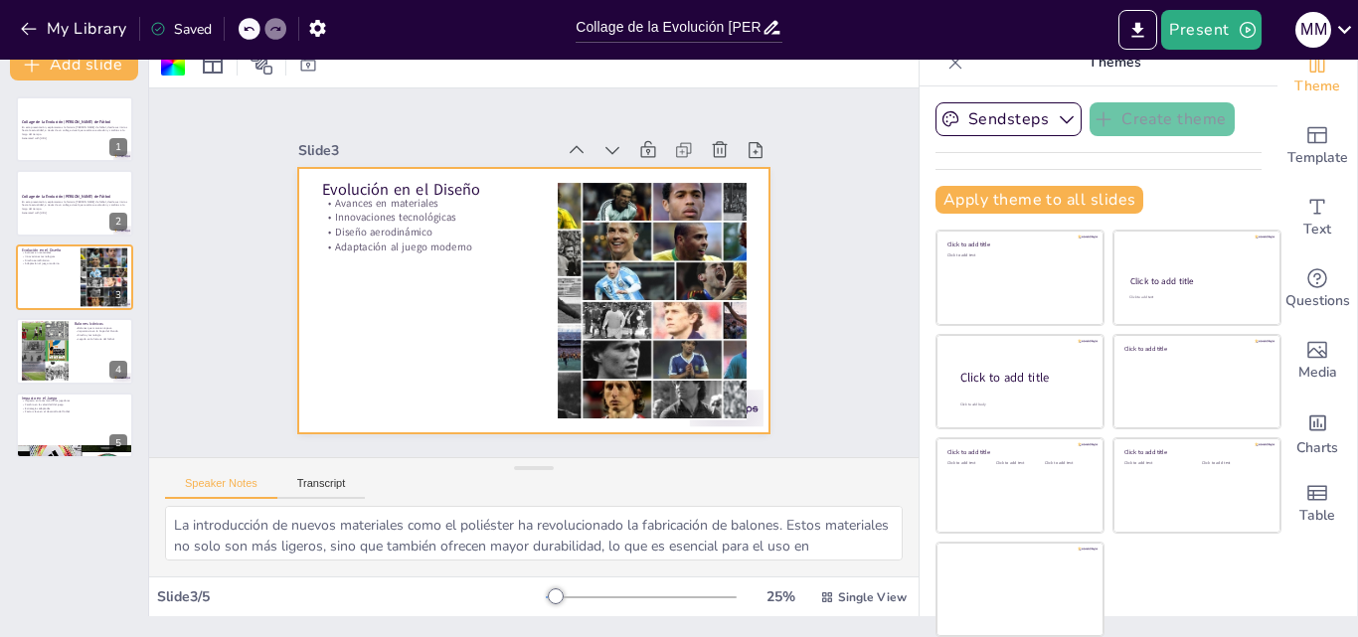
click at [440, 310] on div at bounding box center [527, 300] width 517 height 358
click at [356, 225] on p "Diseño aerodinámico" at bounding box center [453, 192] width 200 height 99
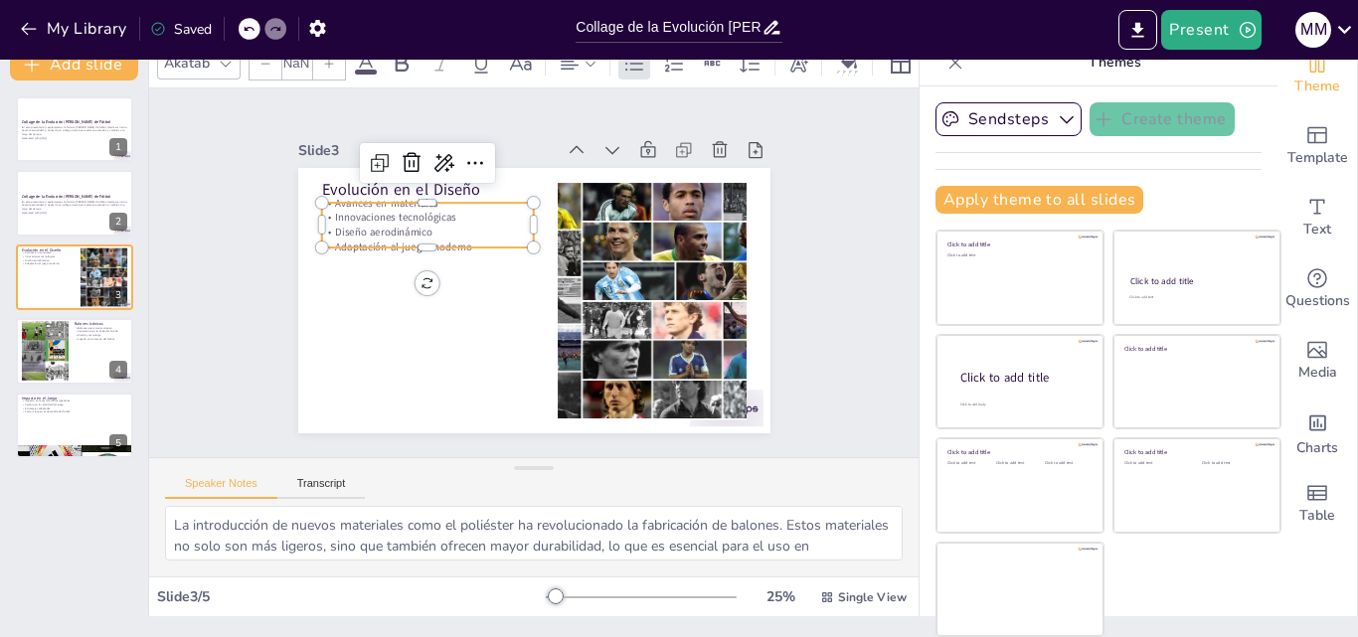
type input "32"
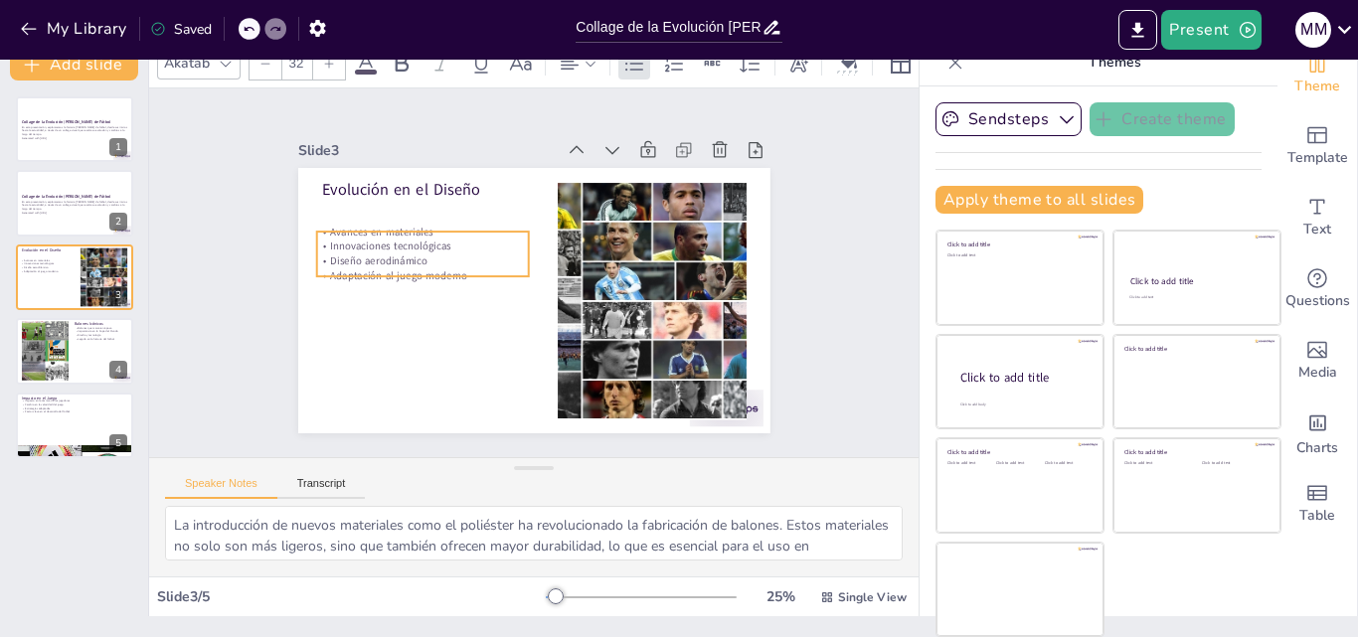
drag, startPoint x: 408, startPoint y: 238, endPoint x: 403, endPoint y: 266, distance: 29.3
click at [403, 266] on p "Adaptación al juego moderno" at bounding box center [427, 242] width 207 height 80
drag, startPoint x: 456, startPoint y: 268, endPoint x: 366, endPoint y: 264, distance: 90.6
click at [366, 264] on div "Evolución en el Diseño Avances en materiales Innovaciones tecnológicas Diseño a…" at bounding box center [516, 293] width 528 height 513
click at [437, 270] on p "Adaptación al juego moderno" at bounding box center [425, 249] width 207 height 80
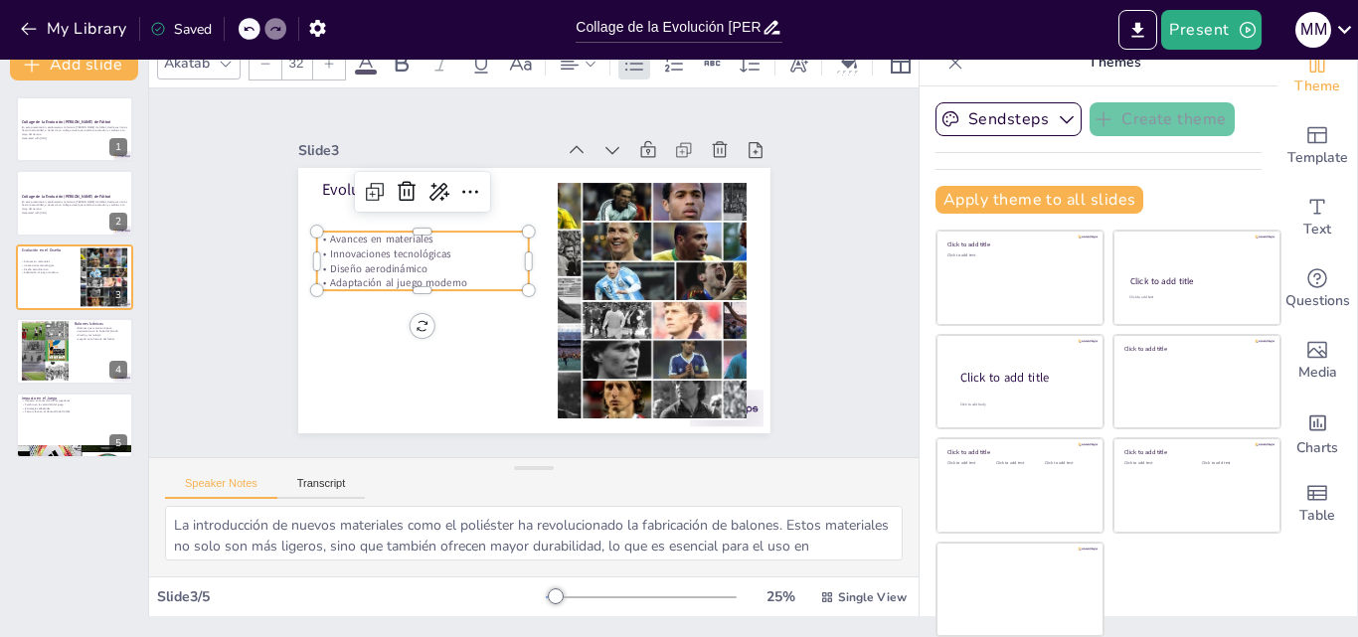
click at [444, 276] on p "Adaptación al juego moderno" at bounding box center [422, 272] width 213 height 37
click at [444, 276] on p "Adaptación al juego moderno" at bounding box center [428, 236] width 200 height 99
drag, startPoint x: 443, startPoint y: 274, endPoint x: 296, endPoint y: 221, distance: 156.6
click at [296, 221] on div "Evolución en el Diseño Avances en materiales Innovaciones tecnológicas Diseño a…" at bounding box center [527, 300] width 517 height 358
copy div "Avances en materiales Innovaciones tecnológicas Diseño aerodinámico Adaptación …"
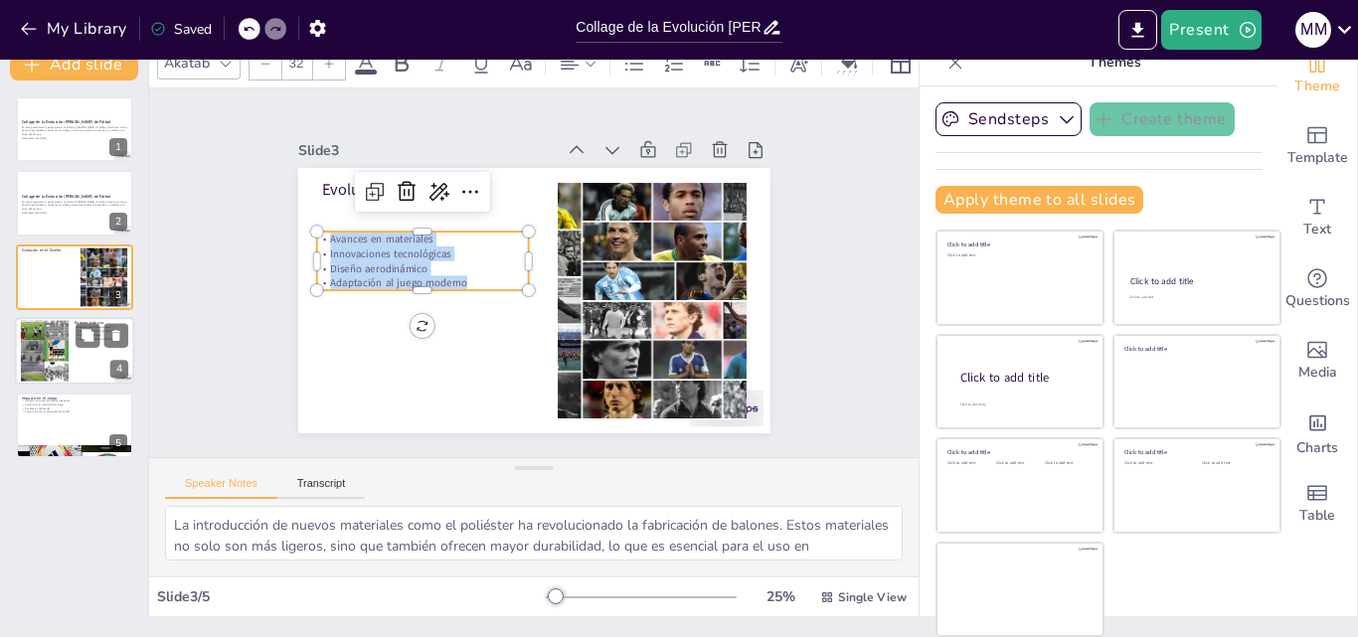
click at [66, 337] on div at bounding box center [45, 351] width 48 height 64
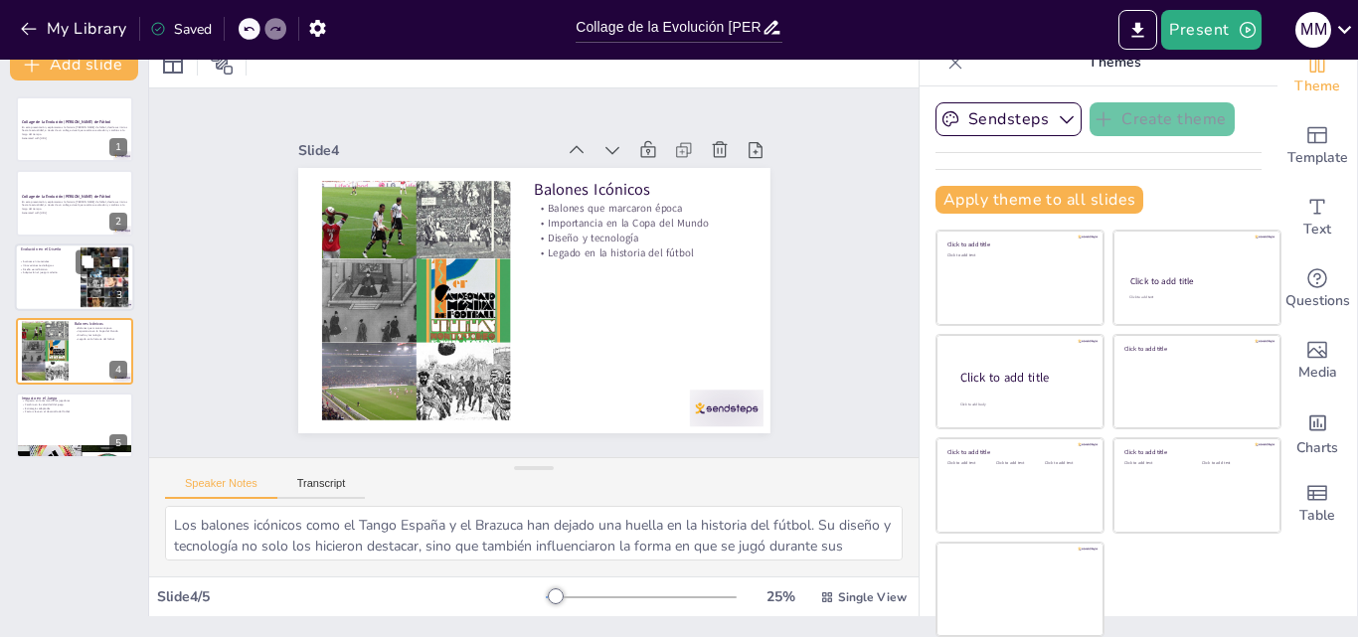
click at [87, 288] on div at bounding box center [104, 277] width 107 height 61
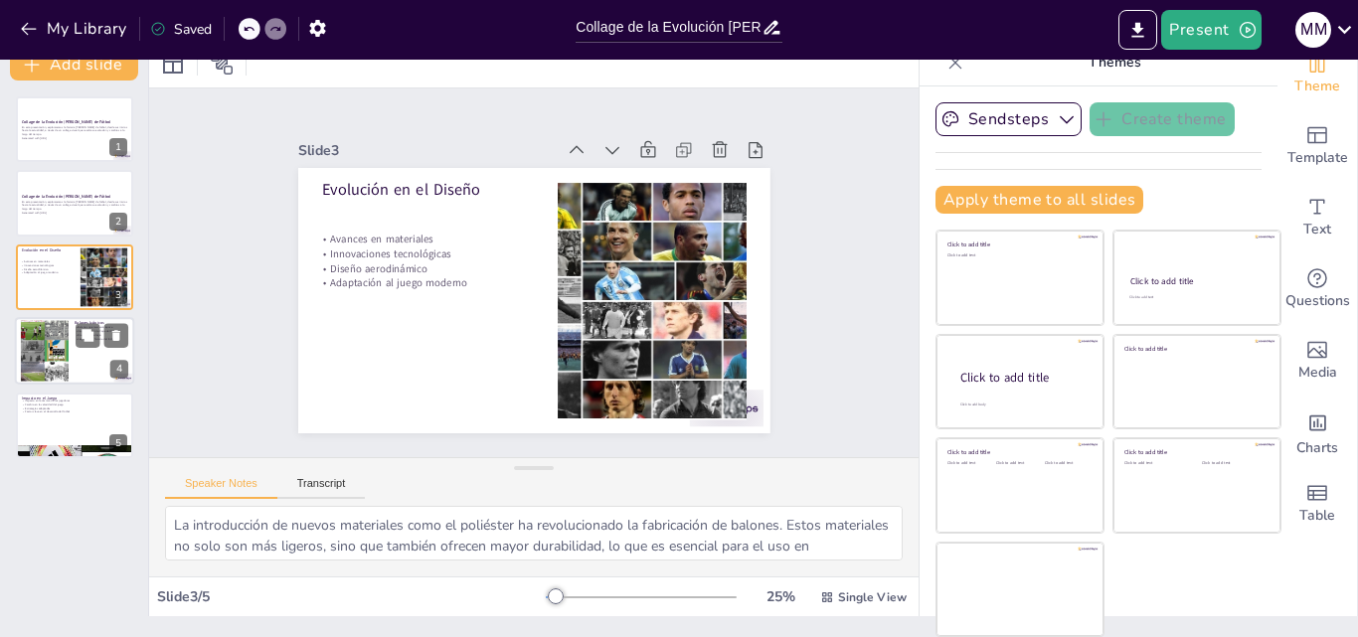
click at [75, 359] on div at bounding box center [74, 351] width 119 height 68
type textarea "Los balones icónicos como el Tango España y el Brazuca han dejado una huella en…"
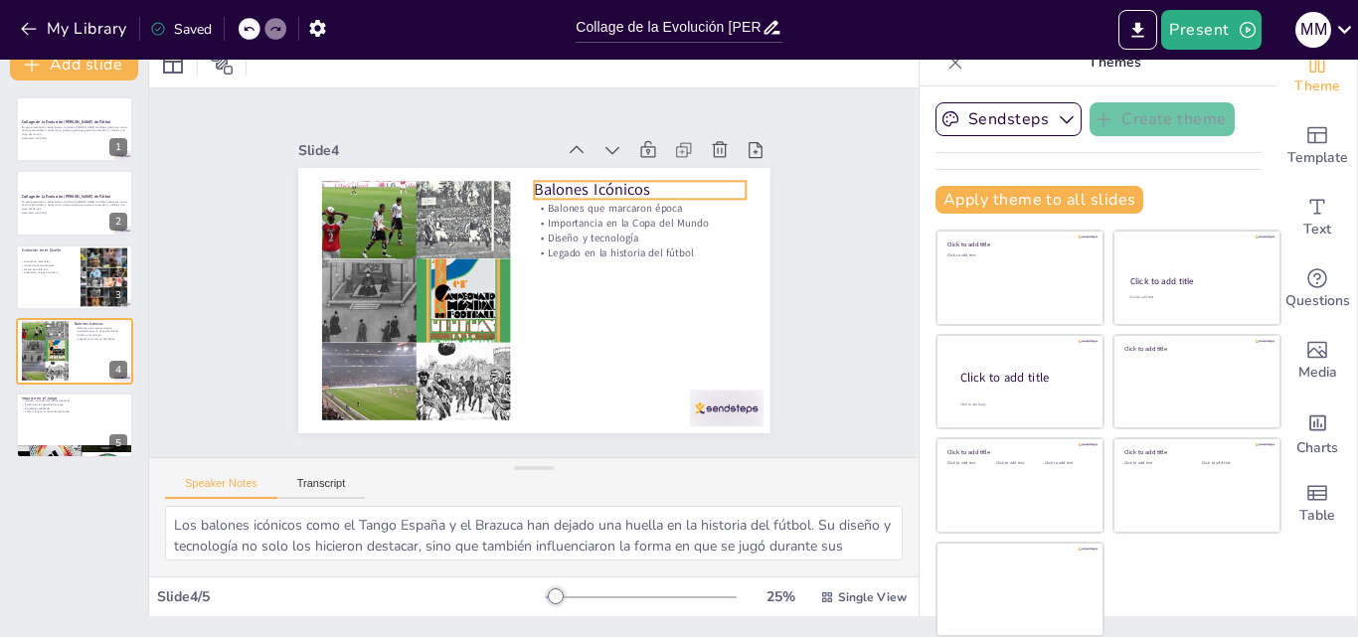
click at [609, 189] on p "Balones Icónicos" at bounding box center [664, 240] width 203 height 106
type input "48"
click at [632, 182] on p "Balones Icónicos" at bounding box center [655, 214] width 213 height 66
click at [632, 235] on p "Balones Icónicos" at bounding box center [653, 336] width 106 height 203
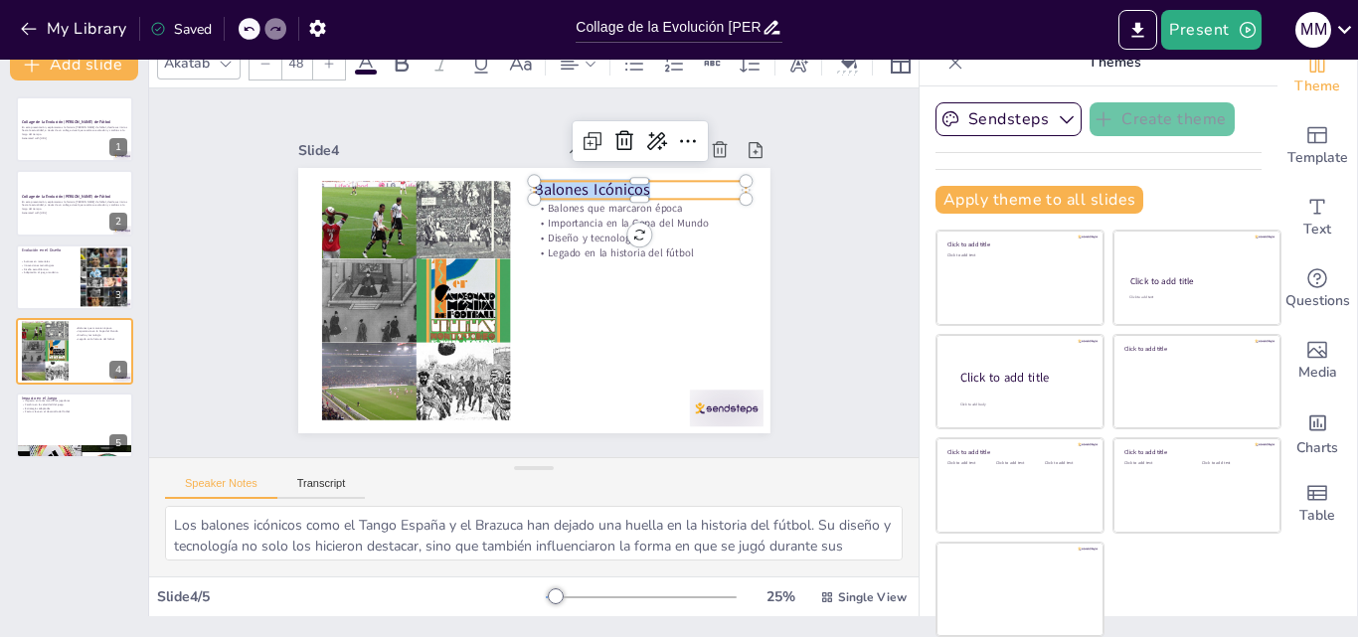
drag, startPoint x: 627, startPoint y: 183, endPoint x: 515, endPoint y: 178, distance: 112.5
click at [515, 178] on div "Balones que marcaron época Importancia en la Copa del Mundo Diseño y tecnología…" at bounding box center [527, 300] width 517 height 358
copy p "Balones Icónicos"
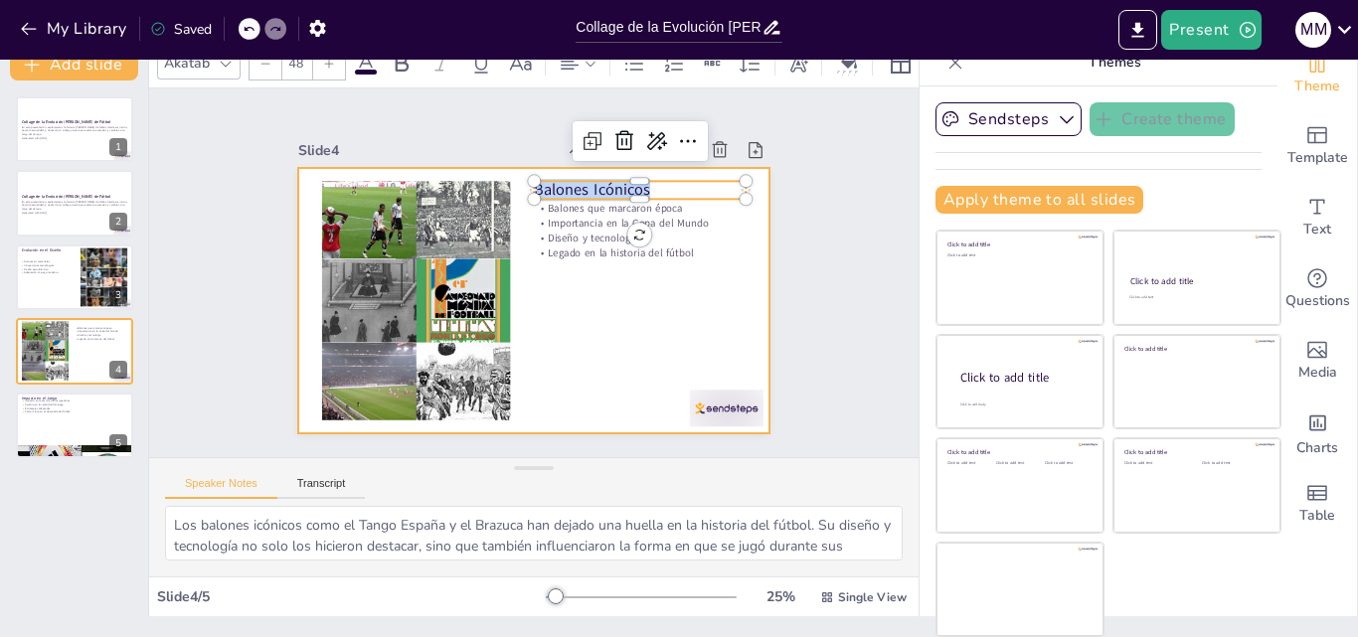
click at [544, 254] on div at bounding box center [527, 300] width 517 height 358
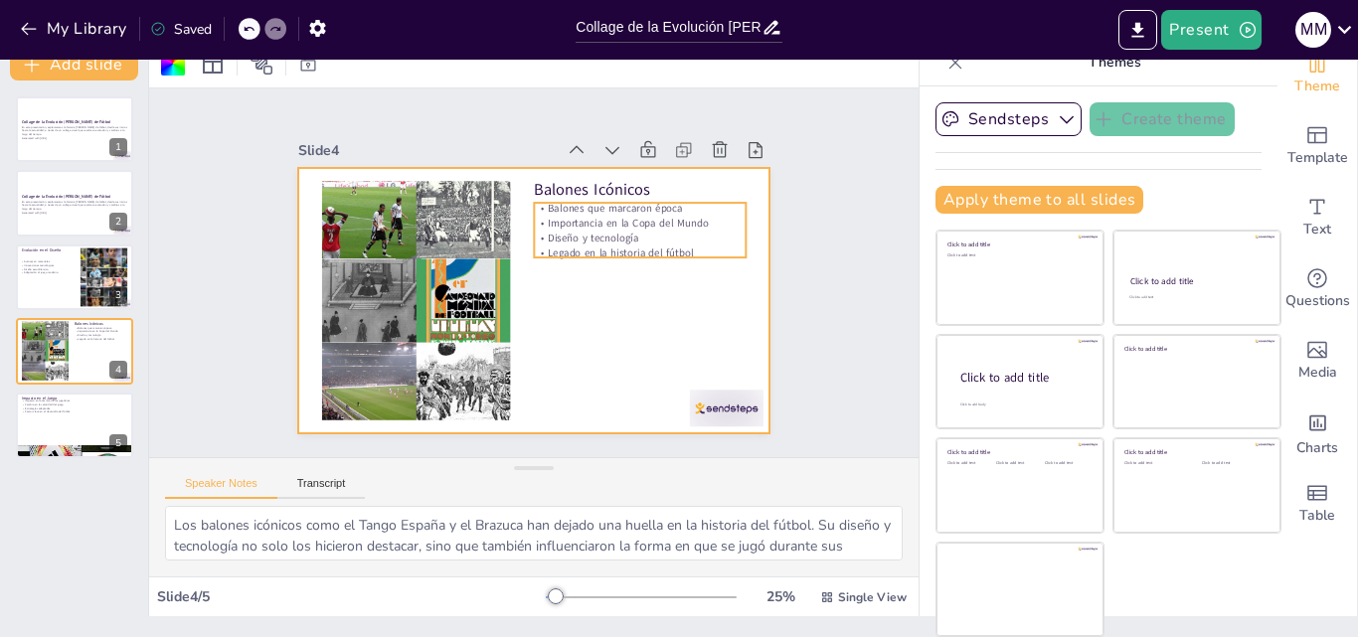
click at [555, 233] on p "Diseño y tecnología" at bounding box center [646, 273] width 207 height 80
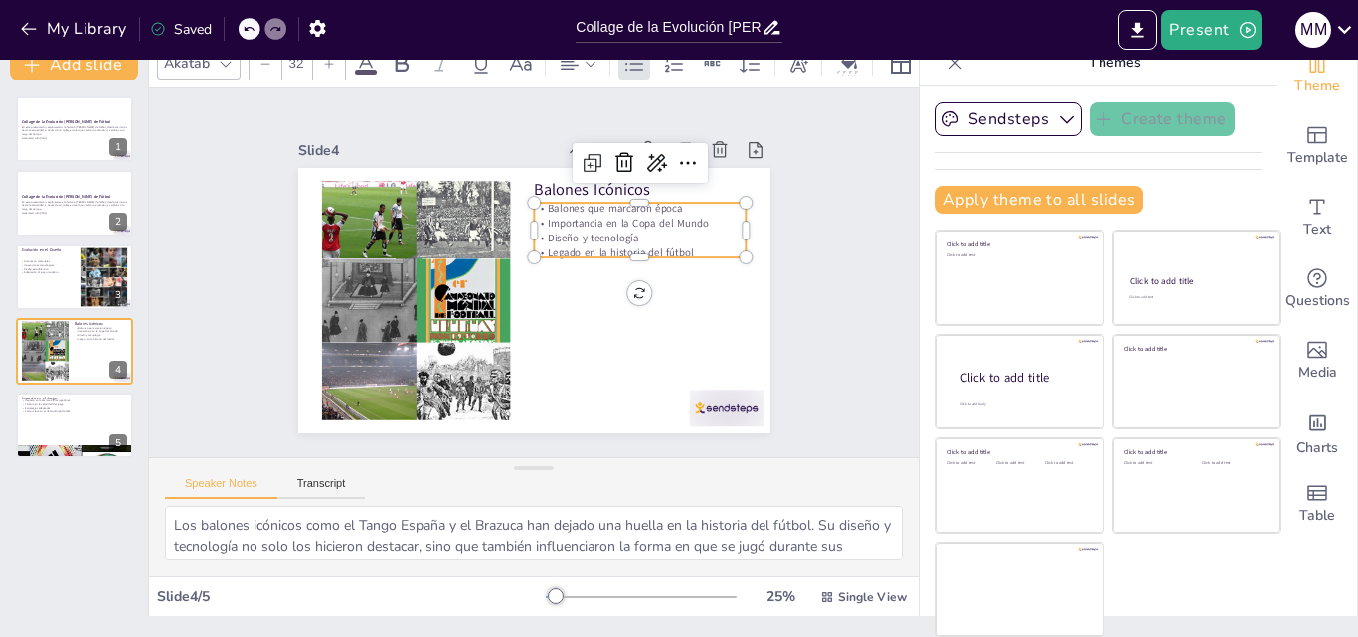
click at [527, 239] on p "Legado en la historia del fútbol" at bounding box center [431, 237] width 191 height 119
click at [672, 246] on p "Legado en la historia del fútbol" at bounding box center [641, 264] width 213 height 37
drag, startPoint x: 669, startPoint y: 244, endPoint x: 525, endPoint y: 200, distance: 150.7
click at [537, 203] on div "Balones que marcaron época Importancia en la Copa del Mundo Diseño y tecnología…" at bounding box center [647, 253] width 220 height 101
copy div "Balones que marcaron época Importancia en la Copa del Mundo Diseño y tecnología…"
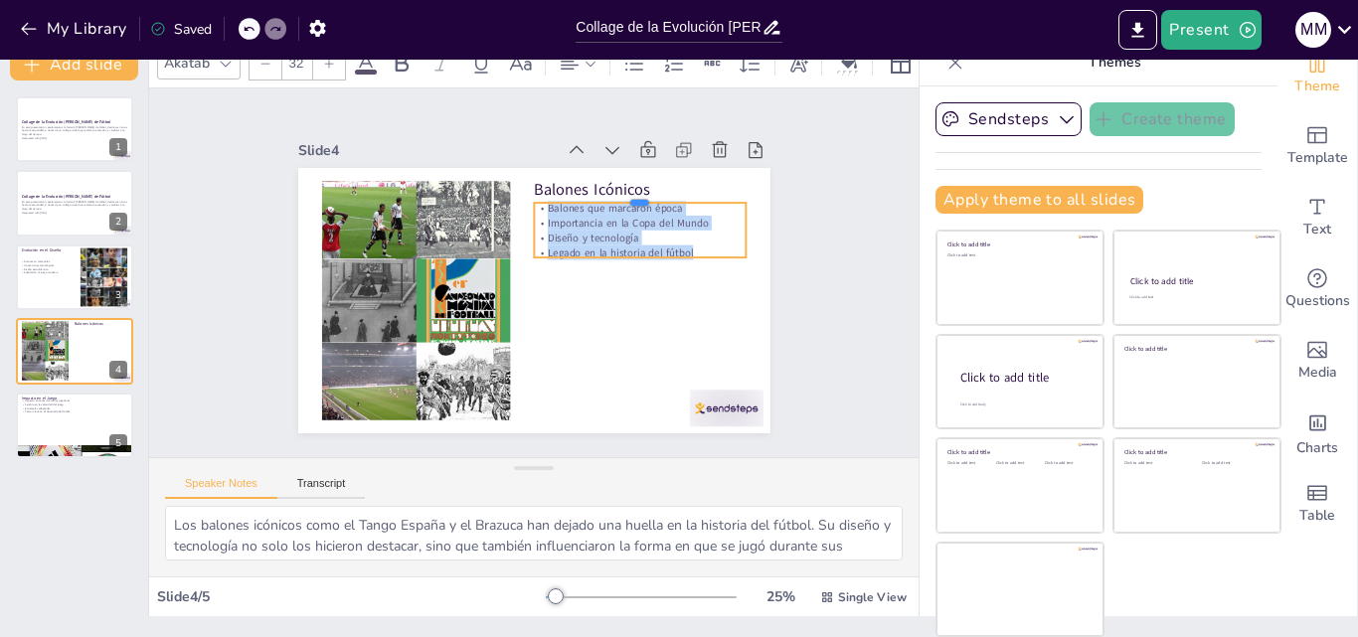
click at [611, 216] on div at bounding box center [663, 300] width 154 height 168
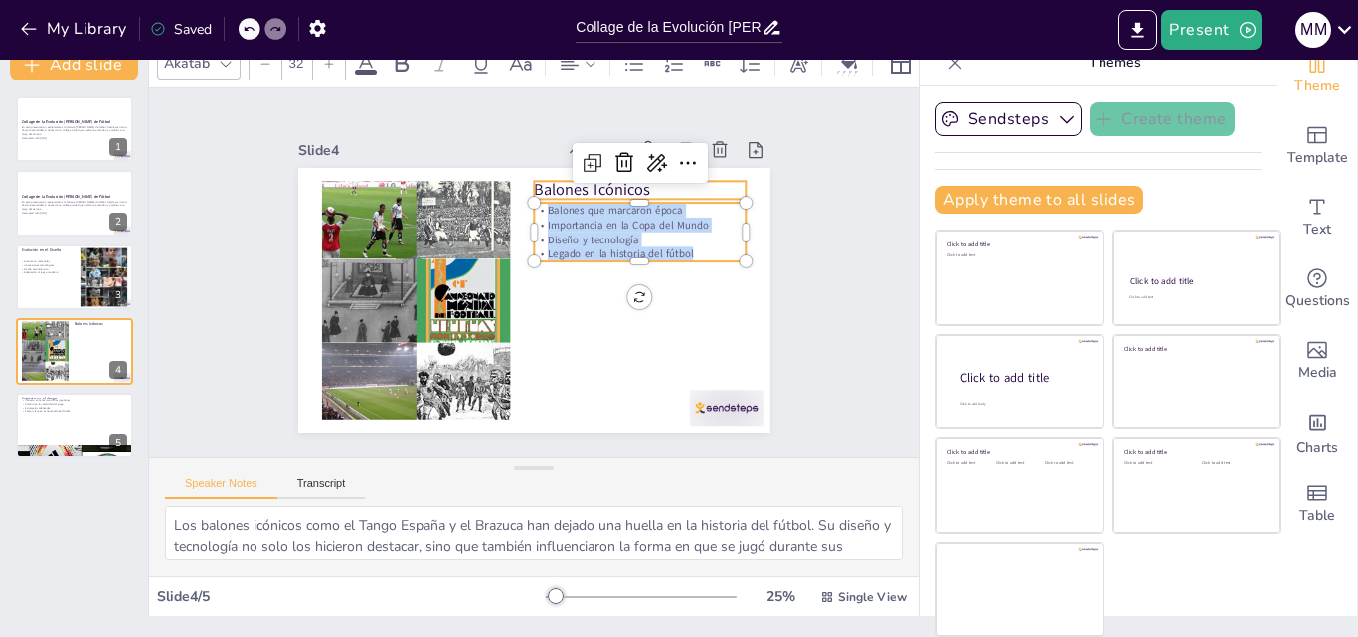
click at [630, 210] on p "Balones Icónicos" at bounding box center [667, 296] width 158 height 173
type input "48"
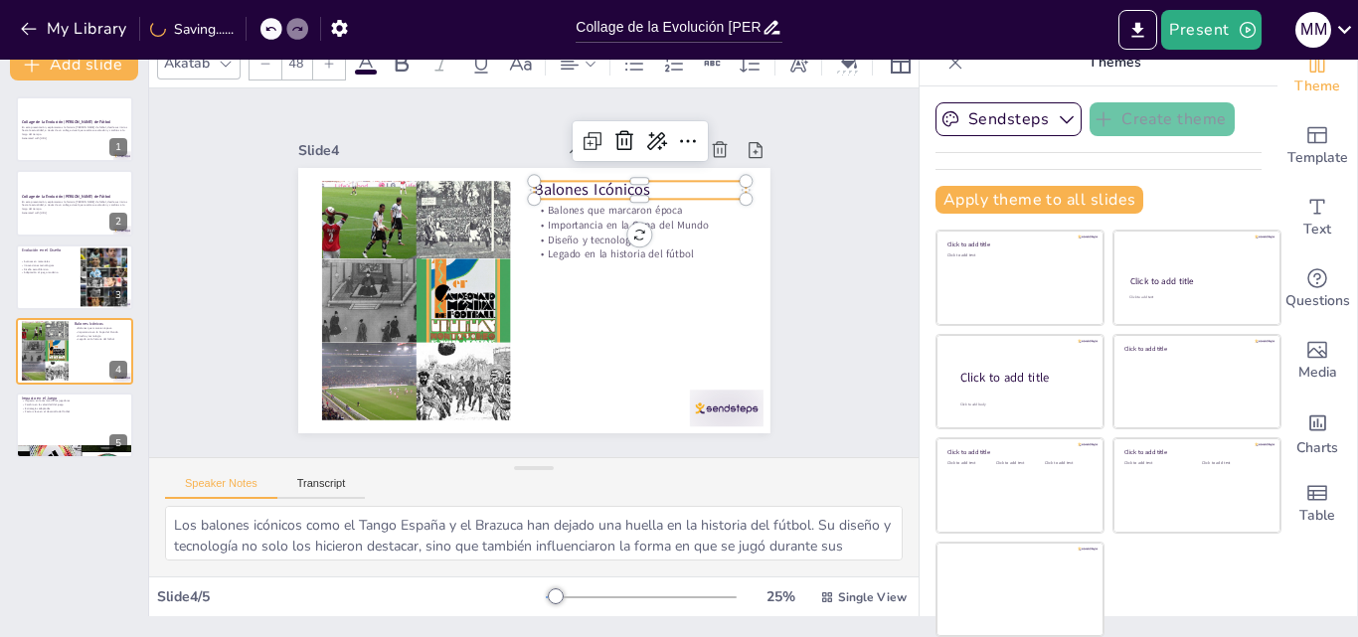
click at [629, 181] on p "Balones Icónicos" at bounding box center [655, 214] width 213 height 66
click at [629, 180] on p "Balones Icónicos" at bounding box center [649, 202] width 214 height 44
drag, startPoint x: 628, startPoint y: 182, endPoint x: 527, endPoint y: 172, distance: 101.9
click at [527, 172] on div "Balones que marcaron época Importancia en la Copa del Mundo Diseño y tecnología…" at bounding box center [530, 300] width 497 height 313
copy p "Balones Icónicos"
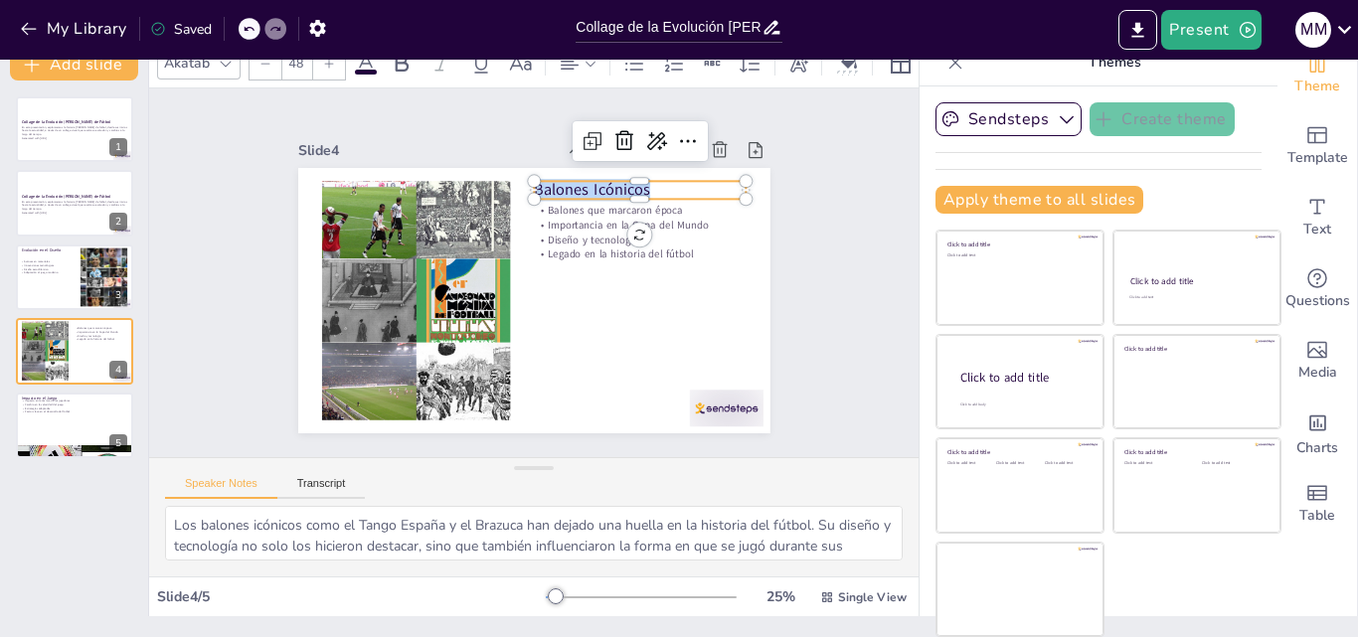
scroll to position [0, 0]
